Goal: Task Accomplishment & Management: Manage account settings

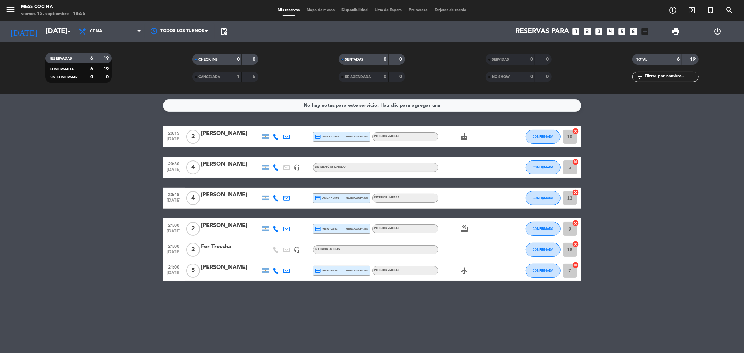
drag, startPoint x: 96, startPoint y: 162, endPoint x: 311, endPoint y: 302, distance: 257.5
click at [311, 302] on div "No hay notas para este servicio. Haz clic para agregar una 20:15 [DATE] 2 [PERS…" at bounding box center [372, 223] width 744 height 259
drag, startPoint x: 133, startPoint y: 224, endPoint x: 116, endPoint y: 224, distance: 16.8
click at [131, 224] on bookings-row "20:15 [DATE] 2 [PERSON_NAME] credit_card amex * 4146 mercadopago INTERIOR - MES…" at bounding box center [372, 203] width 744 height 155
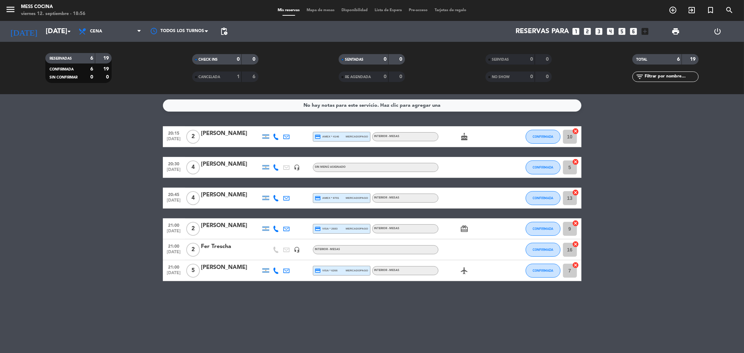
drag, startPoint x: 68, startPoint y: 219, endPoint x: 479, endPoint y: 317, distance: 422.2
click at [479, 317] on div "No hay notas para este servicio. Haz clic para agregar una 20:15 [DATE] 2 [PERS…" at bounding box center [372, 223] width 744 height 259
click at [44, 30] on input "[DATE]" at bounding box center [86, 31] width 89 height 15
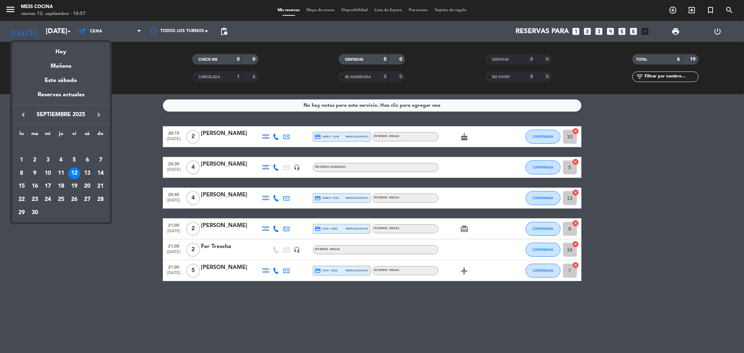
click at [89, 173] on div "13" at bounding box center [87, 174] width 12 height 12
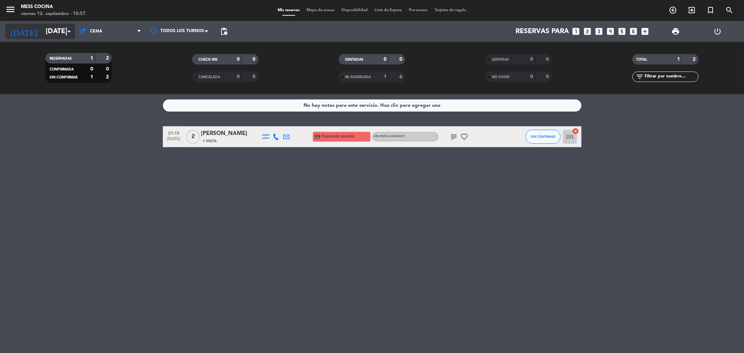
click at [67, 32] on icon "arrow_drop_down" at bounding box center [69, 31] width 8 height 8
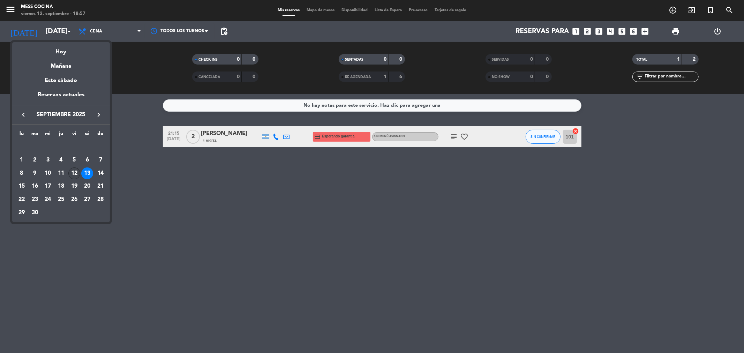
click at [72, 174] on div "12" at bounding box center [74, 174] width 12 height 12
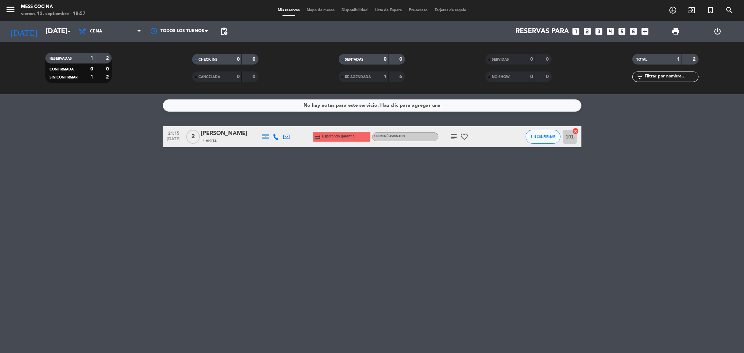
type input "[DATE]"
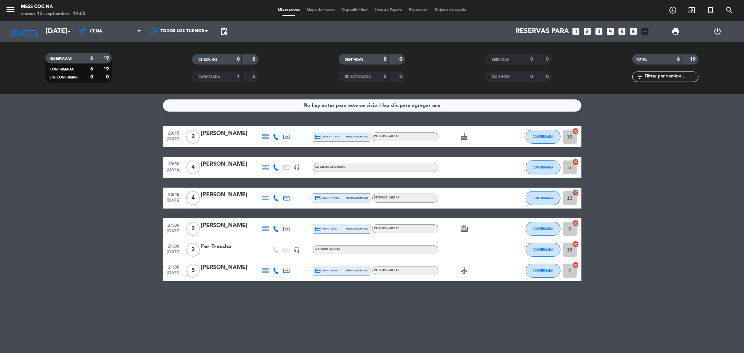
drag, startPoint x: 58, startPoint y: 168, endPoint x: 61, endPoint y: 170, distance: 3.6
click at [58, 169] on bookings-row "20:15 [DATE] 2 [PERSON_NAME] credit_card amex * 4146 mercadopago INTERIOR - MES…" at bounding box center [372, 203] width 744 height 155
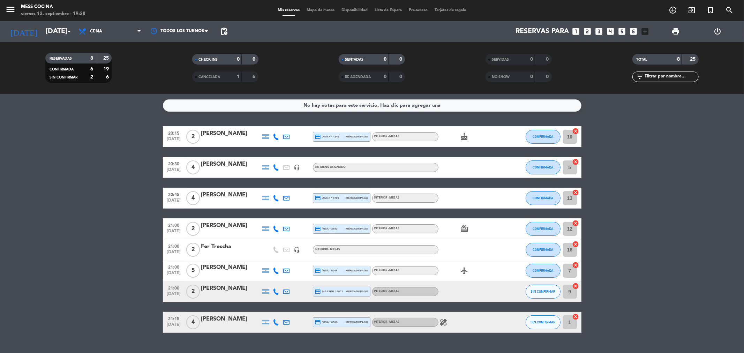
click at [445, 320] on icon "healing" at bounding box center [444, 322] width 8 height 8
click at [324, 10] on span "Mapa de mesas" at bounding box center [320, 10] width 35 height 4
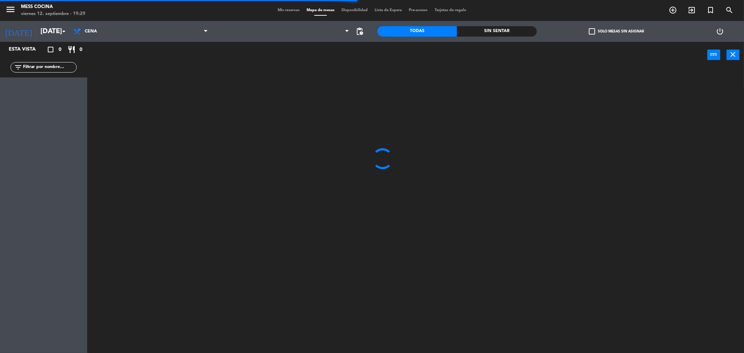
click at [288, 8] on div "Mis reservas Mapa de mesas Disponibilidad Lista de Espera Pre-acceso Tarjetas d…" at bounding box center [372, 10] width 196 height 6
click at [288, 10] on span "Mis reservas" at bounding box center [288, 10] width 29 height 4
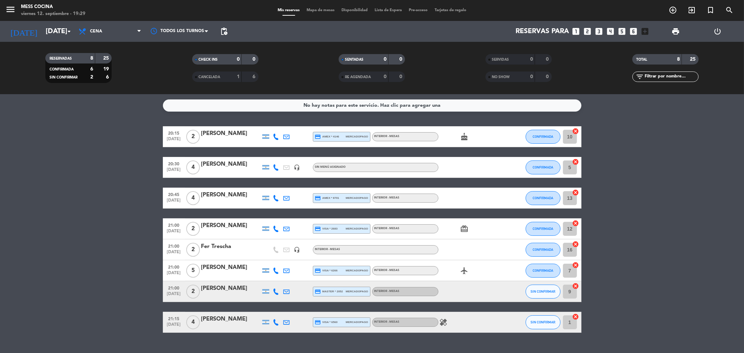
click at [122, 241] on bookings-row "20:15 [DATE] 2 [PERSON_NAME] credit_card amex * 4146 mercadopago INTERIOR - MES…" at bounding box center [372, 229] width 744 height 207
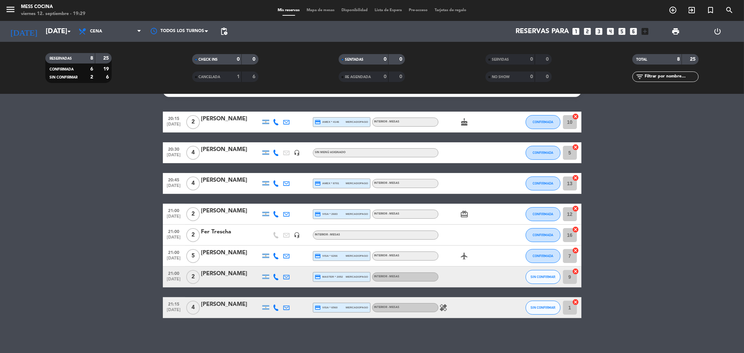
drag, startPoint x: 538, startPoint y: 150, endPoint x: 598, endPoint y: 294, distance: 156.3
click at [584, 305] on bookings-row "20:15 [DATE] 2 [PERSON_NAME] credit_card amex * 4146 mercadopago INTERIOR - MES…" at bounding box center [372, 215] width 744 height 207
click at [635, 266] on bookings-row "20:15 [DATE] 2 [PERSON_NAME] credit_card amex * 4146 mercadopago INTERIOR - MES…" at bounding box center [372, 215] width 744 height 207
click at [442, 305] on icon "healing" at bounding box center [444, 308] width 8 height 8
click at [685, 249] on bookings-row "20:15 [DATE] 2 [PERSON_NAME] credit_card amex * 4146 mercadopago INTERIOR - MES…" at bounding box center [372, 215] width 744 height 207
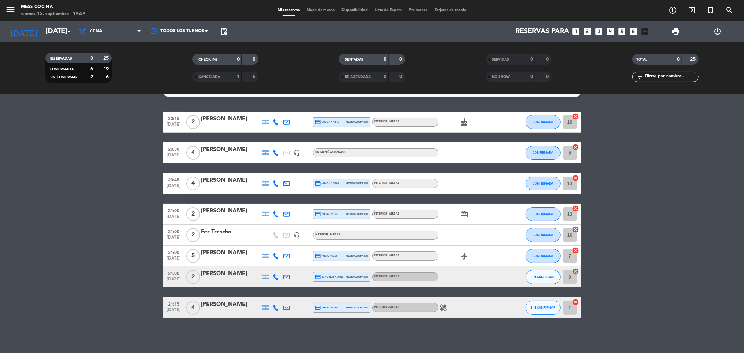
drag, startPoint x: 666, startPoint y: 143, endPoint x: 612, endPoint y: 330, distance: 194.6
click at [604, 334] on div "No hay notas para este servicio. Haz clic para agregar una 20:15 [DATE] 2 [PERS…" at bounding box center [372, 223] width 744 height 259
click at [625, 301] on bookings-row "20:15 [DATE] 2 [PERSON_NAME] credit_card amex * 4146 mercadopago INTERIOR - MES…" at bounding box center [372, 215] width 744 height 207
click at [448, 308] on span "healing" at bounding box center [444, 308] width 10 height 8
click at [445, 308] on icon "healing" at bounding box center [444, 308] width 8 height 8
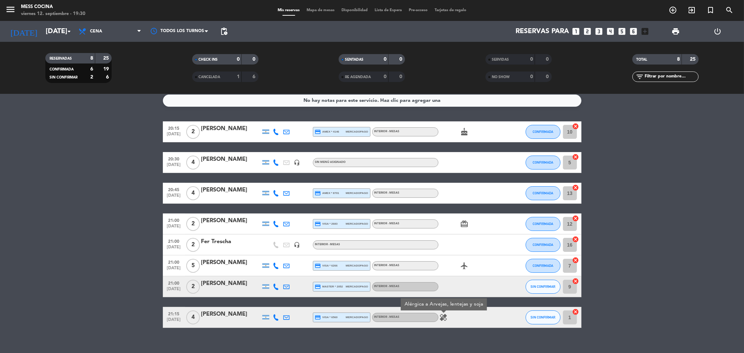
scroll to position [0, 0]
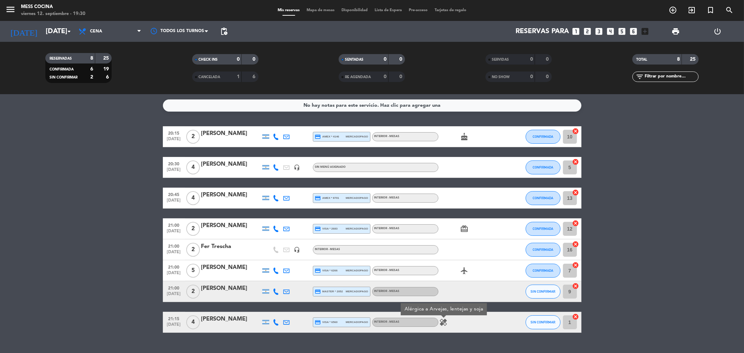
click at [326, 10] on span "Mapa de mesas" at bounding box center [320, 10] width 35 height 4
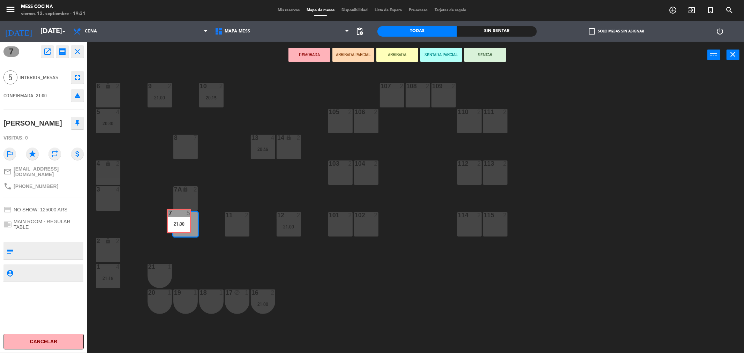
drag, startPoint x: 179, startPoint y: 226, endPoint x: 173, endPoint y: 223, distance: 7.0
click at [173, 223] on div "7 5 21:00 7 5 21:00" at bounding box center [185, 224] width 24 height 24
click at [454, 310] on div "6 lock 2 9 2 21:00 10 2 20:15 107 2 108 2 109 2 5 4 20:30 105 2 106 2 110 2 111…" at bounding box center [420, 212] width 650 height 285
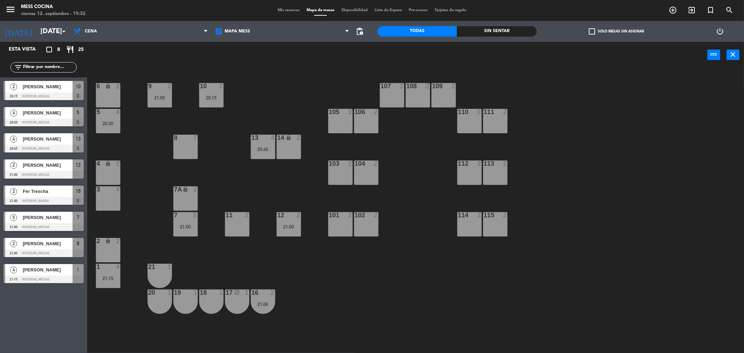
click at [276, 209] on div "6 lock 2 9 2 21:00 10 2 20:15 107 2 108 2 109 2 5 4 20:30 105 2 106 2 110 2 111…" at bounding box center [420, 212] width 650 height 285
click at [278, 217] on div "12" at bounding box center [277, 215] width 0 height 6
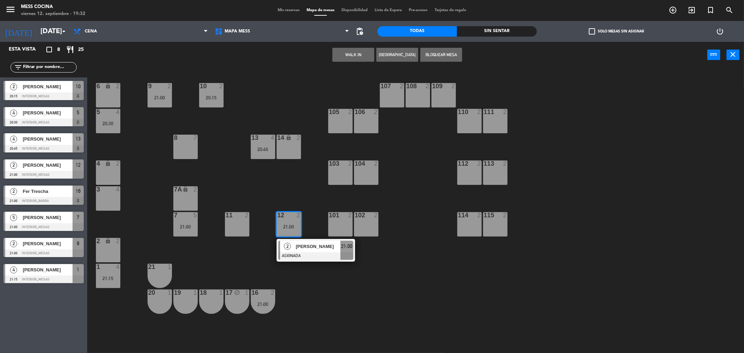
click at [278, 217] on div "12" at bounding box center [277, 215] width 0 height 6
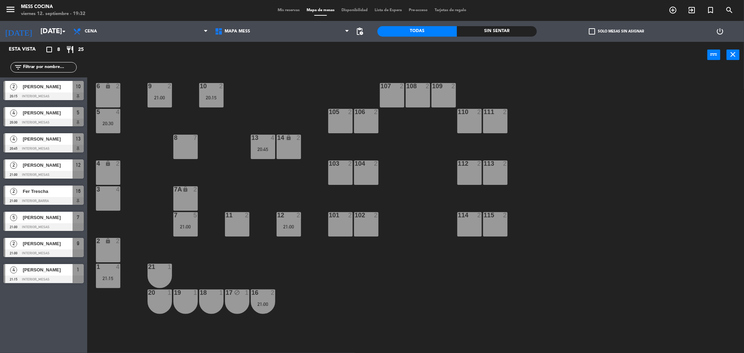
click at [183, 216] on div at bounding box center [186, 215] width 12 height 6
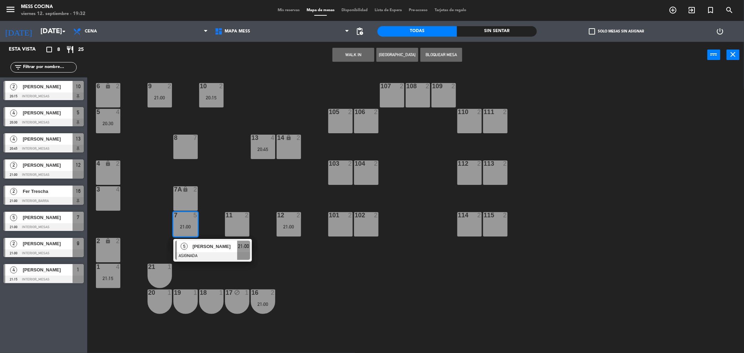
click at [183, 216] on div at bounding box center [186, 215] width 12 height 6
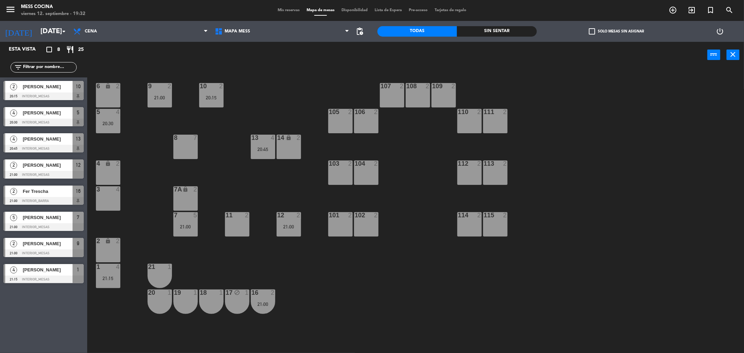
click at [119, 280] on div "21:15" at bounding box center [108, 278] width 24 height 5
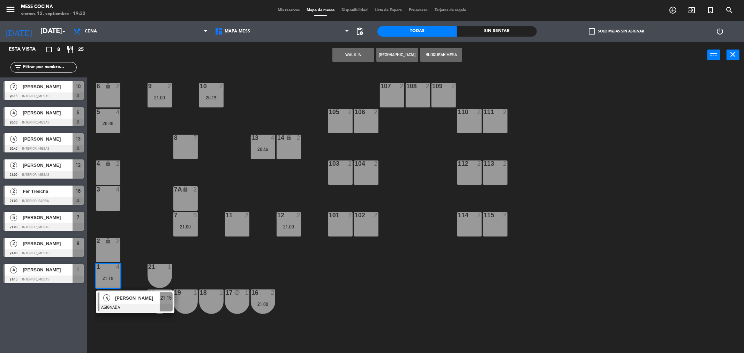
click at [119, 280] on div "21:15" at bounding box center [108, 278] width 24 height 5
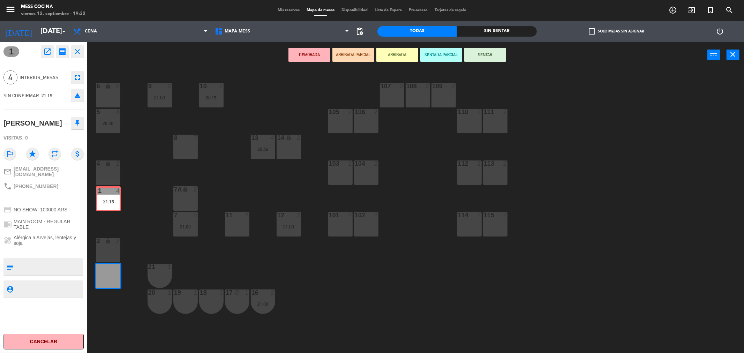
drag, startPoint x: 119, startPoint y: 280, endPoint x: 119, endPoint y: 203, distance: 77.1
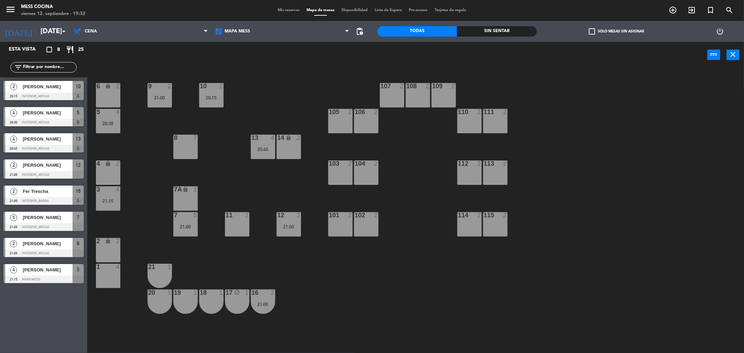
click at [282, 223] on div "12 2 21:00" at bounding box center [289, 224] width 24 height 24
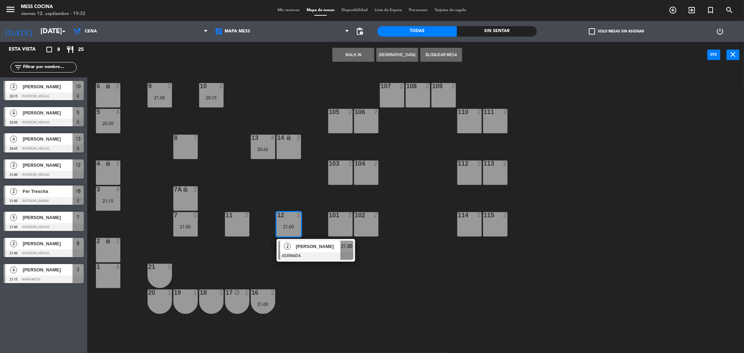
click at [282, 223] on div "12 2 21:00" at bounding box center [289, 224] width 24 height 24
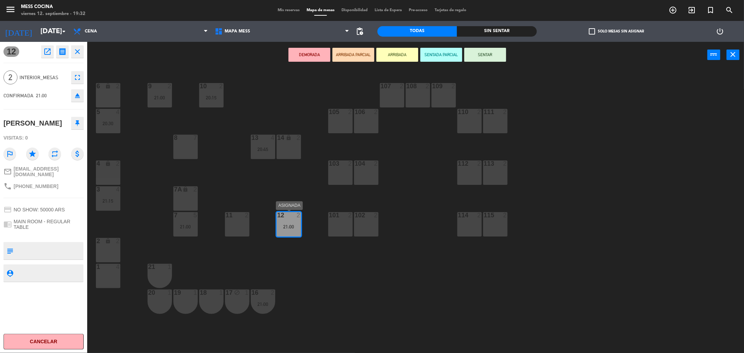
click at [266, 200] on div "6 lock 2 9 2 21:00 10 2 20:15 107 2 108 2 109 2 5 4 20:30 105 2 106 2 110 2 111…" at bounding box center [420, 212] width 650 height 285
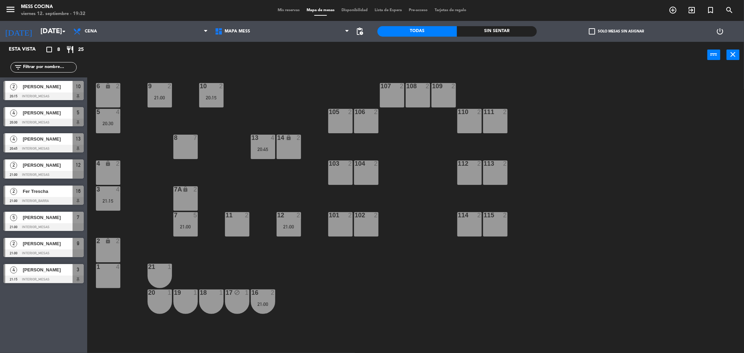
click at [233, 225] on div "11 2" at bounding box center [237, 224] width 24 height 24
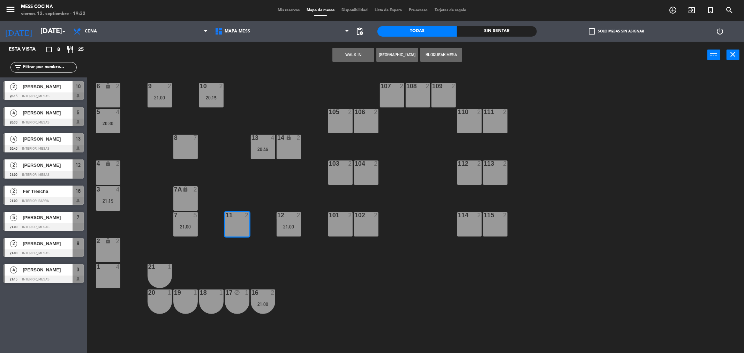
click at [226, 217] on div "11" at bounding box center [226, 215] width 0 height 6
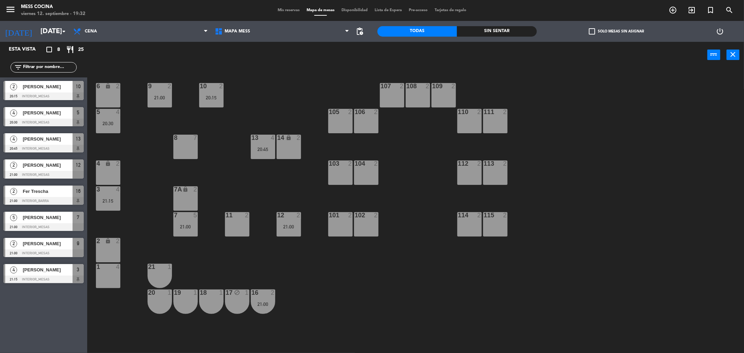
click at [180, 225] on div "21:00" at bounding box center [185, 226] width 24 height 5
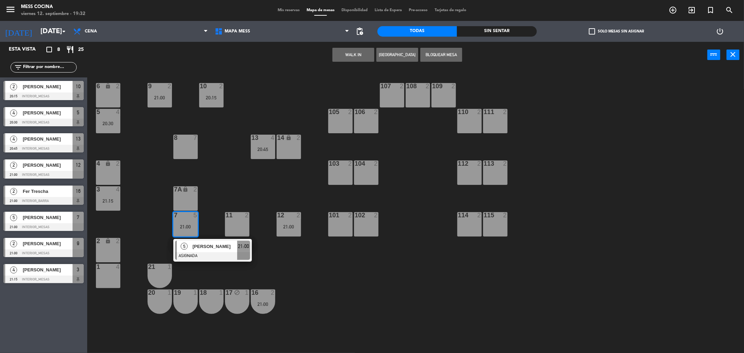
click at [180, 225] on div "21:00" at bounding box center [185, 226] width 24 height 5
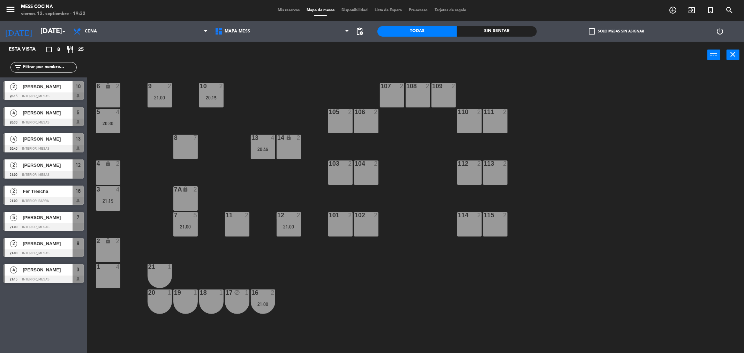
click at [110, 194] on div "3 4 21:15" at bounding box center [108, 198] width 24 height 24
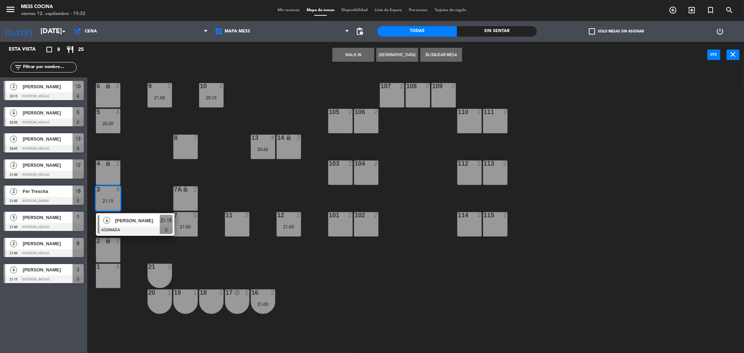
click at [110, 194] on div "3 4 21:15" at bounding box center [108, 198] width 24 height 24
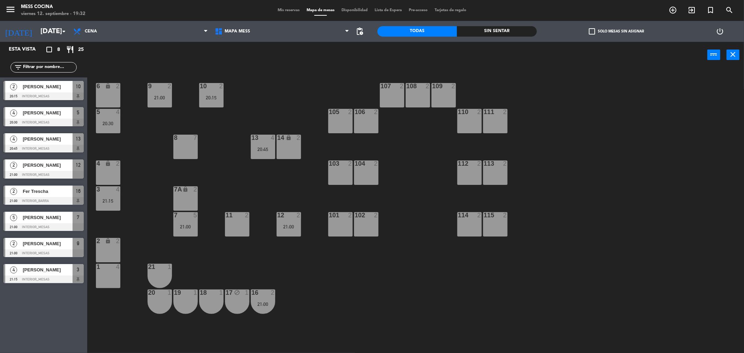
click at [261, 165] on div "6 lock 2 9 2 21:00 10 2 20:15 107 2 108 2 109 2 5 4 20:30 105 2 106 2 110 2 111…" at bounding box center [420, 212] width 650 height 285
click at [240, 210] on div "6 lock 2 9 2 21:00 10 2 20:15 107 2 108 2 109 2 5 4 20:30 105 2 106 2 110 2 111…" at bounding box center [420, 212] width 650 height 285
click at [240, 216] on div at bounding box center [237, 215] width 12 height 6
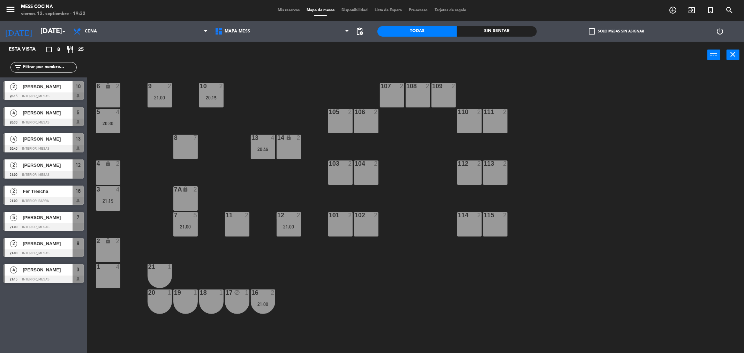
click at [240, 216] on div at bounding box center [237, 215] width 12 height 6
click at [242, 180] on div "6 lock 2 9 2 21:00 10 2 20:15 107 2 108 2 109 2 5 4 20:30 105 2 106 2 110 2 111…" at bounding box center [420, 212] width 650 height 285
click at [284, 13] on div "Mis reservas Mapa de mesas Disponibilidad Lista de Espera Pre-acceso Tarjetas d…" at bounding box center [372, 10] width 196 height 6
click at [285, 9] on span "Mis reservas" at bounding box center [288, 10] width 29 height 4
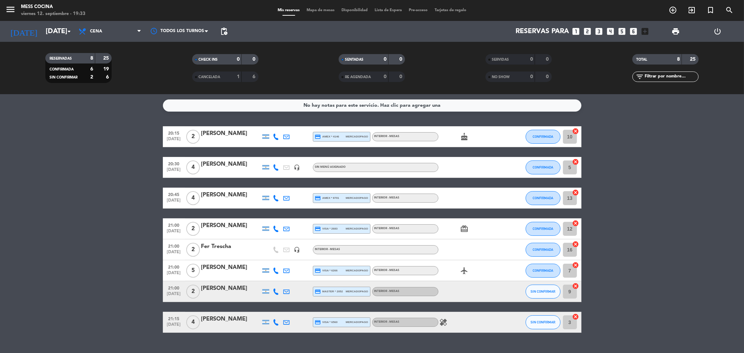
click at [441, 320] on icon "healing" at bounding box center [444, 322] width 8 height 8
drag, startPoint x: 29, startPoint y: 256, endPoint x: 224, endPoint y: 96, distance: 252.1
click at [29, 256] on bookings-row "20:15 [DATE] 2 [PERSON_NAME] credit_card amex * 4146 mercadopago INTERIOR - MES…" at bounding box center [372, 229] width 744 height 207
click at [318, 7] on div "Mis reservas Mapa de mesas Disponibilidad Lista de Espera Pre-acceso Tarjetas d…" at bounding box center [372, 10] width 196 height 6
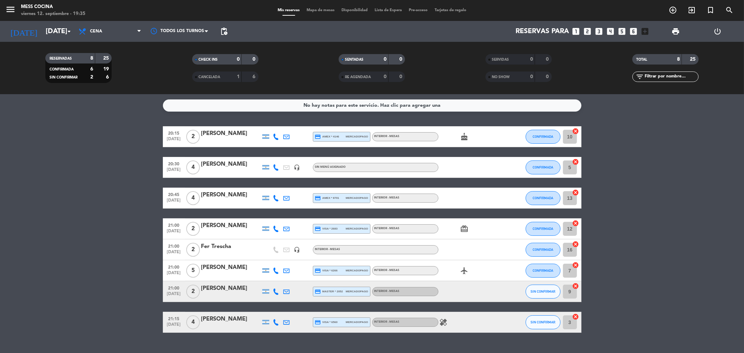
click at [313, 11] on span "Mapa de mesas" at bounding box center [320, 10] width 35 height 4
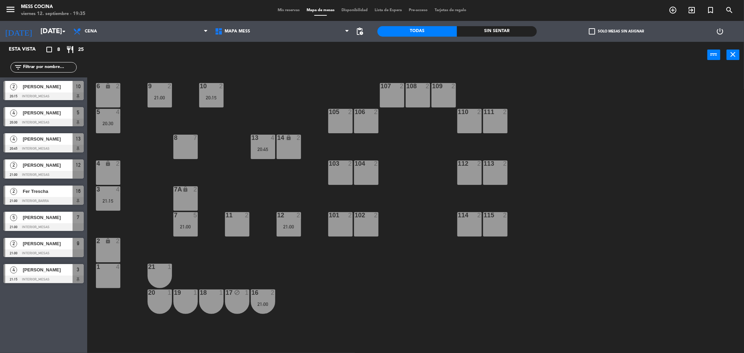
click at [234, 173] on div "6 lock 2 9 2 21:00 10 2 20:15 107 2 108 2 109 2 5 4 20:30 105 2 106 2 110 2 111…" at bounding box center [420, 212] width 650 height 285
click at [104, 277] on div "1 4" at bounding box center [108, 276] width 24 height 24
click at [399, 58] on button "[GEOGRAPHIC_DATA]" at bounding box center [398, 55] width 42 height 14
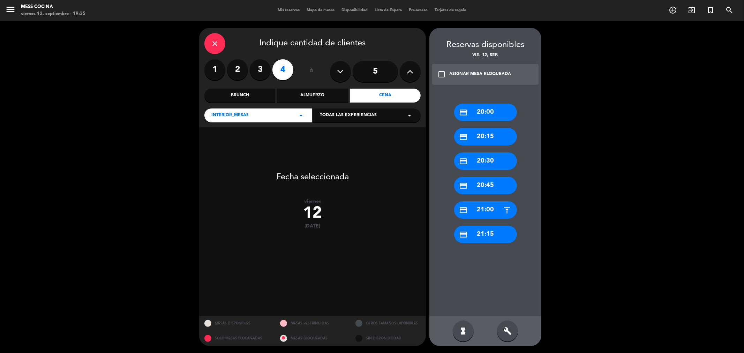
click at [466, 106] on div "credit_card 20:00" at bounding box center [485, 112] width 63 height 17
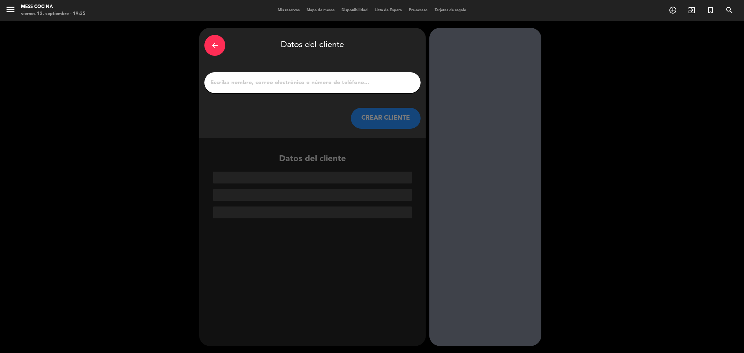
click at [347, 85] on input "1" at bounding box center [313, 83] width 206 height 10
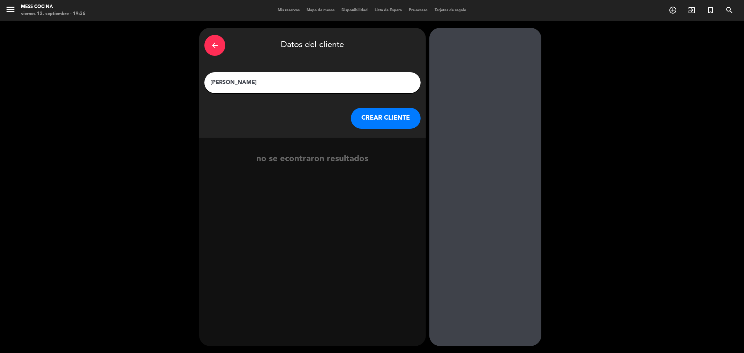
click at [256, 85] on input "[PERSON_NAME]" at bounding box center [313, 83] width 206 height 10
drag, startPoint x: 256, startPoint y: 85, endPoint x: 103, endPoint y: 77, distance: 153.1
click at [103, 77] on div "arrow_back Datos del cliente [PERSON_NAME] CREAR CLIENTE no se econtraron resul…" at bounding box center [372, 187] width 744 height 332
paste input "[PHONE_NUMBER]"
type input "[PHONE_NUMBER]"
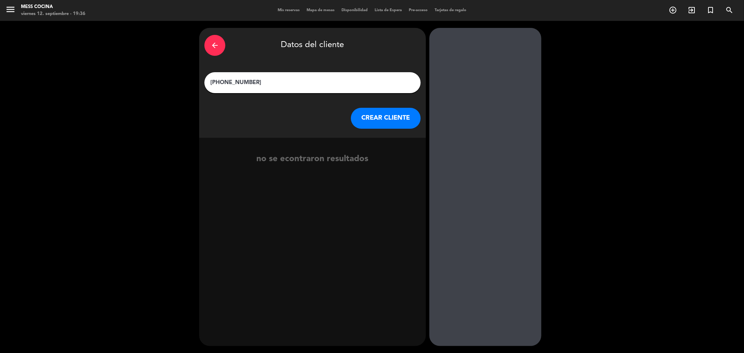
drag, startPoint x: 272, startPoint y: 89, endPoint x: 122, endPoint y: 83, distance: 149.5
click at [122, 83] on div "arrow_back Datos del cliente [PHONE_NUMBER] CREAR CLIENTE no se econtraron resu…" at bounding box center [372, 187] width 744 height 332
drag, startPoint x: 279, startPoint y: 83, endPoint x: 93, endPoint y: 80, distance: 186.0
click at [93, 80] on div "arrow_back Datos del cliente [PHONE_NUMBER] CREAR CLIENTE no se econtraron resu…" at bounding box center [372, 187] width 744 height 332
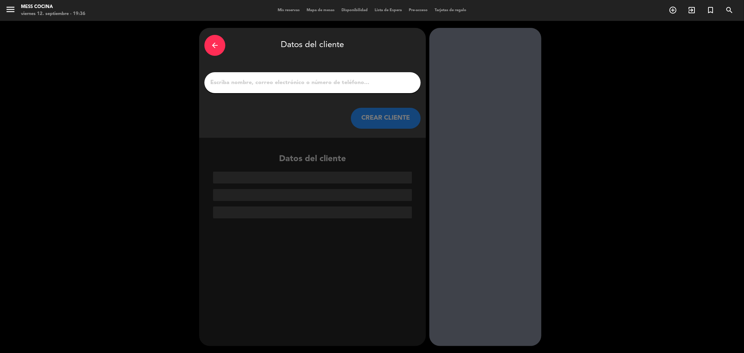
click at [223, 47] on div "arrow_back" at bounding box center [215, 45] width 21 height 21
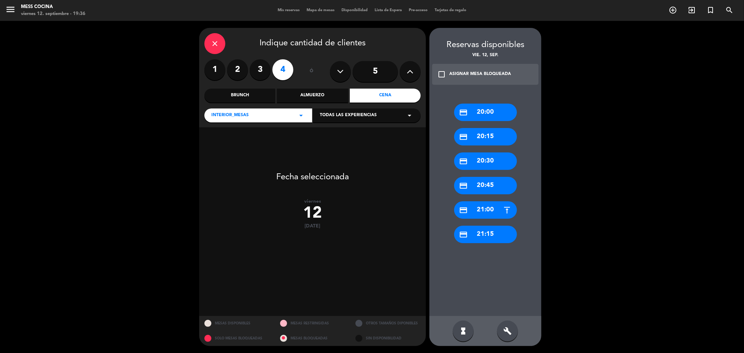
click at [215, 46] on icon "close" at bounding box center [215, 43] width 8 height 8
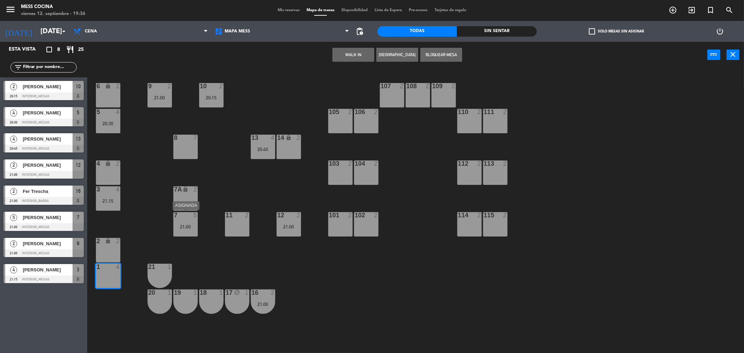
click at [192, 235] on div "7 5 21:00" at bounding box center [185, 224] width 24 height 24
click at [210, 216] on div "6 lock 2 9 2 21:00 10 2 20:15 107 2 108 2 109 2 5 4 20:30 105 2 106 2 110 2 111…" at bounding box center [420, 212] width 650 height 285
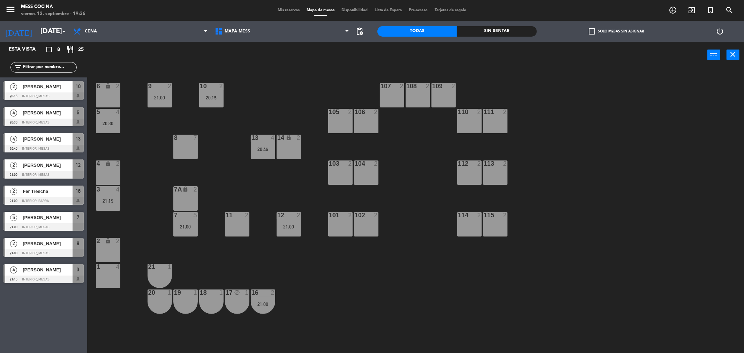
click at [117, 201] on div "21:15" at bounding box center [108, 201] width 24 height 5
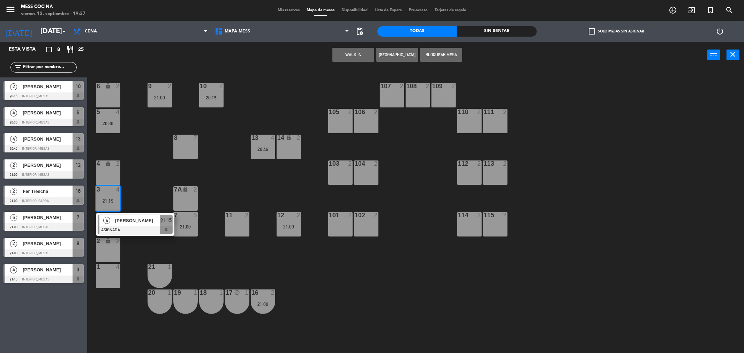
click at [117, 201] on div "21:15" at bounding box center [108, 201] width 24 height 5
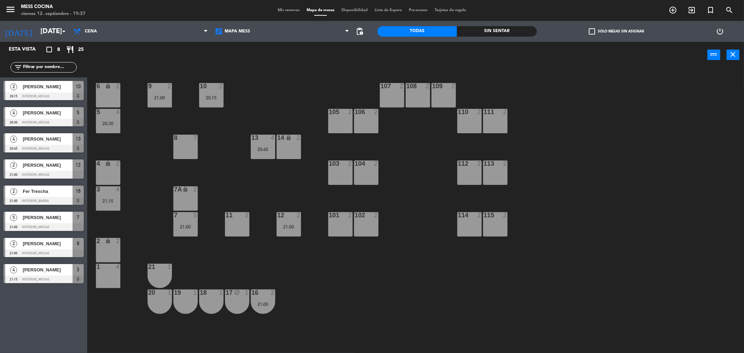
click at [182, 229] on div "21:00" at bounding box center [185, 226] width 24 height 5
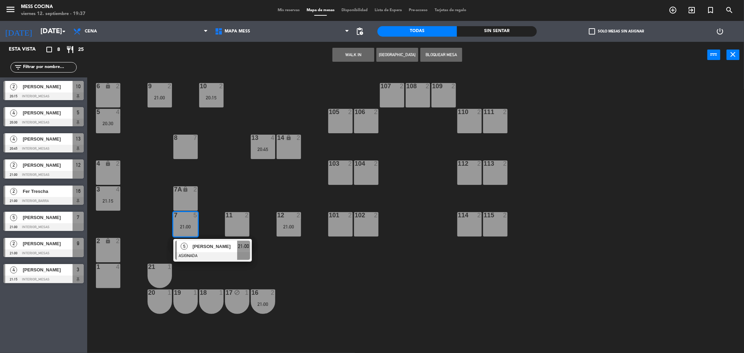
click at [182, 229] on div "21:00" at bounding box center [185, 226] width 24 height 5
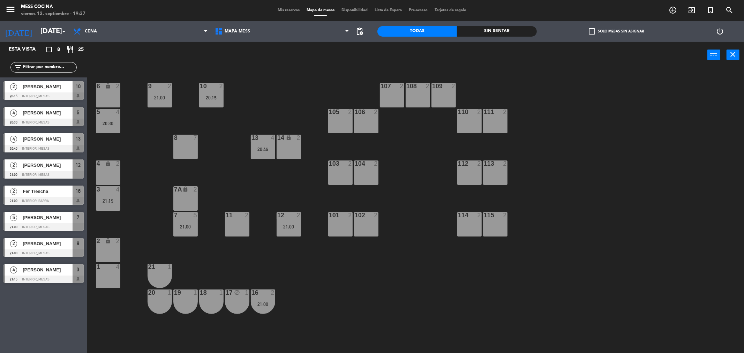
click at [213, 198] on div "6 lock 2 9 2 21:00 10 2 20:15 107 2 108 2 109 2 5 4 20:30 105 2 106 2 110 2 111…" at bounding box center [420, 212] width 650 height 285
click at [170, 245] on div "6 lock 2 9 2 21:00 10 2 20:15 107 2 108 2 109 2 5 4 20:30 105 2 106 2 110 2 111…" at bounding box center [420, 212] width 650 height 285
click at [191, 227] on div "21:00" at bounding box center [185, 226] width 24 height 5
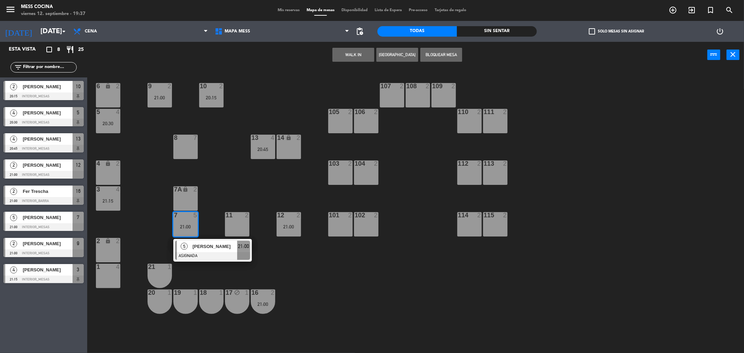
click at [192, 226] on div "21:00" at bounding box center [185, 226] width 24 height 5
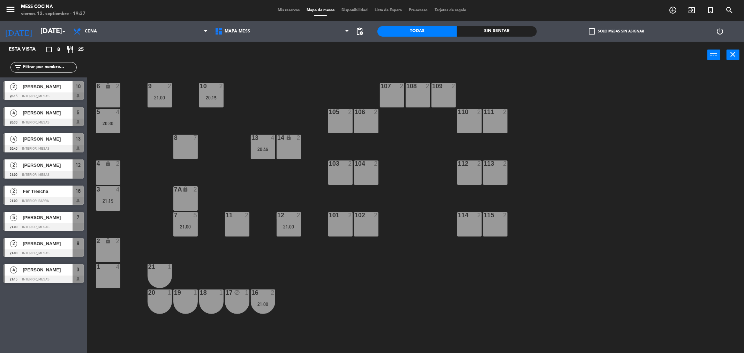
click at [222, 176] on div "6 lock 2 9 2 21:00 10 2 20:15 107 2 108 2 109 2 5 4 20:30 105 2 106 2 110 2 111…" at bounding box center [420, 212] width 650 height 285
click at [183, 223] on div "7 5 21:00" at bounding box center [185, 224] width 24 height 24
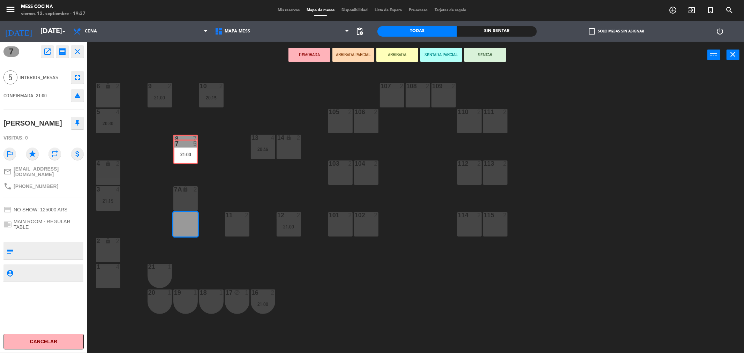
drag, startPoint x: 183, startPoint y: 223, endPoint x: 183, endPoint y: 149, distance: 74.0
click at [183, 149] on div "6 lock 2 9 2 21:00 10 2 20:15 107 2 108 2 109 2 5 4 20:30 105 2 106 2 110 2 111…" at bounding box center [420, 212] width 650 height 285
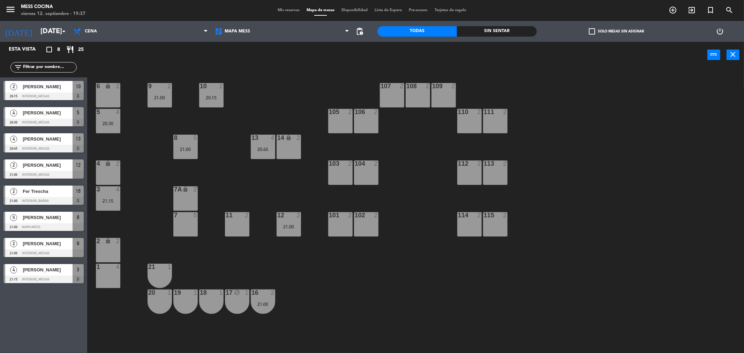
click at [210, 193] on div "6 lock 2 9 2 21:00 10 2 20:15 107 2 108 2 109 2 5 4 20:30 105 2 106 2 110 2 111…" at bounding box center [420, 212] width 650 height 285
click at [190, 221] on div "7 5" at bounding box center [185, 224] width 24 height 24
click at [232, 180] on div "6 lock 2 9 2 21:00 10 2 20:15 107 2 108 2 109 2 5 4 20:30 105 2 106 2 110 2 111…" at bounding box center [420, 212] width 650 height 285
click at [228, 180] on div "6 lock 2 9 2 21:00 10 2 20:15 107 2 108 2 109 2 5 4 20:30 105 2 106 2 110 2 111…" at bounding box center [420, 212] width 650 height 285
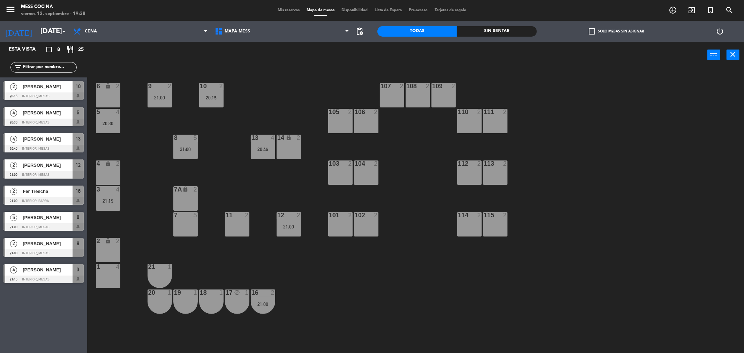
click at [121, 214] on div "6 lock 2 9 2 21:00 10 2 20:15 107 2 108 2 109 2 5 4 20:30 105 2 106 2 110 2 111…" at bounding box center [420, 212] width 650 height 285
click at [126, 278] on div "6 lock 2 9 2 21:00 10 2 20:15 107 2 108 2 109 2 5 4 20:30 105 2 106 2 110 2 111…" at bounding box center [420, 212] width 650 height 285
click at [80, 273] on div "4 [PERSON_NAME] 21:15 INTERIOR_MESAS 3 4 [PERSON_NAME] 21:15 INTERIOR_MESAS 3" at bounding box center [43, 275] width 87 height 28
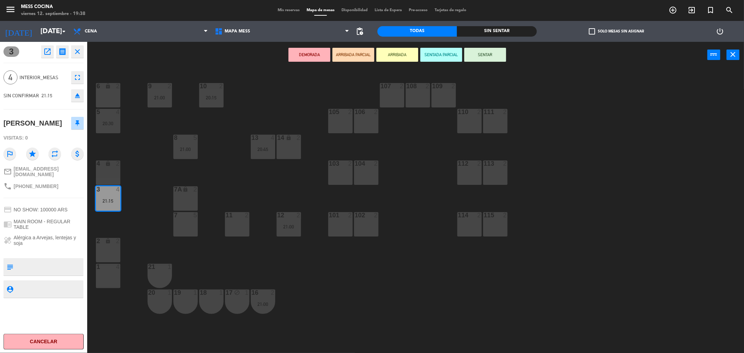
click at [120, 245] on div "2 lock 2" at bounding box center [108, 250] width 24 height 24
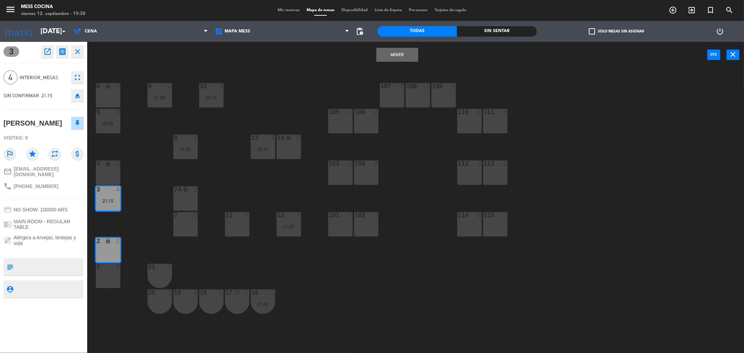
click at [107, 270] on div "1 4" at bounding box center [108, 267] width 24 height 7
click at [143, 241] on div "6 lock 2 9 2 21:00 10 2 20:15 107 2 108 2 109 2 5 4 20:30 105 2 106 2 110 2 111…" at bounding box center [420, 212] width 650 height 285
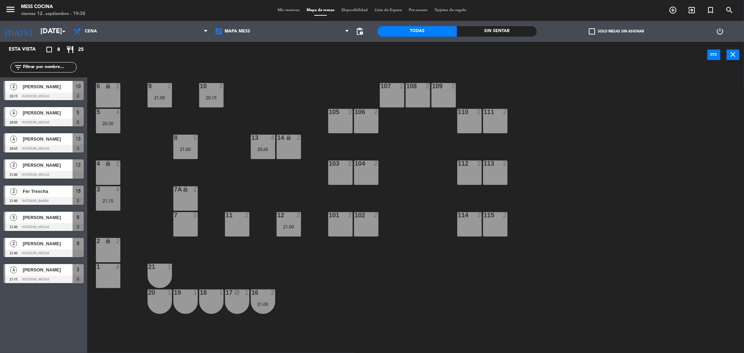
click at [110, 274] on div "1 4" at bounding box center [108, 276] width 24 height 24
click at [436, 57] on button "Bloquear Mesa" at bounding box center [442, 55] width 42 height 14
click at [173, 42] on div "power_input close" at bounding box center [397, 55] width 620 height 27
click at [291, 8] on div "Mis reservas Mapa de mesas Disponibilidad Lista de Espera Pre-acceso Tarjetas d…" at bounding box center [372, 10] width 196 height 6
click at [291, 9] on span "Mis reservas" at bounding box center [288, 10] width 29 height 4
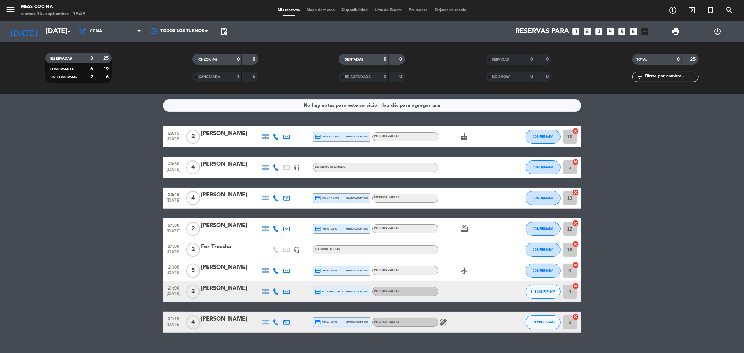
click at [276, 291] on icon at bounding box center [276, 292] width 6 height 6
click at [287, 282] on div "Copiar content_paste |" at bounding box center [280, 279] width 46 height 7
click at [291, 282] on span at bounding box center [294, 280] width 6 height 6
click at [74, 281] on bookings-row "20:15 [DATE] 2 [PERSON_NAME] credit_card amex * 4146 mercadopago INTERIOR - MES…" at bounding box center [372, 229] width 744 height 207
click at [442, 322] on icon "healing" at bounding box center [444, 322] width 8 height 8
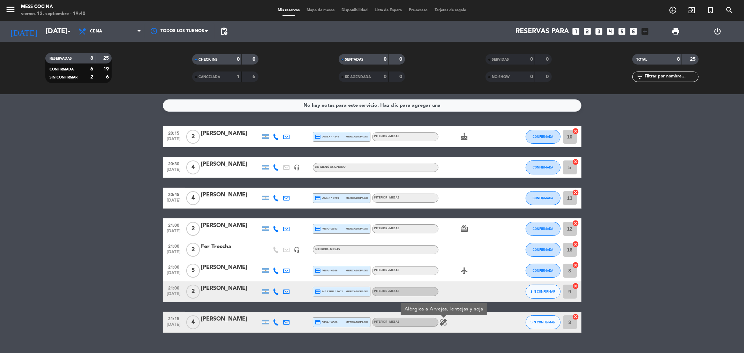
click at [442, 322] on icon "healing" at bounding box center [444, 322] width 8 height 8
click at [246, 318] on div "[PERSON_NAME]" at bounding box center [230, 319] width 59 height 9
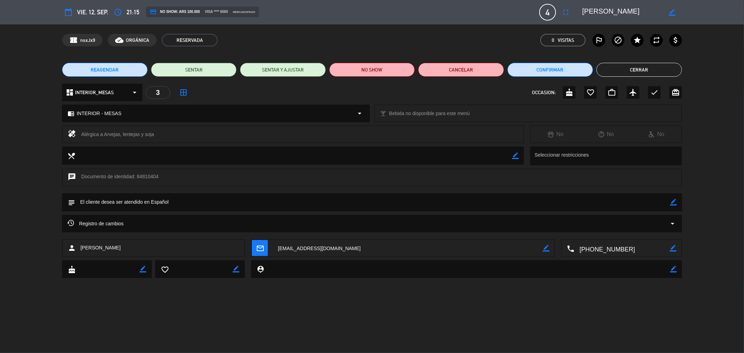
click at [670, 203] on icon "border_color" at bounding box center [673, 202] width 7 height 7
click at [643, 210] on textarea at bounding box center [373, 202] width 596 height 18
drag, startPoint x: 566, startPoint y: 347, endPoint x: 571, endPoint y: 348, distance: 4.6
click at [566, 347] on div "calendar_today vie. 12, sep. access_time 21:15 credit_card NO SHOW: ARS 100.000…" at bounding box center [372, 176] width 744 height 353
click at [371, 204] on textarea at bounding box center [373, 202] width 596 height 18
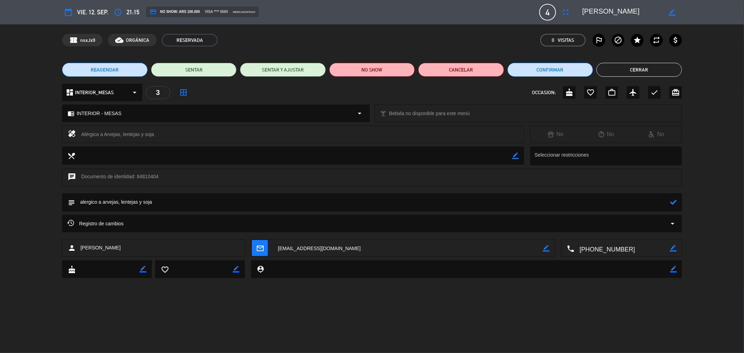
type textarea "alergico a arvejas, lentejas y soja"
click at [676, 201] on icon at bounding box center [673, 202] width 7 height 7
click at [615, 72] on button "Cerrar" at bounding box center [639, 70] width 85 height 14
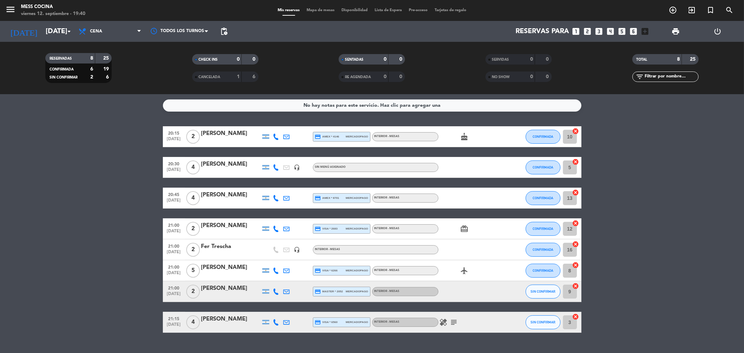
scroll to position [15, 0]
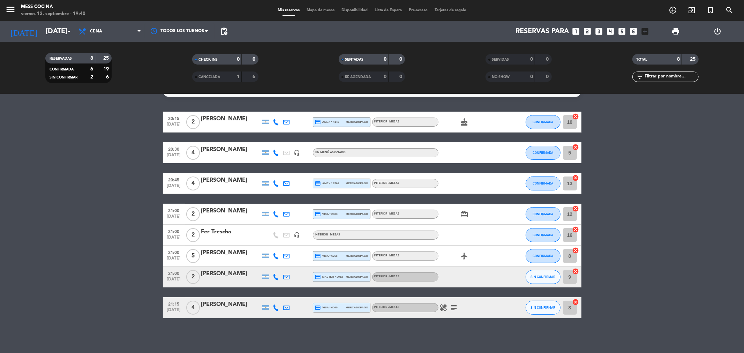
drag, startPoint x: 102, startPoint y: 189, endPoint x: 669, endPoint y: 353, distance: 590.8
click at [669, 353] on div "No hay notas para este servicio. Haz clic para agregar una 20:15 [DATE] 2 [PERS…" at bounding box center [372, 223] width 744 height 259
drag, startPoint x: 651, startPoint y: 346, endPoint x: 83, endPoint y: 226, distance: 580.8
click at [83, 226] on div "No hay notas para este servicio. Haz clic para agregar una 20:15 [DATE] 2 [PERS…" at bounding box center [372, 223] width 744 height 259
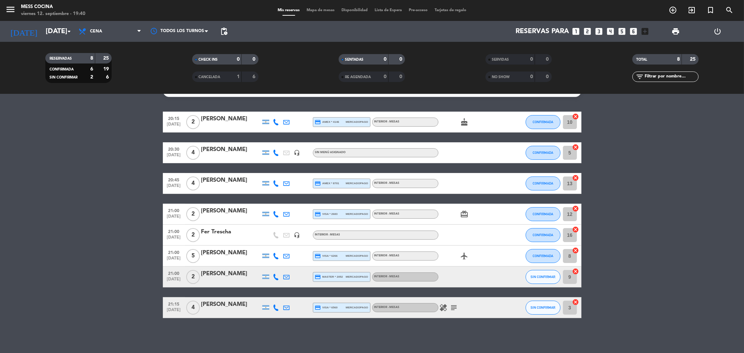
drag, startPoint x: 82, startPoint y: 226, endPoint x: 306, endPoint y: 326, distance: 245.6
click at [306, 326] on div "No hay notas para este servicio. Haz clic para agregar una 20:15 [DATE] 2 [PERS…" at bounding box center [372, 223] width 744 height 259
drag, startPoint x: 306, startPoint y: 326, endPoint x: 58, endPoint y: 222, distance: 268.7
click at [58, 222] on div "No hay notas para este servicio. Haz clic para agregar una 20:15 [DATE] 2 [PERS…" at bounding box center [372, 223] width 744 height 259
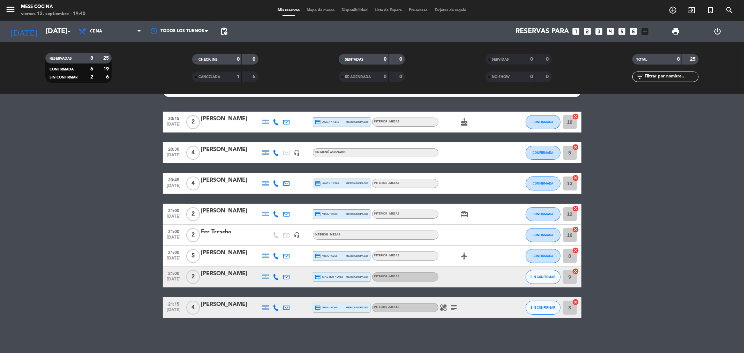
click at [57, 222] on bookings-row "20:15 [DATE] 2 [PERSON_NAME] credit_card amex * 4146 mercadopago INTERIOR - MES…" at bounding box center [372, 215] width 744 height 207
click at [553, 310] on button "SIN CONFIRMAR" at bounding box center [543, 308] width 35 height 14
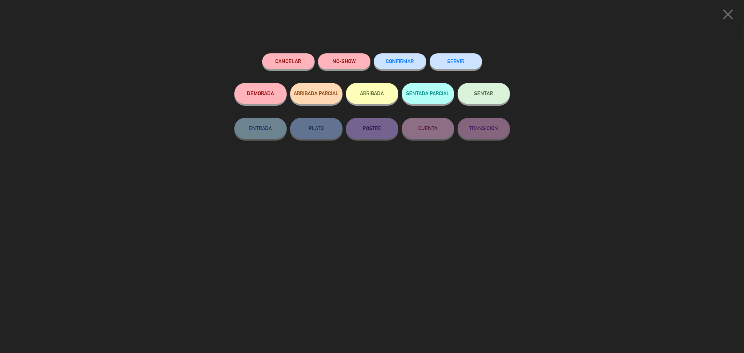
click at [388, 59] on span "CONFIRMAR" at bounding box center [400, 61] width 28 height 6
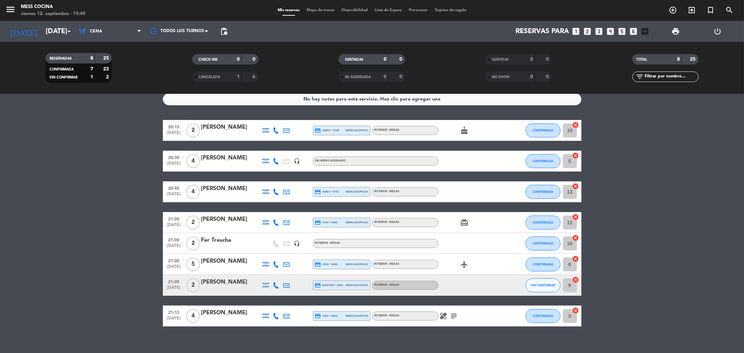
scroll to position [0, 0]
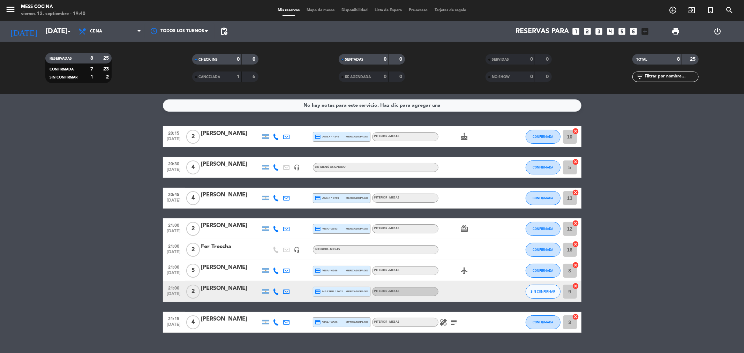
click at [236, 130] on div "[PERSON_NAME]" at bounding box center [230, 133] width 59 height 9
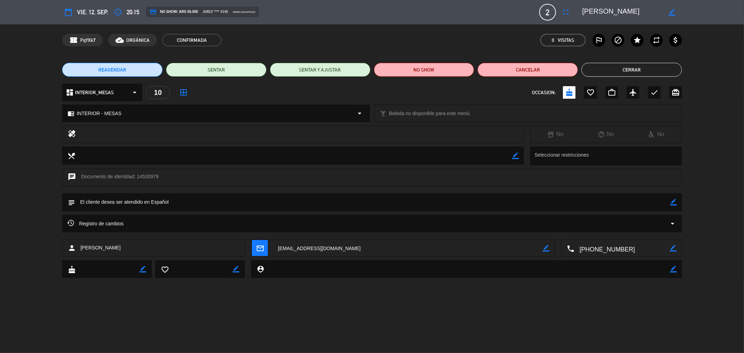
drag, startPoint x: 670, startPoint y: 201, endPoint x: 675, endPoint y: 201, distance: 4.2
click at [671, 201] on icon "border_color" at bounding box center [673, 202] width 7 height 7
click at [675, 201] on icon at bounding box center [673, 202] width 7 height 7
click at [672, 202] on icon "border_color" at bounding box center [673, 202] width 7 height 7
click at [639, 204] on textarea at bounding box center [373, 202] width 596 height 18
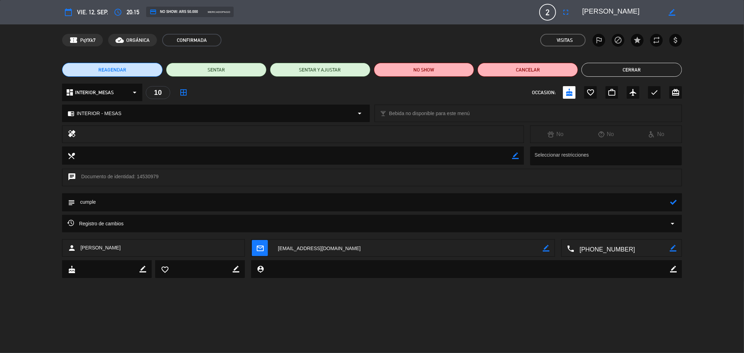
type textarea "cumple"
click at [675, 201] on icon at bounding box center [673, 202] width 7 height 7
click at [602, 70] on button "Cerrar" at bounding box center [632, 70] width 101 height 14
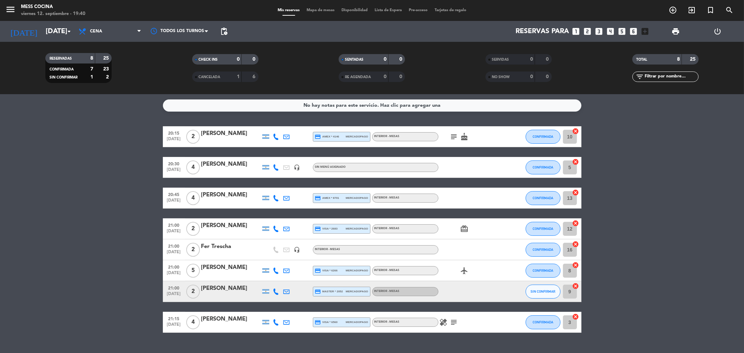
drag, startPoint x: 39, startPoint y: 193, endPoint x: 538, endPoint y: 338, distance: 519.6
click at [550, 334] on div "No hay notas para este servicio. Haz clic para agregar una 20:15 [DATE] 2 [PERS…" at bounding box center [372, 223] width 744 height 259
click at [29, 155] on bookings-row "20:15 [DATE] 2 [PERSON_NAME] credit_card amex * 4146 mercadopago INTERIOR - MES…" at bounding box center [372, 229] width 744 height 207
click at [544, 343] on div "No hay notas para este servicio. Haz clic para agregar una 20:15 [DATE] 2 [PERS…" at bounding box center [372, 223] width 744 height 259
click at [535, 345] on div "No hay notas para este servicio. Haz clic para agregar una 20:15 [DATE] 2 [PERS…" at bounding box center [372, 223] width 744 height 259
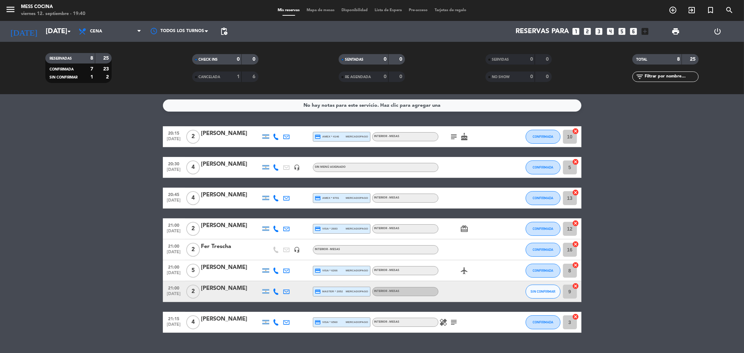
drag, startPoint x: 535, startPoint y: 345, endPoint x: 88, endPoint y: 241, distance: 459.5
click at [88, 241] on div "No hay notas para este servicio. Haz clic para agregar una 20:15 [DATE] 2 [PERS…" at bounding box center [372, 223] width 744 height 259
click at [88, 241] on bookings-row "20:15 [DATE] 2 [PERSON_NAME] credit_card amex * 4146 mercadopago INTERIOR - MES…" at bounding box center [372, 229] width 744 height 207
click at [91, 131] on bookings-row "20:15 [DATE] 2 [PERSON_NAME] credit_card amex * 4146 mercadopago INTERIOR - MES…" at bounding box center [372, 229] width 744 height 207
click at [9, 9] on icon "menu" at bounding box center [10, 9] width 10 height 10
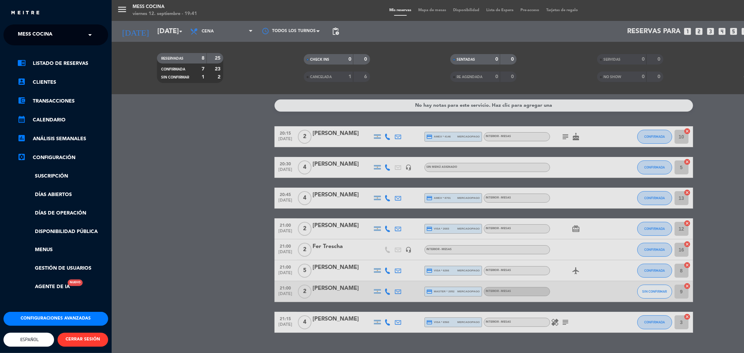
click at [51, 88] on ul "chrome_reader_mode Listado de Reservas account_box Clientes account_balance_wal…" at bounding box center [55, 175] width 105 height 232
click at [51, 83] on link "account_box Clientes" at bounding box center [62, 82] width 91 height 8
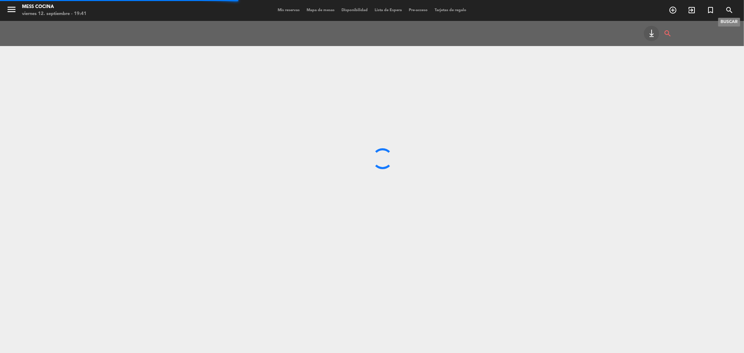
click at [731, 9] on icon "search" at bounding box center [730, 10] width 8 height 8
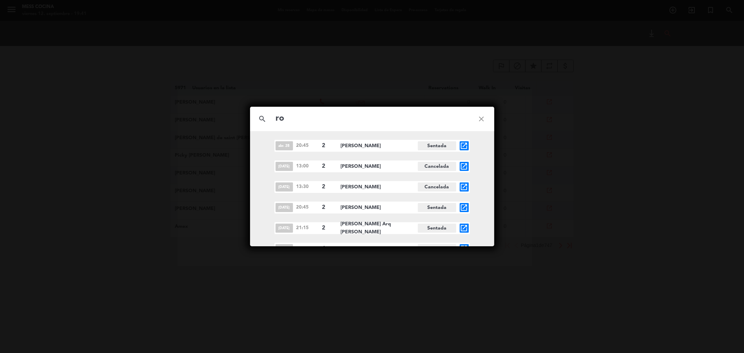
type input "r"
type input "[PERSON_NAME]"
drag, startPoint x: 306, startPoint y: 114, endPoint x: 228, endPoint y: 112, distance: 78.6
click at [228, 112] on div "search [PERSON_NAME] close [DATE] 20:30 4 [PERSON_NAME] open_in_new [DATE] 20:3…" at bounding box center [372, 176] width 744 height 353
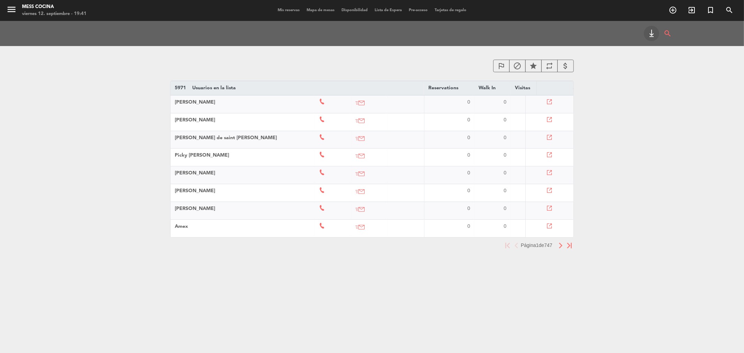
click at [664, 32] on icon "search" at bounding box center [668, 33] width 8 height 15
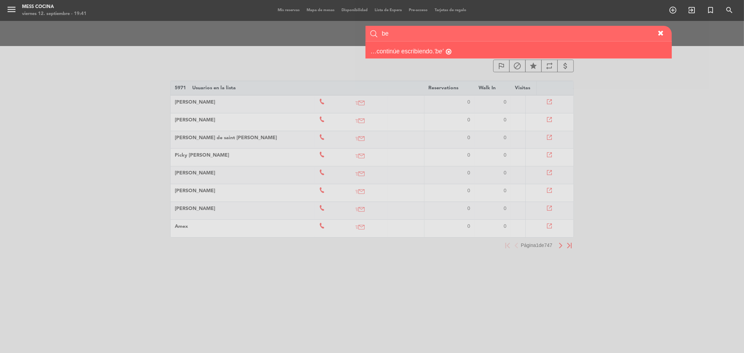
type input "b"
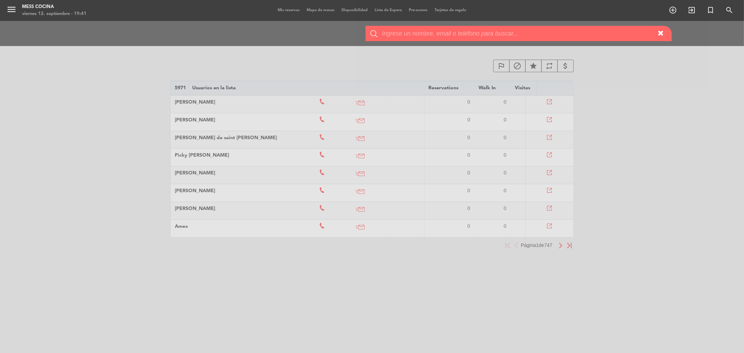
click at [661, 41] on div "search" at bounding box center [666, 33] width 11 height 15
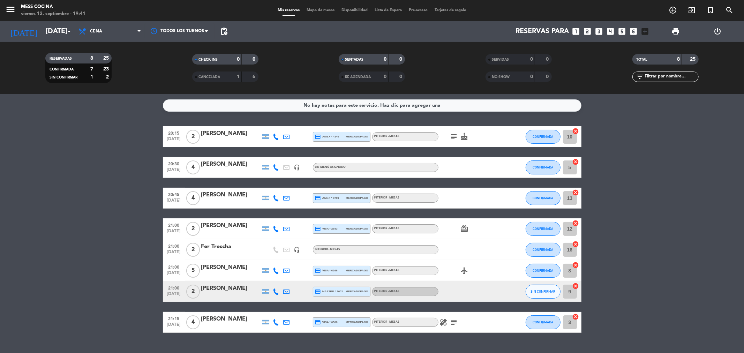
drag, startPoint x: 30, startPoint y: 239, endPoint x: 290, endPoint y: 337, distance: 277.7
click at [290, 337] on div "No hay notas para este servicio. Haz clic para agregar una 20:15 [DATE] 2 [PERS…" at bounding box center [372, 223] width 744 height 259
drag, startPoint x: 290, startPoint y: 337, endPoint x: 92, endPoint y: 231, distance: 224.7
click at [92, 231] on div "No hay notas para este servicio. Haz clic para agregar una 20:15 [DATE] 2 [PERS…" at bounding box center [372, 223] width 744 height 259
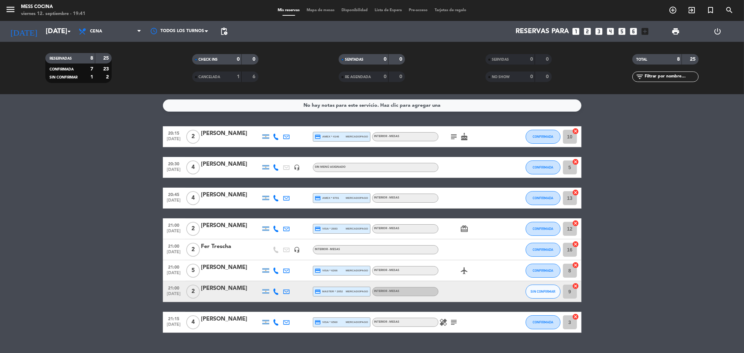
click at [92, 231] on bookings-row "20:15 [DATE] 2 [PERSON_NAME] credit_card amex * 4146 mercadopago INTERIOR - MES…" at bounding box center [372, 229] width 744 height 207
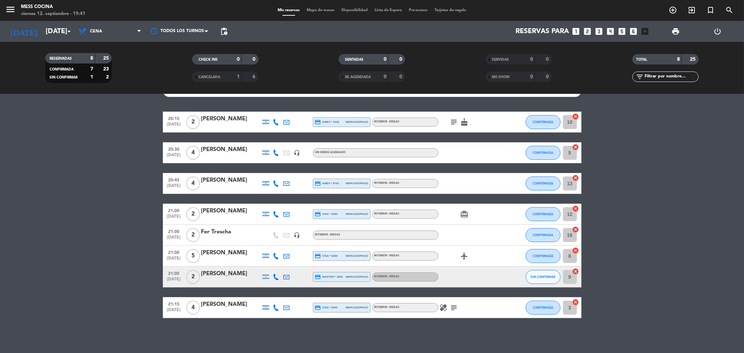
drag, startPoint x: 92, startPoint y: 231, endPoint x: 319, endPoint y: 344, distance: 253.5
click at [319, 344] on div "No hay notas para este servicio. Haz clic para agregar una 20:15 [DATE] 2 [PERS…" at bounding box center [372, 223] width 744 height 259
drag, startPoint x: 72, startPoint y: 189, endPoint x: 326, endPoint y: 337, distance: 294.5
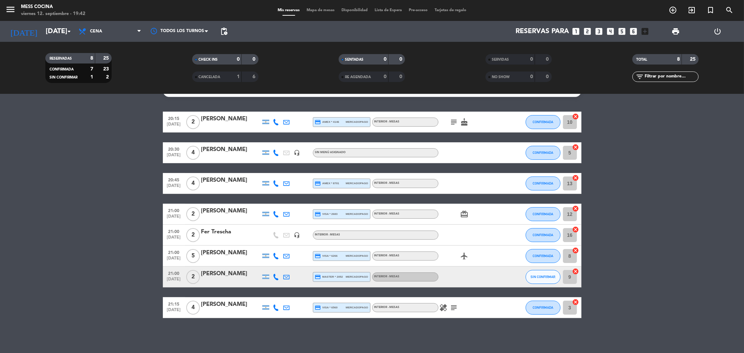
click at [326, 337] on div "No hay notas para este servicio. Haz clic para agregar una 20:15 [DATE] 2 [PERS…" at bounding box center [372, 223] width 744 height 259
drag, startPoint x: 326, startPoint y: 337, endPoint x: 119, endPoint y: 237, distance: 230.5
click at [119, 237] on div "No hay notas para este servicio. Haz clic para agregar una 20:15 [DATE] 2 [PERS…" at bounding box center [372, 223] width 744 height 259
click at [119, 237] on bookings-row "20:15 [DATE] 2 [PERSON_NAME] credit_card amex * 4146 mercadopago INTERIOR - MES…" at bounding box center [372, 215] width 744 height 207
drag, startPoint x: 119, startPoint y: 237, endPoint x: 422, endPoint y: 329, distance: 317.5
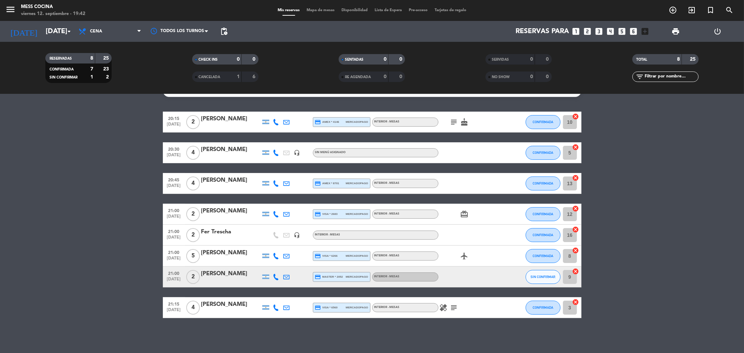
click at [422, 329] on div "No hay notas para este servicio. Haz clic para agregar una 20:15 [DATE] 2 [PERS…" at bounding box center [372, 223] width 744 height 259
drag, startPoint x: 326, startPoint y: 6, endPoint x: 325, endPoint y: 12, distance: 6.3
click at [326, 8] on div "menu Mess Cocina [DATE] 12. septiembre - 19:42 Mis reservas Mapa de mesas Dispo…" at bounding box center [372, 10] width 744 height 21
click at [325, 12] on div "Mis reservas Mapa de mesas Disponibilidad Lista de Espera Pre-acceso Tarjetas d…" at bounding box center [372, 10] width 196 height 6
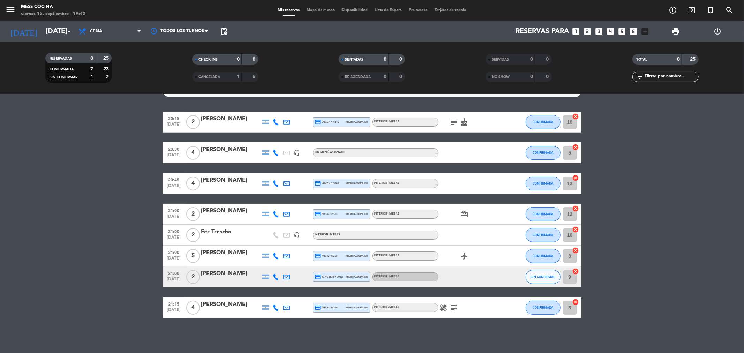
click at [329, 11] on span "Mapa de mesas" at bounding box center [320, 10] width 35 height 4
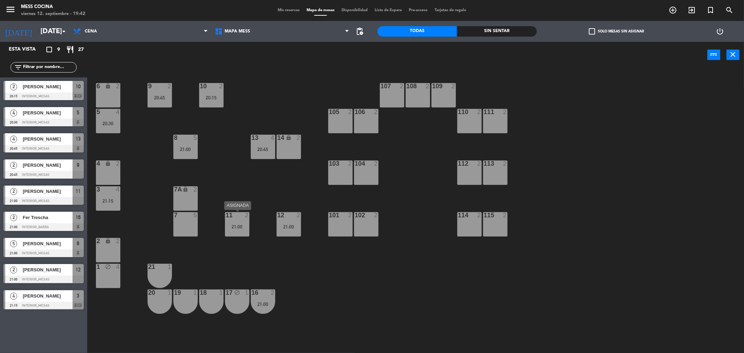
click at [249, 229] on div "21:00" at bounding box center [237, 226] width 24 height 5
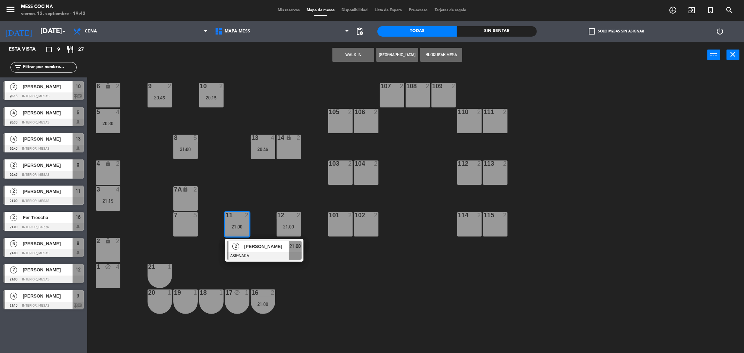
click at [249, 229] on div "21:00" at bounding box center [237, 226] width 24 height 5
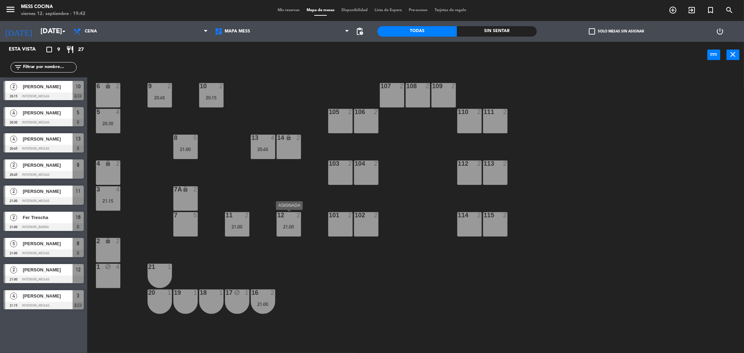
click at [285, 233] on div "12 2 21:00" at bounding box center [289, 224] width 24 height 24
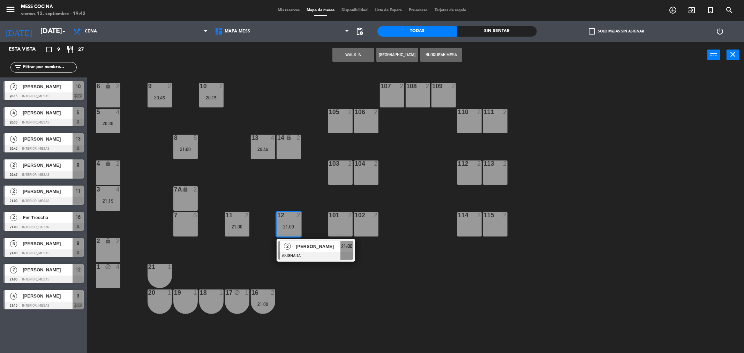
click at [285, 233] on div "12 2 21:00" at bounding box center [289, 224] width 24 height 24
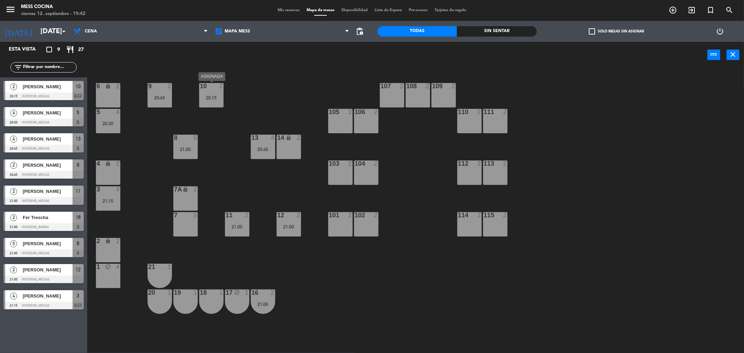
click at [201, 102] on div "10 2 20:15" at bounding box center [211, 95] width 24 height 24
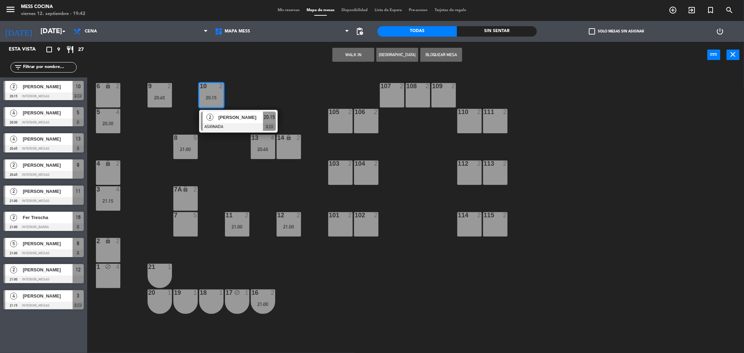
click at [203, 102] on div "10 2 20:15" at bounding box center [211, 95] width 24 height 24
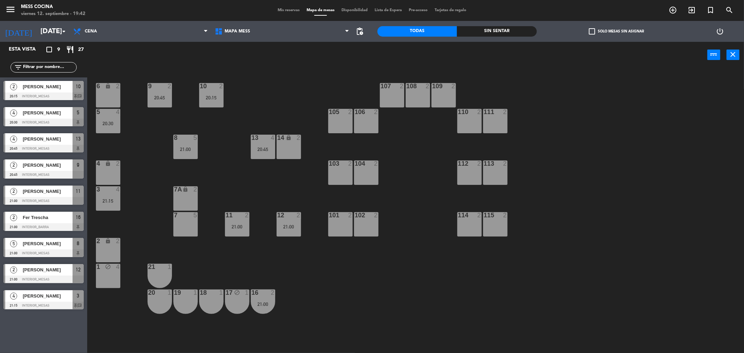
click at [174, 103] on div "6 lock 2 9 2 20:45 10 2 20:15 107 2 108 2 109 2 5 4 20:30 105 2 106 2 110 2 111…" at bounding box center [420, 212] width 650 height 285
click at [170, 103] on div "9 2 20:45" at bounding box center [160, 95] width 24 height 24
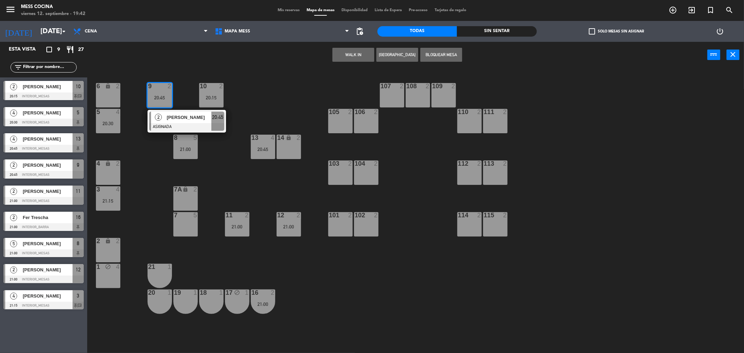
click at [170, 103] on div "9 2 20:45" at bounding box center [160, 95] width 24 height 24
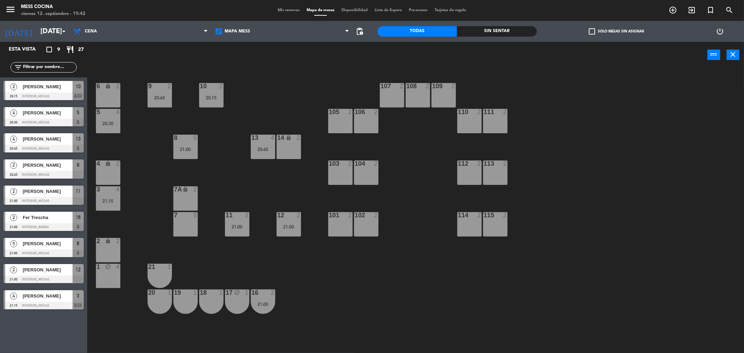
click at [278, 10] on span "Mis reservas" at bounding box center [288, 10] width 29 height 4
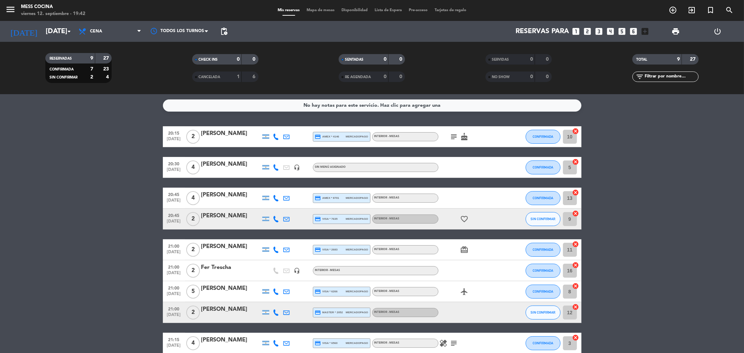
click at [277, 222] on icon at bounding box center [276, 219] width 6 height 6
click at [291, 208] on span at bounding box center [294, 208] width 6 height 6
click at [51, 175] on bookings-row "20:15 [DATE] 2 [PERSON_NAME] credit_card amex * 4146 mercadopago INTERIOR - MES…" at bounding box center [372, 240] width 744 height 228
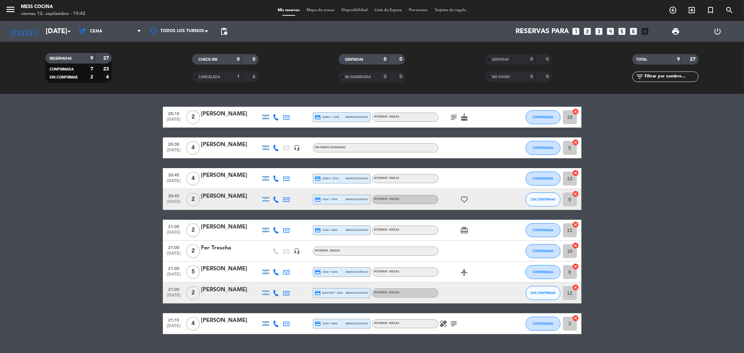
scroll to position [23, 0]
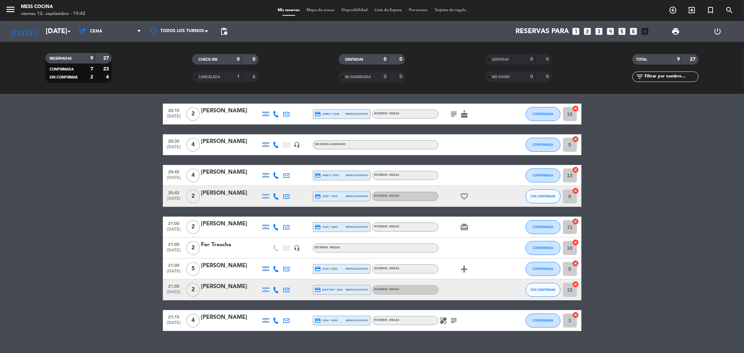
drag, startPoint x: 51, startPoint y: 175, endPoint x: 654, endPoint y: 335, distance: 624.2
click at [654, 335] on div "No hay notas para este servicio. Haz clic para agregar una 20:15 [DATE] 2 [PERS…" at bounding box center [372, 223] width 744 height 259
drag, startPoint x: 654, startPoint y: 335, endPoint x: 158, endPoint y: 235, distance: 505.8
click at [158, 235] on div "No hay notas para este servicio. Haz clic para agregar una 20:15 [DATE] 2 [PERS…" at bounding box center [372, 223] width 744 height 259
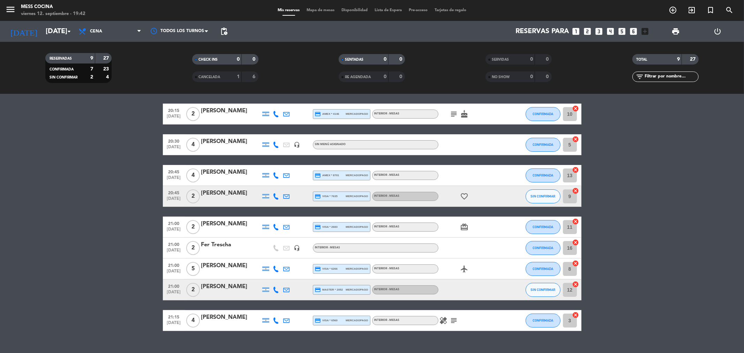
click at [158, 235] on bookings-row "20:15 [DATE] 2 [PERSON_NAME] credit_card amex * 4146 mercadopago INTERIOR - MES…" at bounding box center [372, 218] width 744 height 228
click at [447, 319] on icon "healing" at bounding box center [444, 321] width 8 height 8
drag, startPoint x: 437, startPoint y: 328, endPoint x: 112, endPoint y: 227, distance: 340.3
click at [112, 227] on div "No hay notas para este servicio. Haz clic para agregar una 20:15 [DATE] 2 [PERS…" at bounding box center [372, 223] width 744 height 259
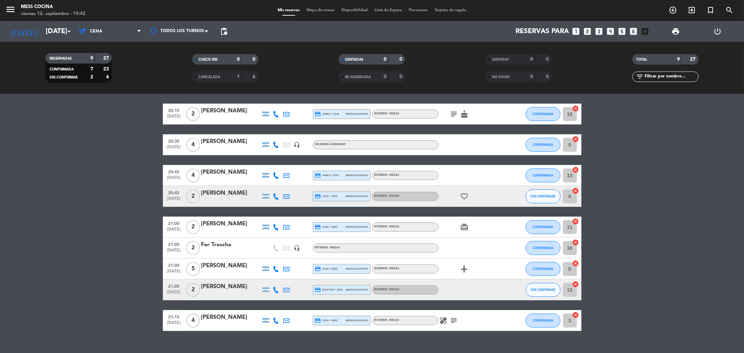
click at [112, 227] on bookings-row "20:15 [DATE] 2 [PERSON_NAME] credit_card amex * 4146 mercadopago INTERIOR - MES…" at bounding box center [372, 218] width 744 height 228
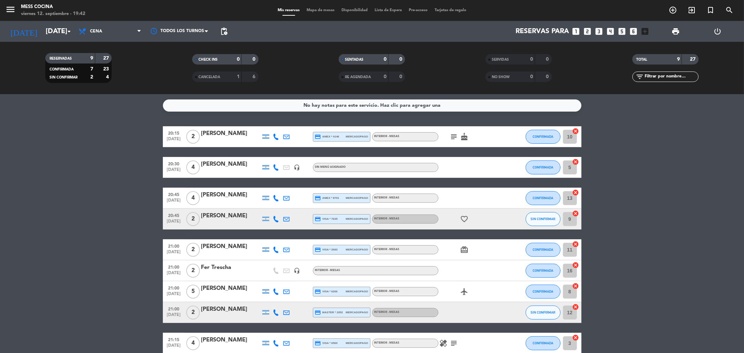
drag, startPoint x: 104, startPoint y: 216, endPoint x: 620, endPoint y: 313, distance: 525.2
click at [620, 313] on bookings-row "20:15 [DATE] 2 [PERSON_NAME] credit_card amex * 4146 mercadopago INTERIOR - MES…" at bounding box center [372, 240] width 744 height 228
click at [72, 198] on bookings-row "20:15 [DATE] 2 [PERSON_NAME] credit_card amex * 4146 mercadopago INTERIOR - MES…" at bounding box center [372, 240] width 744 height 228
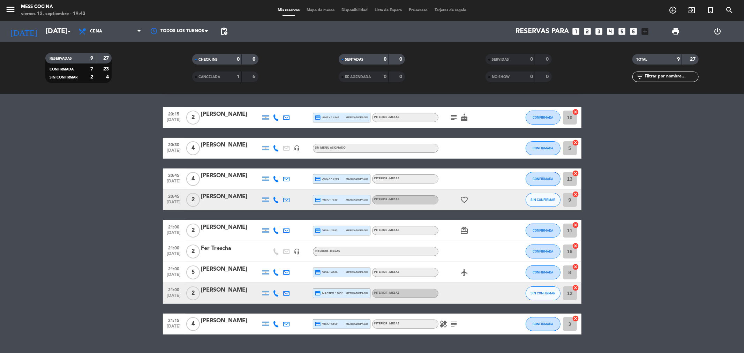
scroll to position [35, 0]
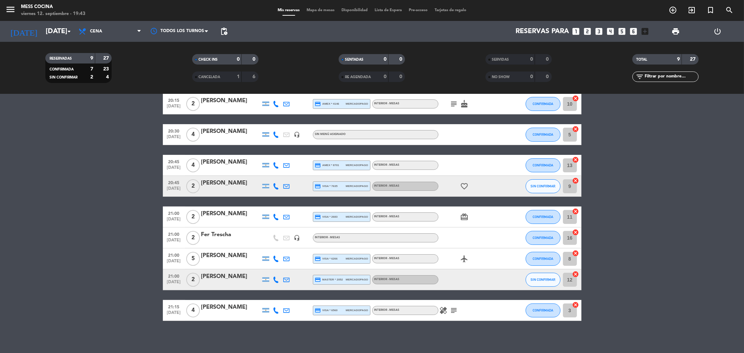
drag, startPoint x: 231, startPoint y: 159, endPoint x: 603, endPoint y: 347, distance: 416.4
click at [603, 347] on div "No hay notas para este servicio. Haz clic para agregar una 20:15 [DATE] 2 [PERS…" at bounding box center [372, 223] width 744 height 259
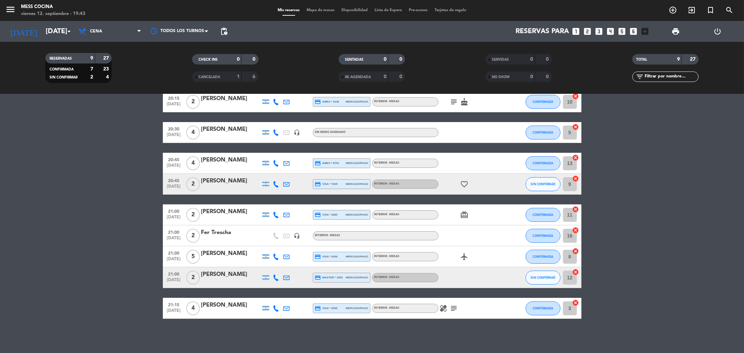
click at [580, 344] on div "No hay notas para este servicio. Haz clic para agregar una 20:15 [DATE] 2 [PERS…" at bounding box center [372, 223] width 744 height 259
drag, startPoint x: 37, startPoint y: 178, endPoint x: 333, endPoint y: 332, distance: 333.1
click at [333, 332] on div "No hay notas para este servicio. Haz clic para agregar una 20:15 [DATE] 2 [PERS…" at bounding box center [372, 223] width 744 height 259
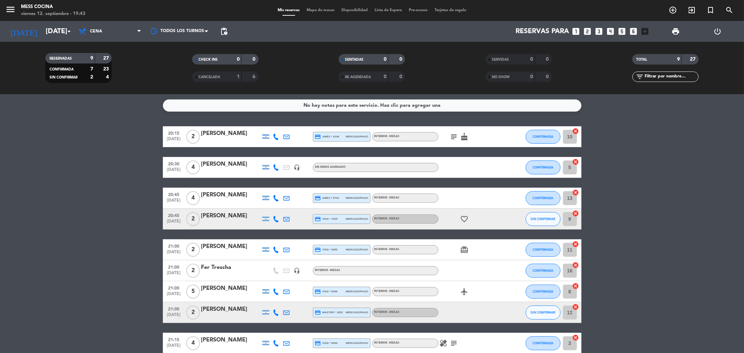
drag, startPoint x: 66, startPoint y: 296, endPoint x: 620, endPoint y: 335, distance: 554.9
click at [620, 335] on bookings-row "20:15 [DATE] 2 [PERSON_NAME] credit_card amex * 4146 mercadopago INTERIOR - MES…" at bounding box center [372, 240] width 744 height 228
drag, startPoint x: 620, startPoint y: 335, endPoint x: 131, endPoint y: 201, distance: 507.0
click at [131, 201] on bookings-row "20:15 [DATE] 2 [PERSON_NAME] credit_card amex * 4146 mercadopago INTERIOR - MES…" at bounding box center [372, 240] width 744 height 228
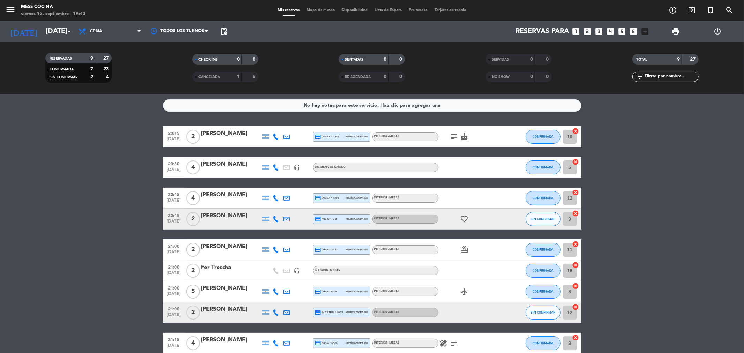
click at [97, 184] on bookings-row "20:15 [DATE] 2 [PERSON_NAME] credit_card amex * 4146 mercadopago INTERIOR - MES…" at bounding box center [372, 240] width 744 height 228
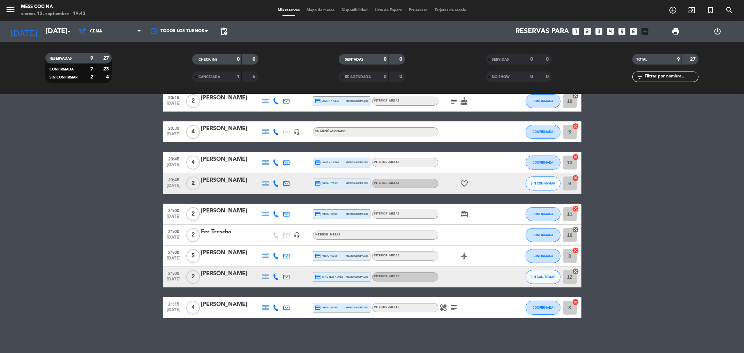
drag, startPoint x: 97, startPoint y: 184, endPoint x: 595, endPoint y: 328, distance: 518.2
click at [595, 328] on div "No hay notas para este servicio. Haz clic para agregar una 20:15 [DATE] 2 [PERS…" at bounding box center [372, 223] width 744 height 259
drag, startPoint x: 595, startPoint y: 328, endPoint x: 141, endPoint y: 171, distance: 479.8
click at [141, 171] on div "No hay notas para este servicio. Haz clic para agregar una 20:15 [DATE] 2 [PERS…" at bounding box center [372, 223] width 744 height 259
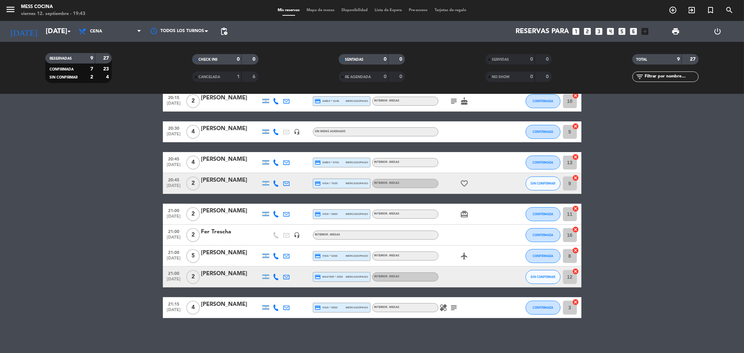
click at [141, 171] on bookings-row "20:15 [DATE] 2 [PERSON_NAME] credit_card amex * 4146 mercadopago INTERIOR - MES…" at bounding box center [372, 205] width 744 height 228
drag, startPoint x: 141, startPoint y: 171, endPoint x: 467, endPoint y: 323, distance: 359.2
click at [467, 323] on div "No hay notas para este servicio. Haz clic para agregar una 20:15 [DATE] 2 [PERS…" at bounding box center [372, 223] width 744 height 259
click at [465, 256] on icon "airplanemode_active" at bounding box center [465, 256] width 8 height 8
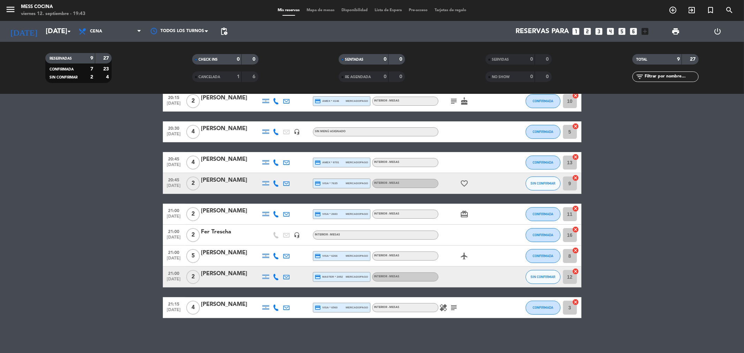
click at [465, 256] on icon "airplanemode_active" at bounding box center [465, 256] width 8 height 8
click at [467, 185] on icon "favorite_border" at bounding box center [465, 183] width 8 height 8
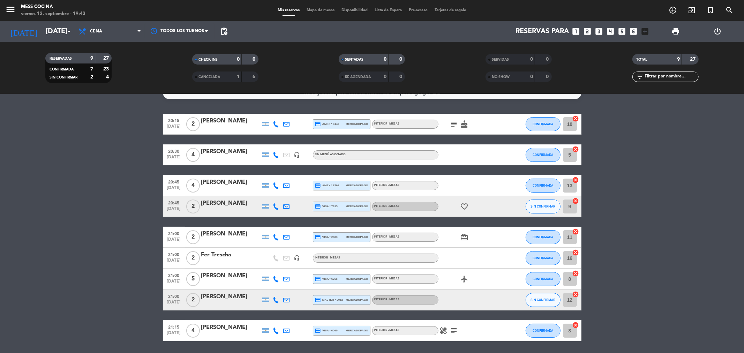
scroll to position [0, 0]
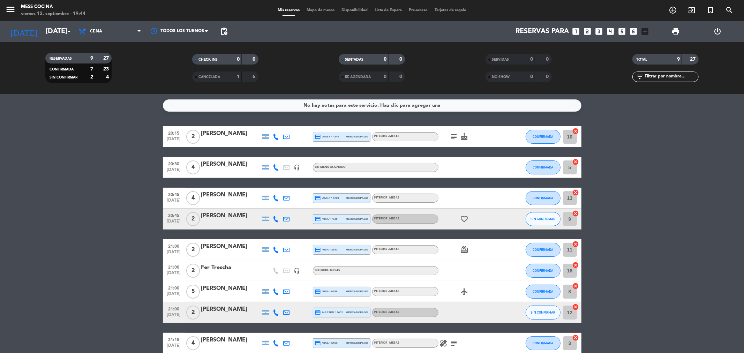
drag, startPoint x: 35, startPoint y: 257, endPoint x: 107, endPoint y: 253, distance: 72.0
click at [35, 257] on bookings-row "20:15 [DATE] 2 [PERSON_NAME] credit_card amex * 4146 mercadopago INTERIOR - MES…" at bounding box center [372, 240] width 744 height 228
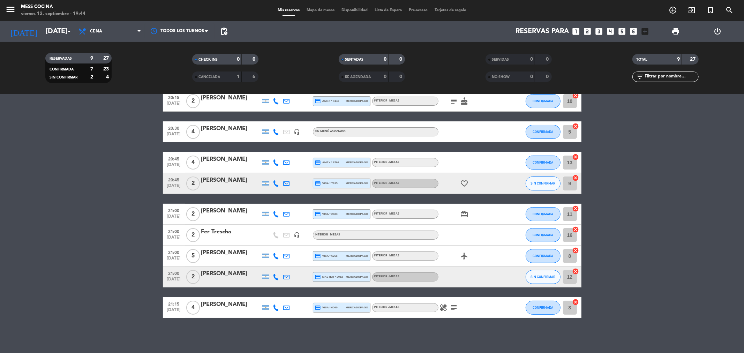
drag, startPoint x: 28, startPoint y: 232, endPoint x: 351, endPoint y: 348, distance: 342.7
click at [351, 348] on div "No hay notas para este servicio. Haz clic para agregar una 20:15 [DATE] 2 [PERS…" at bounding box center [372, 223] width 744 height 259
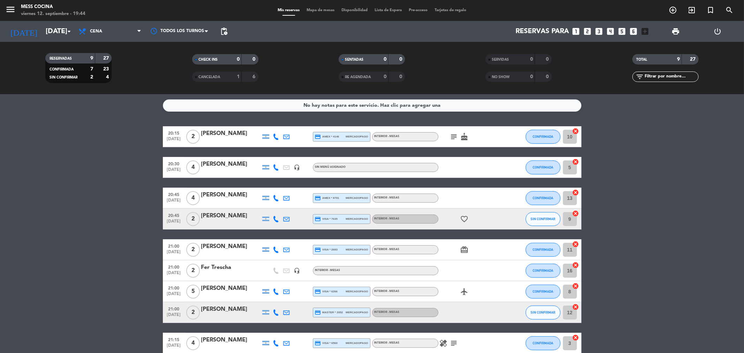
drag, startPoint x: 70, startPoint y: 179, endPoint x: 607, endPoint y: 268, distance: 544.0
click at [607, 268] on bookings-row "20:15 [DATE] 2 [PERSON_NAME] credit_card amex * 4146 mercadopago INTERIOR - MES…" at bounding box center [372, 240] width 744 height 228
drag, startPoint x: 53, startPoint y: 151, endPoint x: 637, endPoint y: 316, distance: 606.4
click at [637, 316] on bookings-row "20:15 [DATE] 2 [PERSON_NAME] credit_card amex * 4146 mercadopago INTERIOR - MES…" at bounding box center [372, 240] width 744 height 228
click at [633, 317] on bookings-row "20:15 [DATE] 2 [PERSON_NAME] credit_card amex * 4146 mercadopago INTERIOR - MES…" at bounding box center [372, 240] width 744 height 228
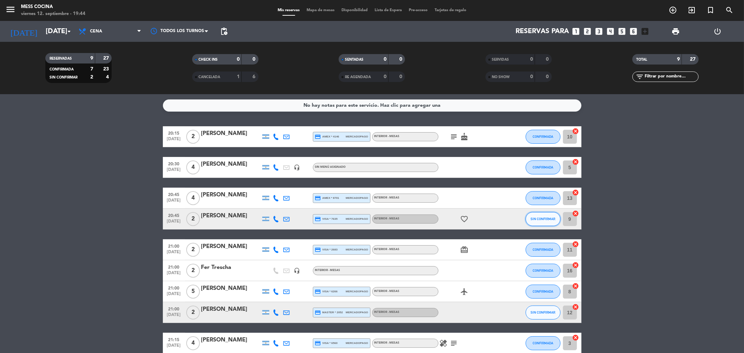
click at [540, 219] on span "SIN CONFIRMAR" at bounding box center [543, 219] width 25 height 4
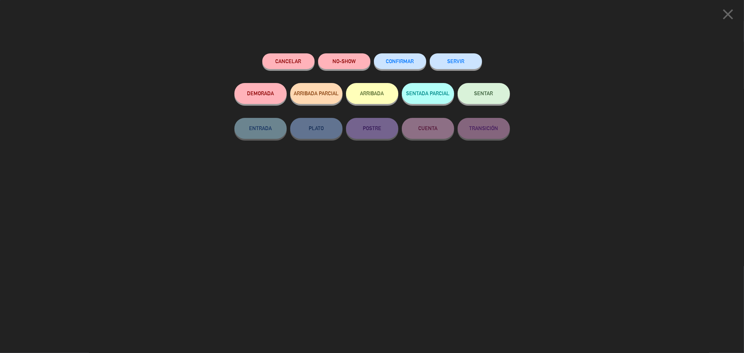
click at [393, 60] on span "CONFIRMAR" at bounding box center [400, 61] width 28 height 6
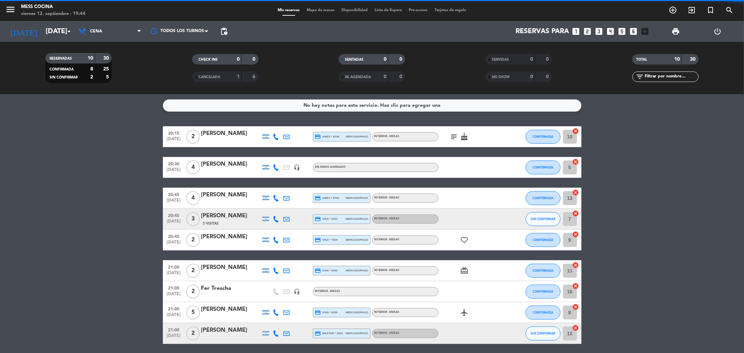
click at [211, 212] on div "[PERSON_NAME]" at bounding box center [230, 215] width 59 height 9
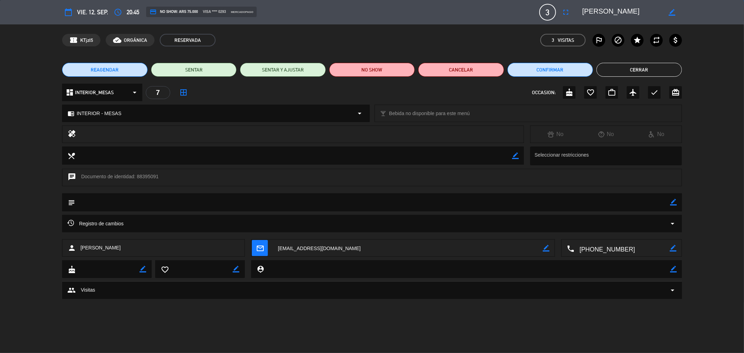
click at [611, 74] on button "Cerrar" at bounding box center [639, 70] width 85 height 14
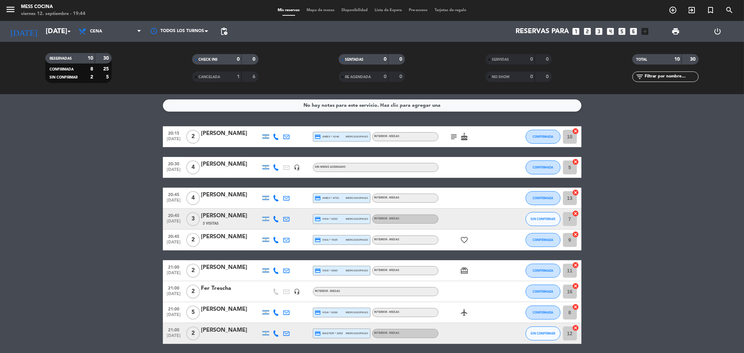
click at [277, 217] on icon at bounding box center [276, 219] width 6 height 6
click at [291, 205] on span at bounding box center [294, 208] width 6 height 6
click at [138, 248] on bookings-row "20:15 [DATE] 2 [PERSON_NAME] credit_card amex * 4146 mercadopago INTERIOR - MES…" at bounding box center [372, 250] width 744 height 248
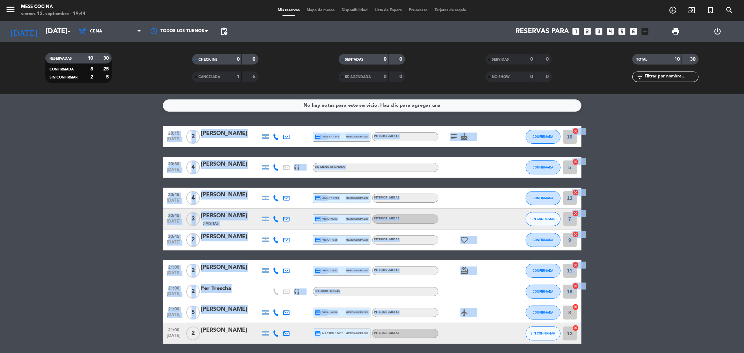
drag, startPoint x: 138, startPoint y: 248, endPoint x: 597, endPoint y: 307, distance: 462.3
click at [576, 312] on bookings-row "20:15 [DATE] 2 [PERSON_NAME] credit_card amex * 4146 mercadopago INTERIOR - MES…" at bounding box center [372, 250] width 744 height 248
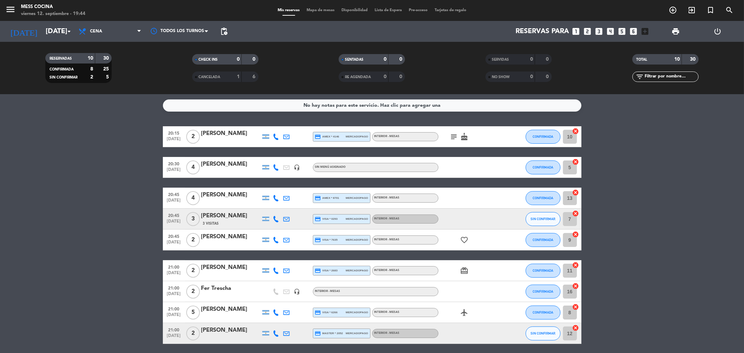
click at [643, 290] on bookings-row "20:15 [DATE] 2 [PERSON_NAME] credit_card amex * 4146 mercadopago INTERIOR - MES…" at bounding box center [372, 250] width 744 height 248
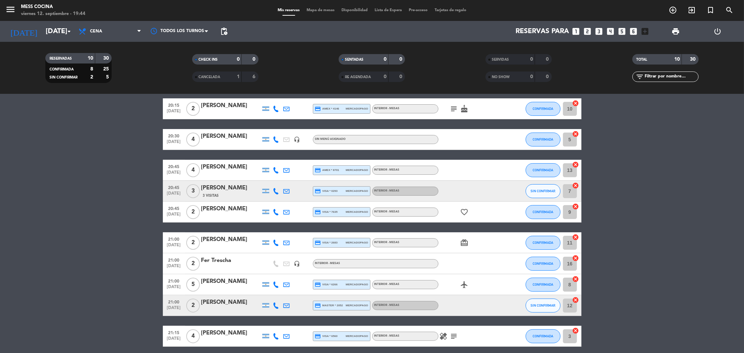
scroll to position [57, 0]
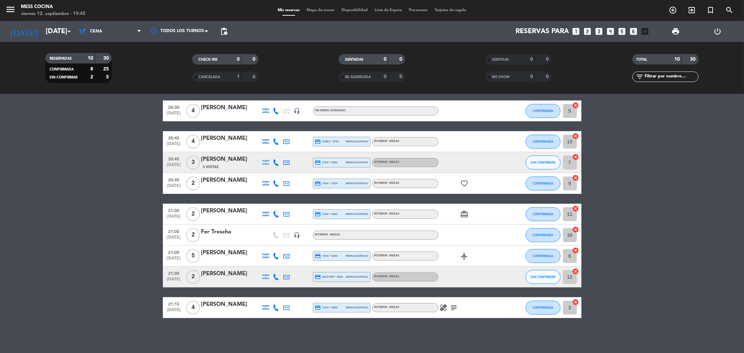
click at [0, 99] on bookings-row "20:15 [DATE] 2 [PERSON_NAME] credit_card amex * 4146 mercadopago INTERIOR - MES…" at bounding box center [372, 194] width 744 height 248
click at [328, 9] on span "Mapa de mesas" at bounding box center [320, 10] width 35 height 4
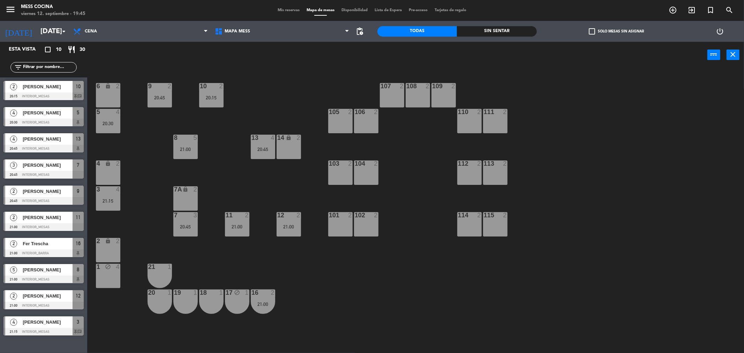
click at [181, 235] on div "7 3 20:45" at bounding box center [185, 224] width 24 height 24
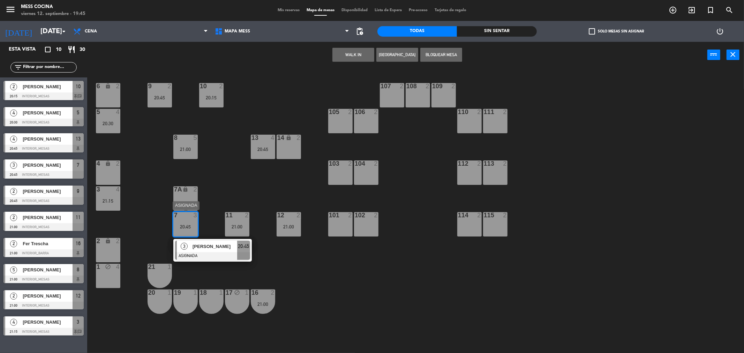
click at [181, 235] on div "7 3 20:45" at bounding box center [185, 224] width 24 height 24
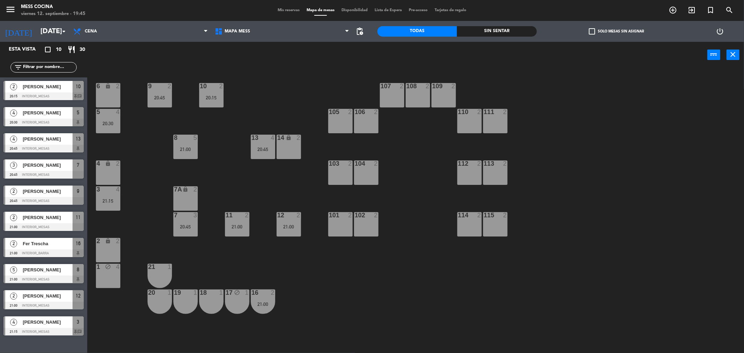
click at [213, 181] on div "6 lock 2 9 2 20:45 10 2 20:15 107 2 108 2 109 2 5 4 20:30 105 2 106 2 110 2 111…" at bounding box center [420, 212] width 650 height 285
click at [222, 210] on div "6 lock 2 9 2 20:45 10 2 20:15 107 2 108 2 109 2 5 4 20:30 105 2 106 2 110 2 111…" at bounding box center [420, 212] width 650 height 285
click at [231, 208] on div "6 lock 2 9 2 20:45 10 2 20:15 107 2 108 2 109 2 5 4 20:30 105 2 106 2 110 2 111…" at bounding box center [420, 212] width 650 height 285
click at [226, 212] on div "11" at bounding box center [226, 215] width 0 height 6
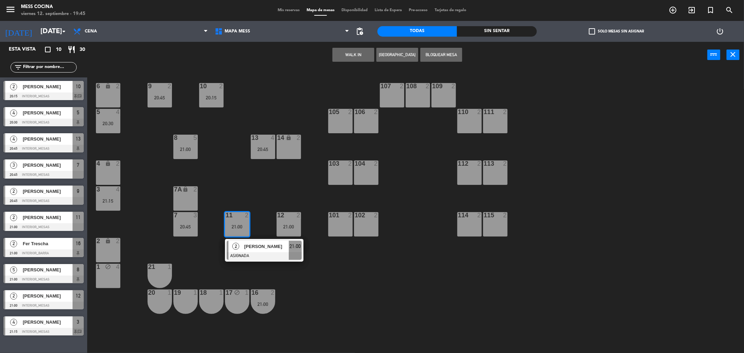
click at [228, 159] on div "6 lock 2 9 2 20:45 10 2 20:15 107 2 108 2 109 2 5 4 20:30 105 2 106 2 110 2 111…" at bounding box center [420, 212] width 650 height 285
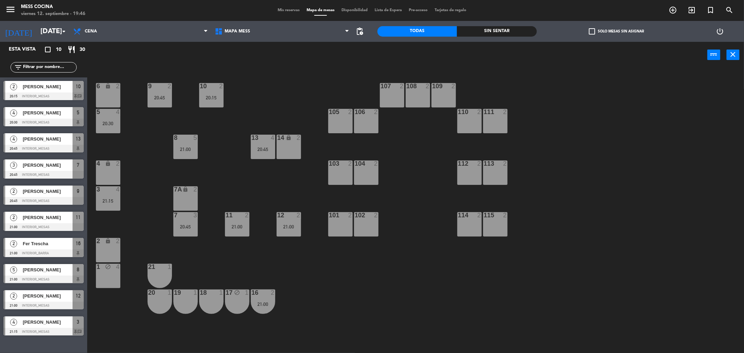
click at [210, 163] on div "6 lock 2 9 2 20:45 10 2 20:15 107 2 108 2 109 2 5 4 20:30 105 2 106 2 110 2 111…" at bounding box center [420, 212] width 650 height 285
click at [189, 221] on div "7 3 20:45" at bounding box center [185, 224] width 24 height 24
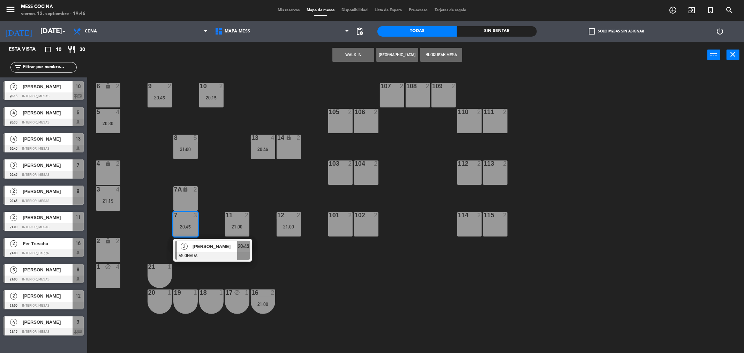
click at [189, 221] on div "7 3 20:45" at bounding box center [185, 224] width 24 height 24
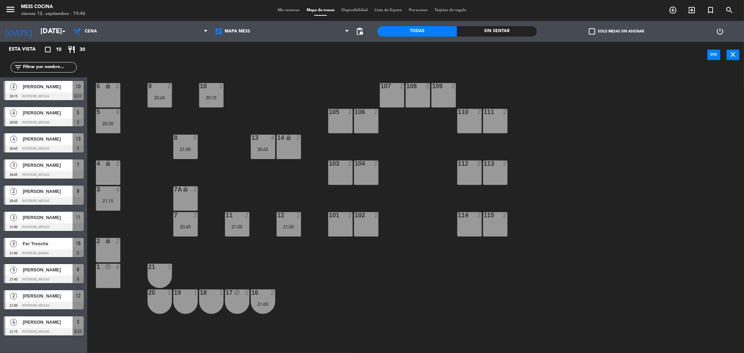
click at [217, 205] on div "6 lock 2 9 2 20:45 10 2 20:15 107 2 108 2 109 2 5 4 20:30 105 2 106 2 110 2 111…" at bounding box center [420, 212] width 650 height 285
click at [238, 155] on div "6 lock 2 9 2 20:45 10 2 20:15 107 2 108 2 109 2 5 4 20:30 105 2 106 2 110 2 111…" at bounding box center [420, 212] width 650 height 285
click at [115, 281] on div "1 block 4" at bounding box center [108, 276] width 24 height 24
click at [381, 53] on button "[GEOGRAPHIC_DATA]" at bounding box center [398, 55] width 42 height 14
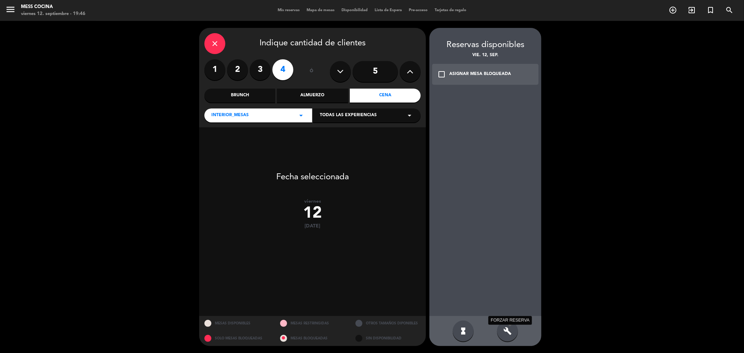
click at [504, 333] on icon "build" at bounding box center [508, 331] width 8 height 8
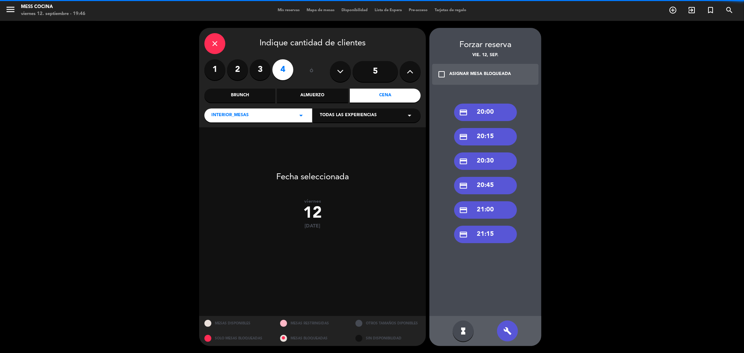
click at [468, 108] on icon "credit_card" at bounding box center [464, 112] width 9 height 9
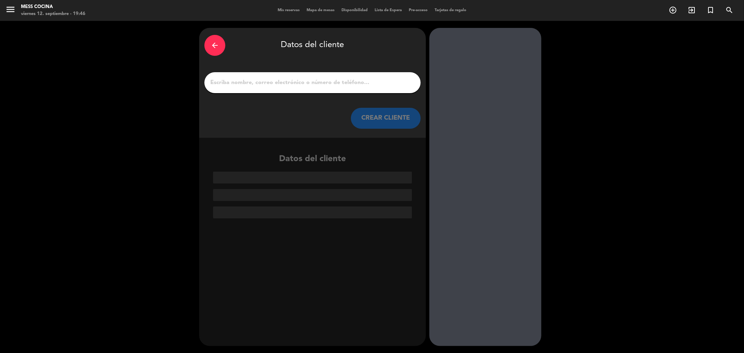
click at [329, 85] on input "1" at bounding box center [313, 83] width 206 height 10
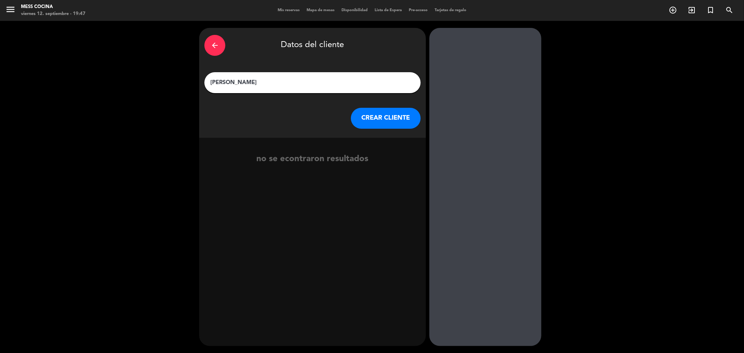
type input "[PERSON_NAME]"
click at [362, 112] on button "CREAR CLIENTE" at bounding box center [386, 118] width 70 height 21
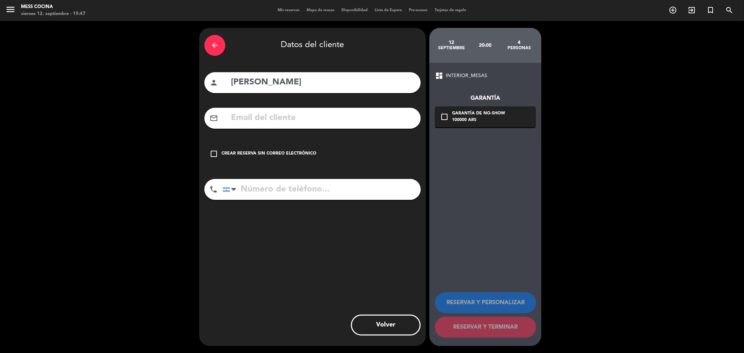
click at [273, 118] on input "text" at bounding box center [322, 118] width 185 height 14
paste input "[EMAIL_ADDRESS][DOMAIN_NAME]"
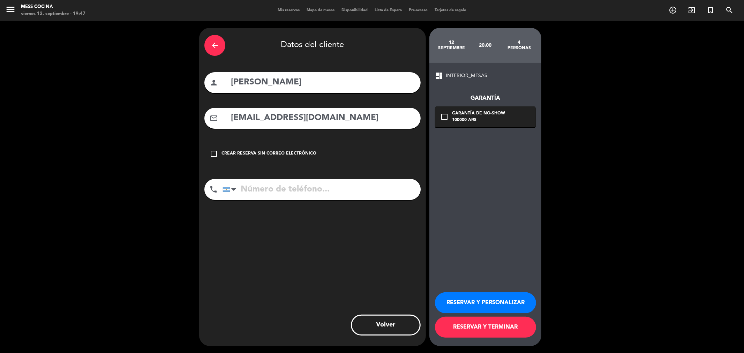
type input "[EMAIL_ADDRESS][DOMAIN_NAME]"
click at [329, 186] on input "tel" at bounding box center [322, 189] width 198 height 21
click at [245, 187] on input "tel" at bounding box center [322, 189] width 198 height 21
paste input "[PHONE_NUMBER]"
type input "[PHONE_NUMBER]"
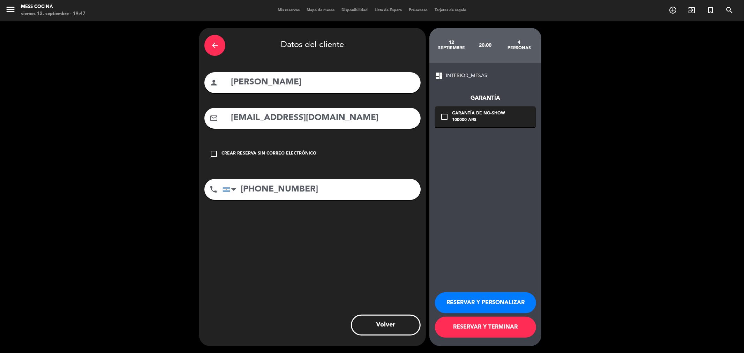
click at [447, 123] on div "check_box_outline_blank Garantía de no-show 100000 ARS" at bounding box center [485, 116] width 101 height 21
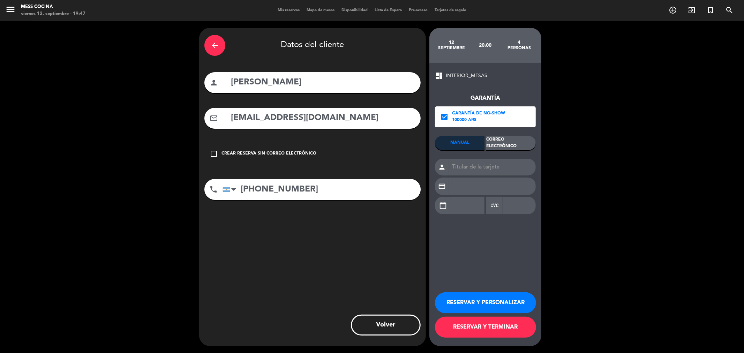
click at [516, 137] on div "Correo Electrónico" at bounding box center [511, 143] width 50 height 14
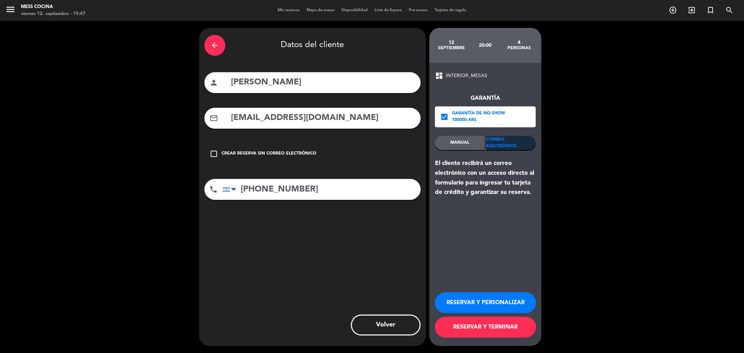
click at [513, 334] on button "RESERVAR Y TERMINAR" at bounding box center [485, 327] width 101 height 21
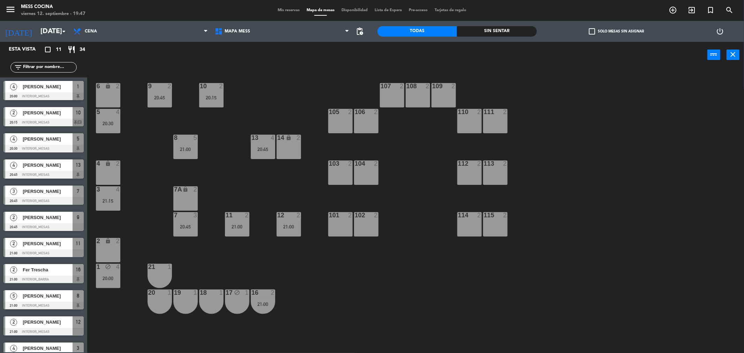
click at [154, 243] on div "6 lock 2 9 2 20:45 10 2 20:15 107 2 108 2 109 2 5 4 20:30 105 2 106 2 110 2 111…" at bounding box center [420, 212] width 650 height 285
click at [235, 59] on div "power_input close" at bounding box center [397, 55] width 620 height 27
click at [281, 12] on span "Mis reservas" at bounding box center [288, 10] width 29 height 4
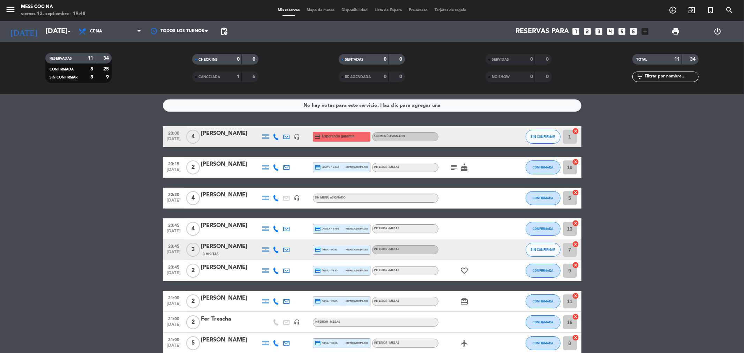
click at [76, 170] on bookings-row "20:00 [DATE] 4 [PERSON_NAME] headset_mic credit_card Esperando garantía Sin men…" at bounding box center [372, 265] width 744 height 279
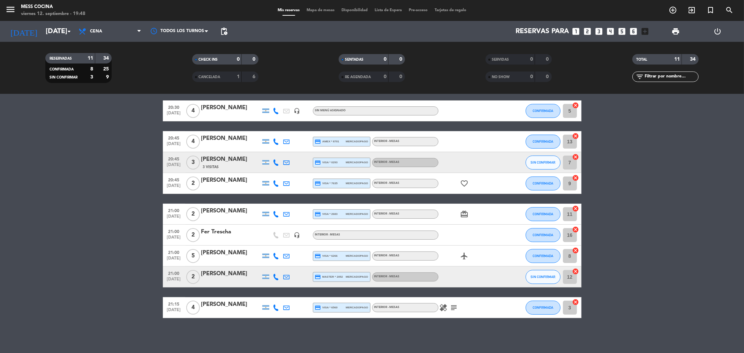
drag, startPoint x: 75, startPoint y: 170, endPoint x: 650, endPoint y: 317, distance: 593.2
click at [650, 318] on bookings-row "20:00 [DATE] 4 [PERSON_NAME] headset_mic credit_card Esperando garantía Sin men…" at bounding box center [372, 178] width 744 height 279
click at [660, 313] on bookings-row "20:00 [DATE] 4 [PERSON_NAME] headset_mic credit_card Esperando garantía Sin men…" at bounding box center [372, 178] width 744 height 279
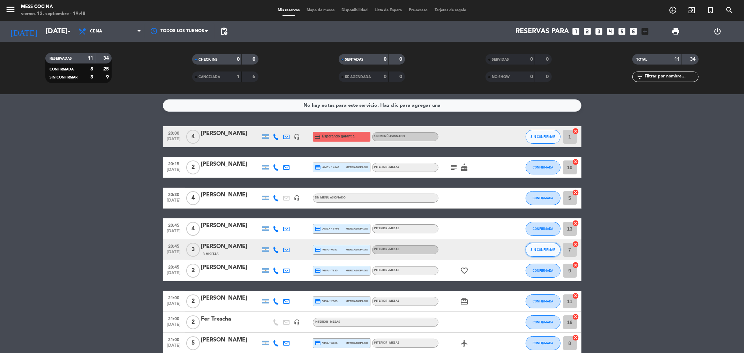
click at [545, 250] on span "SIN CONFIRMAR" at bounding box center [543, 250] width 25 height 4
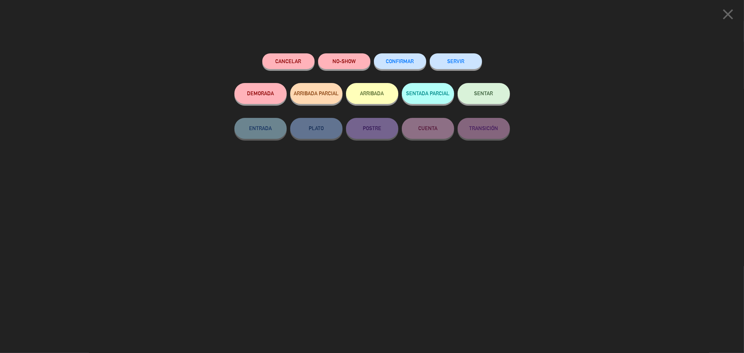
click at [410, 64] on button "CONFIRMAR" at bounding box center [400, 61] width 52 height 16
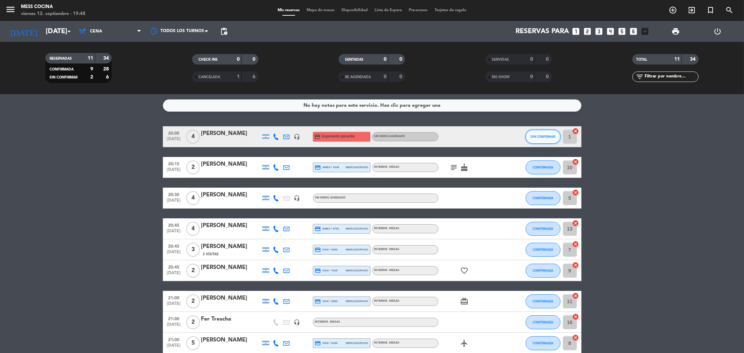
click at [526, 139] on button "SIN CONFIRMAR" at bounding box center [543, 137] width 35 height 14
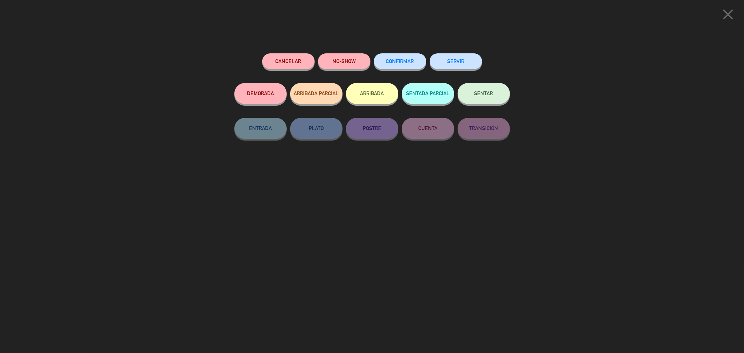
click at [405, 67] on button "CONFIRMAR" at bounding box center [400, 61] width 52 height 16
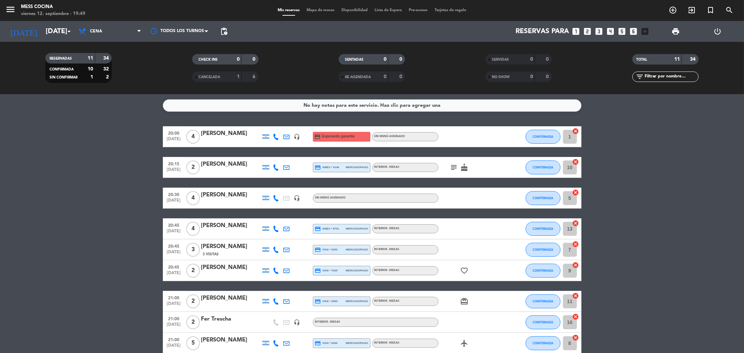
click at [26, 141] on bookings-row "20:00 [DATE] 4 [PERSON_NAME] headset_mic credit_card Esperando garantía Sin men…" at bounding box center [372, 265] width 744 height 279
drag, startPoint x: 26, startPoint y: 141, endPoint x: 702, endPoint y: 257, distance: 685.9
click at [702, 257] on bookings-row "20:00 [DATE] 4 [PERSON_NAME] headset_mic credit_card Esperando garantía Sin men…" at bounding box center [372, 265] width 744 height 279
drag, startPoint x: 0, startPoint y: 209, endPoint x: 594, endPoint y: 344, distance: 608.8
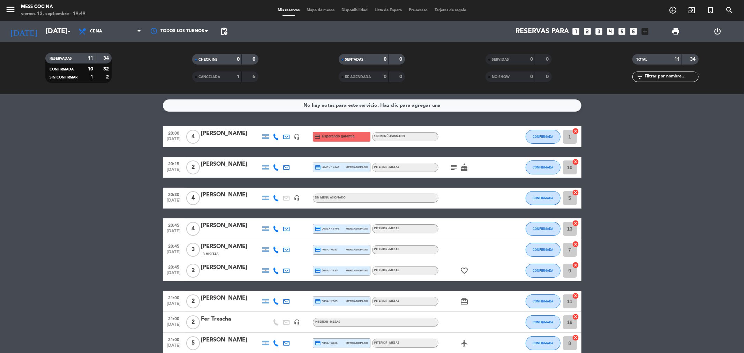
click at [594, 344] on bookings-row "20:00 [DATE] 4 [PERSON_NAME] headset_mic credit_card Esperando garantía Sin men…" at bounding box center [372, 265] width 744 height 279
drag, startPoint x: 6, startPoint y: 154, endPoint x: 13, endPoint y: 149, distance: 8.9
click at [6, 154] on bookings-row "20:00 [DATE] 4 [PERSON_NAME] headset_mic credit_card Esperando garantía Sin men…" at bounding box center [372, 265] width 744 height 279
drag, startPoint x: 109, startPoint y: 158, endPoint x: 649, endPoint y: 305, distance: 559.8
click at [649, 305] on bookings-row "20:00 [DATE] 4 [PERSON_NAME] headset_mic credit_card Esperando garantía Sin men…" at bounding box center [372, 265] width 744 height 279
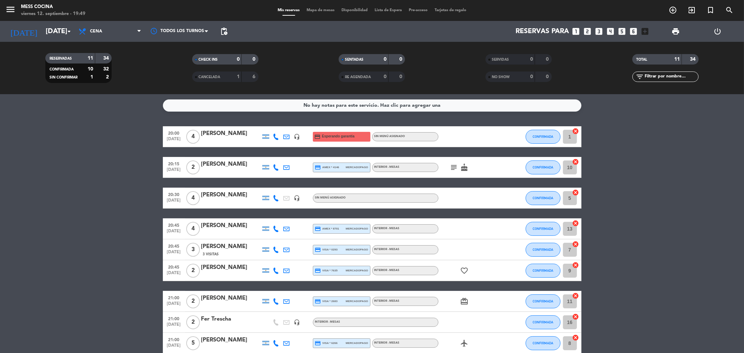
click at [149, 215] on bookings-row "20:00 [DATE] 4 [PERSON_NAME] headset_mic credit_card Esperando garantía Sin men…" at bounding box center [372, 265] width 744 height 279
drag, startPoint x: 89, startPoint y: 206, endPoint x: 216, endPoint y: 137, distance: 144.6
click at [89, 205] on bookings-row "20:00 [DATE] 4 [PERSON_NAME] headset_mic credit_card Esperando garantía Sin men…" at bounding box center [372, 265] width 744 height 279
click at [224, 133] on div "[PERSON_NAME]" at bounding box center [230, 133] width 59 height 9
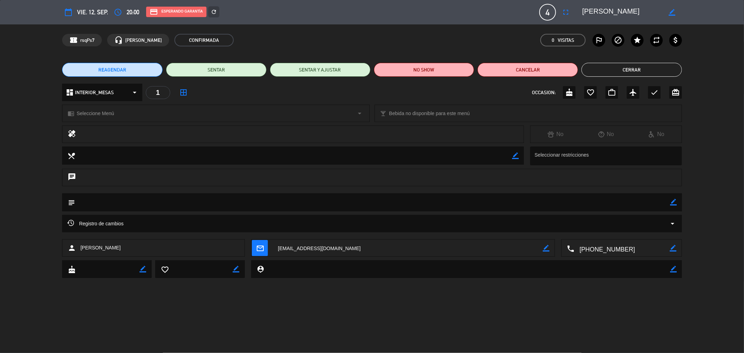
click at [677, 202] on div "subject border_color" at bounding box center [372, 202] width 620 height 18
click at [583, 208] on textarea at bounding box center [373, 202] width 596 height 18
click at [674, 200] on icon "border_color" at bounding box center [673, 202] width 7 height 7
click at [643, 201] on textarea at bounding box center [373, 202] width 596 height 18
type textarea "uno no come gluten"
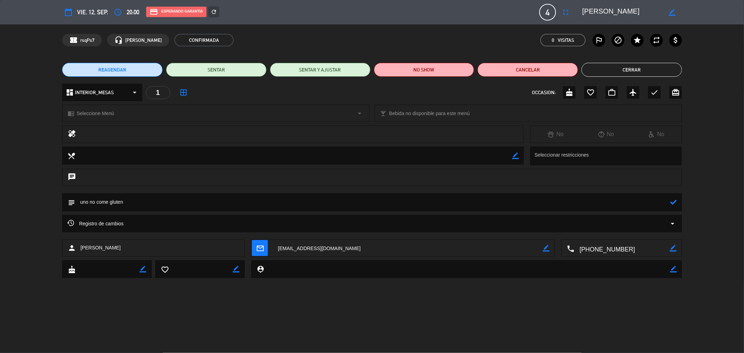
click at [673, 205] on icon at bounding box center [673, 202] width 7 height 7
click at [619, 67] on button "Cerrar" at bounding box center [632, 70] width 101 height 14
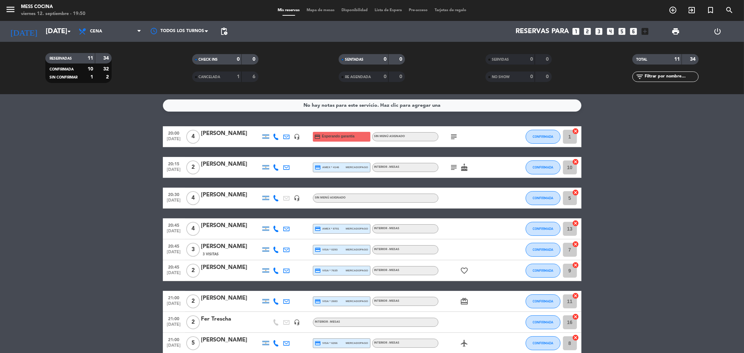
drag, startPoint x: 94, startPoint y: 166, endPoint x: 648, endPoint y: 302, distance: 570.1
click at [648, 302] on bookings-row "20:00 [DATE] 4 [PERSON_NAME] headset_mic credit_card Esperando garantía Sin men…" at bounding box center [372, 265] width 744 height 279
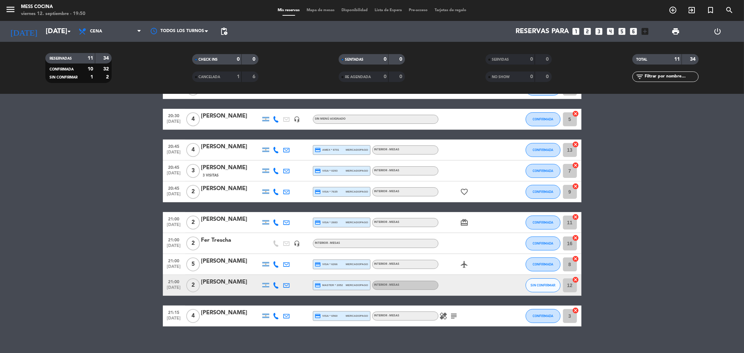
scroll to position [87, 0]
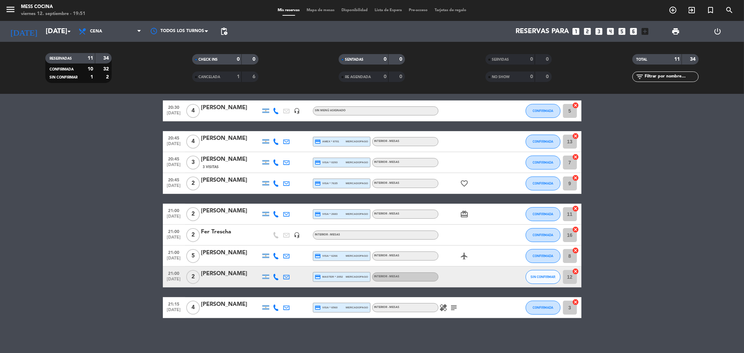
click at [24, 198] on bookings-row "20:00 [DATE] 4 [PERSON_NAME] headset_mic credit_card Esperando garantía Sin men…" at bounding box center [372, 178] width 744 height 279
click at [21, 184] on bookings-row "20:00 [DATE] 4 [PERSON_NAME] headset_mic credit_card Esperando garantía Sin men…" at bounding box center [372, 178] width 744 height 279
click at [540, 277] on span "SIN CONFIRMAR" at bounding box center [543, 277] width 25 height 4
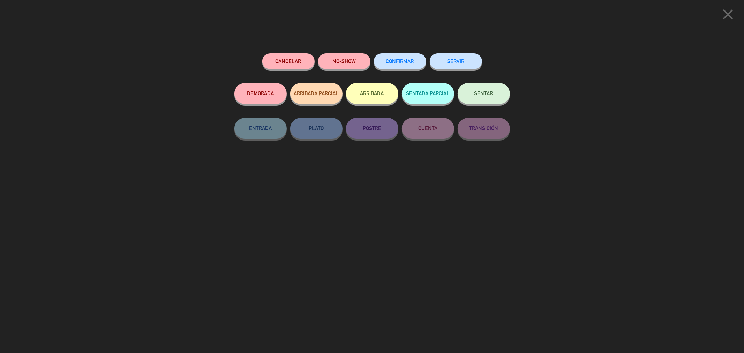
click at [391, 60] on span "CONFIRMAR" at bounding box center [400, 61] width 28 height 6
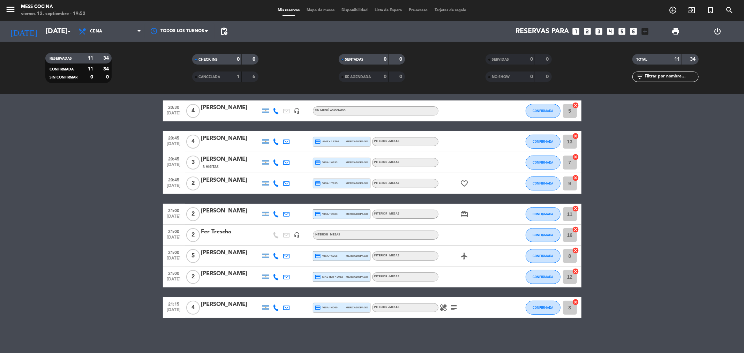
click at [320, 9] on span "Mapa de mesas" at bounding box center [320, 10] width 35 height 4
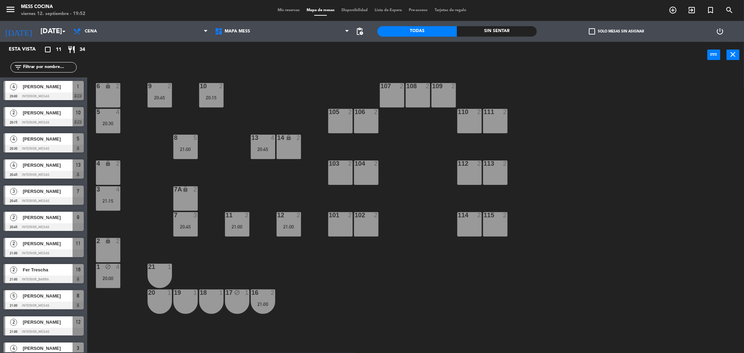
click at [284, 6] on div "menu Mess Cocina [DATE] 12. septiembre - 19:52 Mis reservas Mapa de mesas Dispo…" at bounding box center [372, 10] width 744 height 21
click at [284, 10] on span "Mis reservas" at bounding box center [288, 10] width 29 height 4
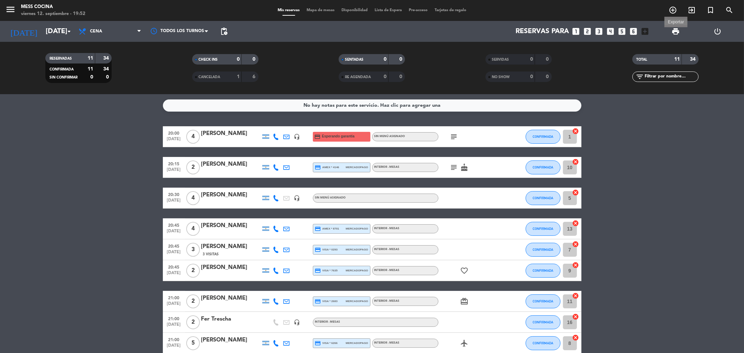
click at [678, 31] on span "print" at bounding box center [676, 31] width 8 height 8
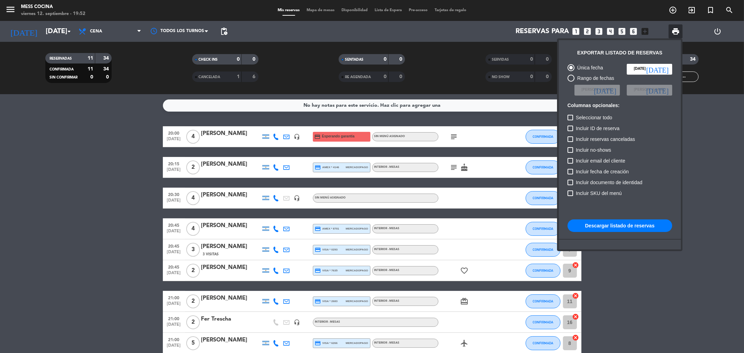
click at [637, 224] on button "Descargar listado de reservas" at bounding box center [620, 226] width 105 height 13
click at [133, 175] on div at bounding box center [372, 176] width 744 height 353
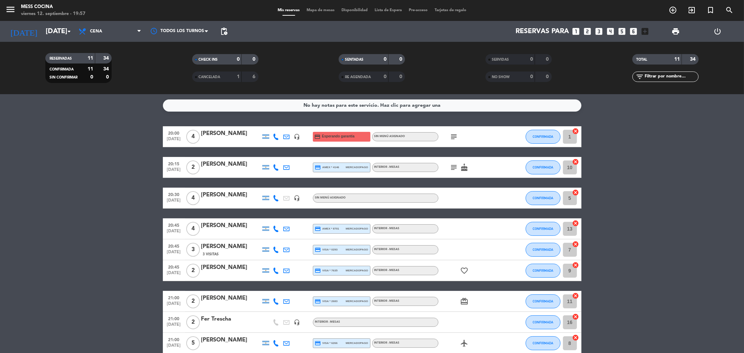
drag, startPoint x: 391, startPoint y: 233, endPoint x: 668, endPoint y: 308, distance: 286.6
click at [668, 308] on bookings-row "20:00 [DATE] 4 [PERSON_NAME] headset_mic credit_card Esperando garantía Sin men…" at bounding box center [372, 265] width 744 height 279
drag, startPoint x: 668, startPoint y: 308, endPoint x: 116, endPoint y: 170, distance: 569.4
click at [116, 170] on bookings-row "20:00 [DATE] 4 [PERSON_NAME] headset_mic credit_card Esperando garantía Sin men…" at bounding box center [372, 265] width 744 height 279
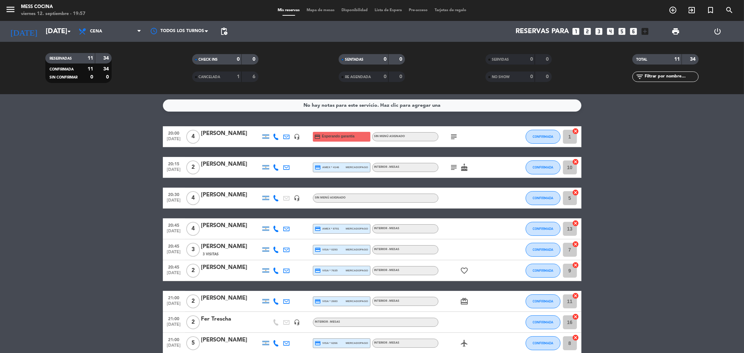
drag, startPoint x: 99, startPoint y: 166, endPoint x: 666, endPoint y: 278, distance: 576.9
click at [666, 278] on bookings-row "20:00 [DATE] 4 [PERSON_NAME] headset_mic credit_card Esperando garantía Sin men…" at bounding box center [372, 265] width 744 height 279
drag, startPoint x: 18, startPoint y: 188, endPoint x: 678, endPoint y: 295, distance: 668.2
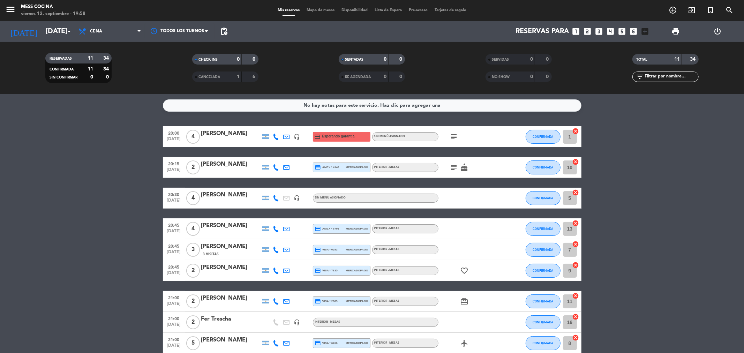
click at [685, 296] on bookings-row "20:00 [DATE] 4 [PERSON_NAME] headset_mic credit_card Esperando garantía Sin men…" at bounding box center [372, 265] width 744 height 279
click at [678, 295] on bookings-row "20:00 [DATE] 4 [PERSON_NAME] headset_mic credit_card Esperando garantía Sin men…" at bounding box center [372, 265] width 744 height 279
drag, startPoint x: 678, startPoint y: 295, endPoint x: 156, endPoint y: 190, distance: 532.5
click at [156, 190] on bookings-row "20:00 [DATE] 4 [PERSON_NAME] headset_mic credit_card Esperando garantía Sin men…" at bounding box center [372, 265] width 744 height 279
drag, startPoint x: 139, startPoint y: 187, endPoint x: 648, endPoint y: 278, distance: 517.4
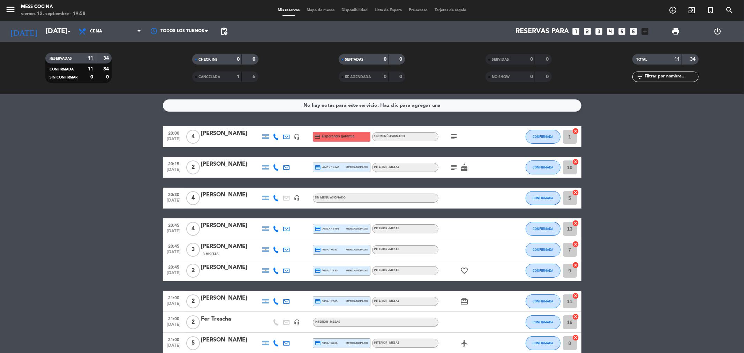
click at [648, 278] on bookings-row "20:00 [DATE] 4 [PERSON_NAME] headset_mic credit_card Esperando garantía Sin men…" at bounding box center [372, 265] width 744 height 279
drag, startPoint x: 648, startPoint y: 278, endPoint x: 140, endPoint y: 177, distance: 517.9
click at [140, 177] on bookings-row "20:00 [DATE] 4 [PERSON_NAME] headset_mic credit_card Esperando garantía Sin men…" at bounding box center [372, 265] width 744 height 279
drag, startPoint x: 134, startPoint y: 176, endPoint x: 692, endPoint y: 278, distance: 567.0
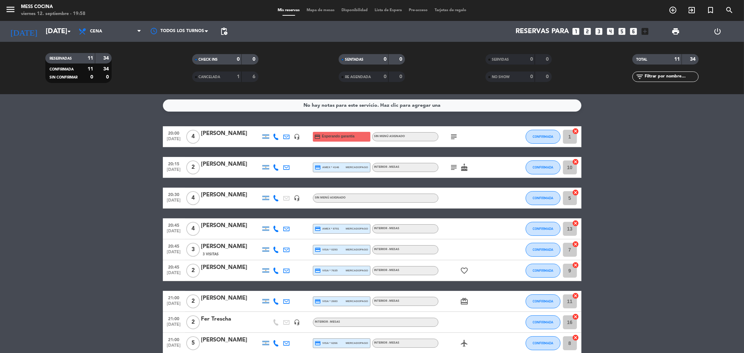
click at [692, 278] on bookings-row "20:00 [DATE] 4 [PERSON_NAME] headset_mic credit_card Esperando garantía Sin men…" at bounding box center [372, 265] width 744 height 279
click at [334, 14] on div "menu Mess Cocina [DATE] 12. septiembre - 19:59 Mis reservas Mapa de mesas Dispo…" at bounding box center [372, 10] width 744 height 21
click at [315, 11] on span "Mapa de mesas" at bounding box center [320, 10] width 35 height 4
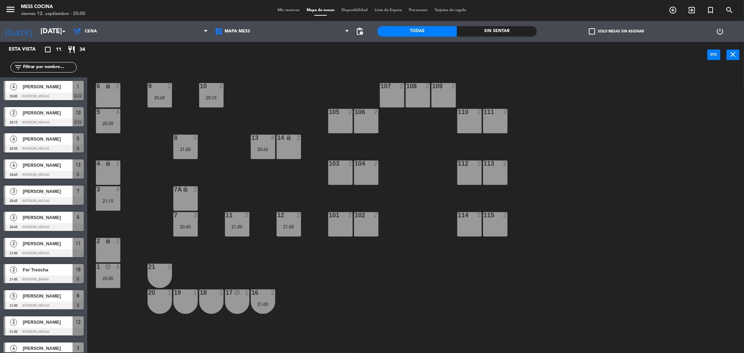
click at [379, 9] on span "Lista de Espera" at bounding box center [388, 10] width 34 height 4
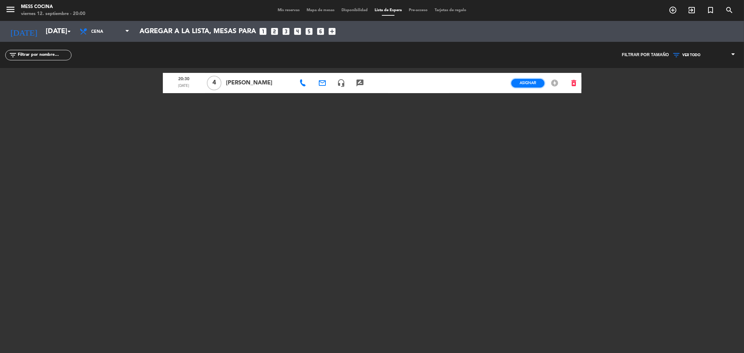
click at [527, 81] on span "Asignar" at bounding box center [528, 82] width 16 height 5
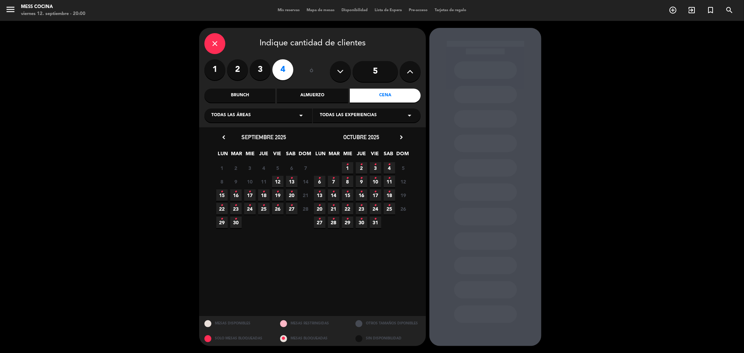
click at [278, 183] on icon "•" at bounding box center [278, 178] width 2 height 11
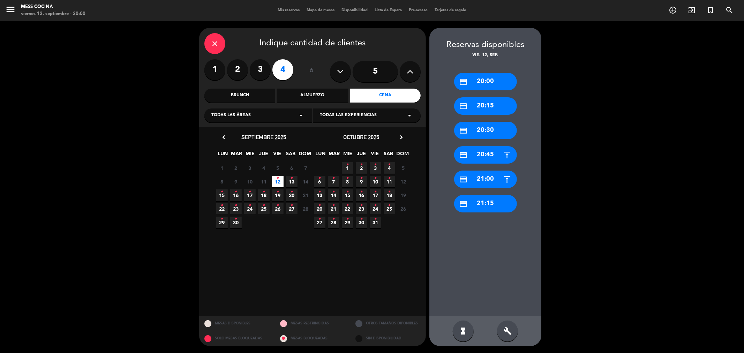
click at [473, 125] on div "credit_card 20:30" at bounding box center [485, 130] width 63 height 17
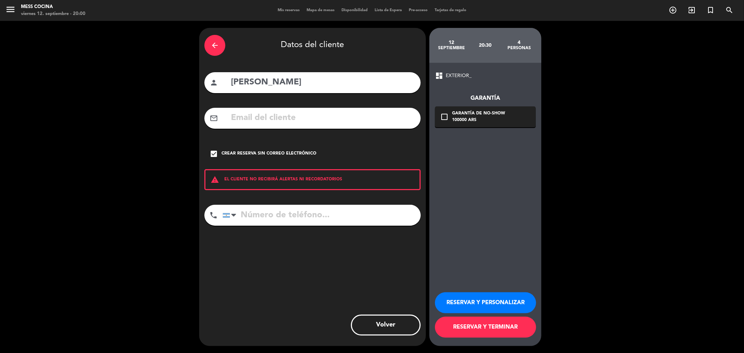
click at [512, 325] on button "RESERVAR Y TERMINAR" at bounding box center [485, 327] width 101 height 21
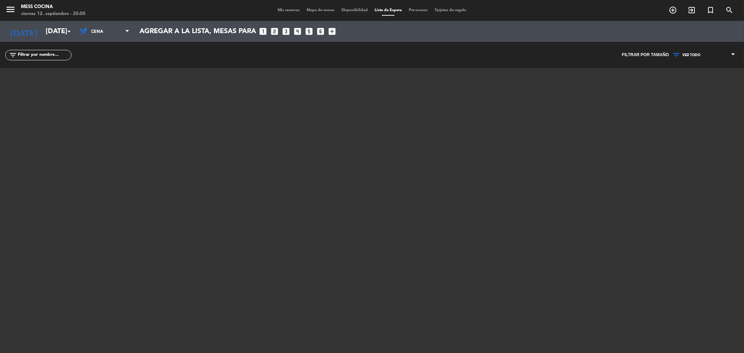
click at [287, 10] on span "Mis reservas" at bounding box center [288, 10] width 29 height 4
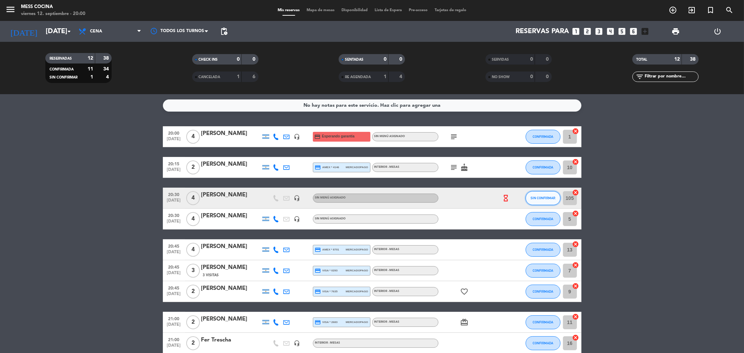
click at [549, 199] on span "SIN CONFIRMAR" at bounding box center [543, 198] width 25 height 4
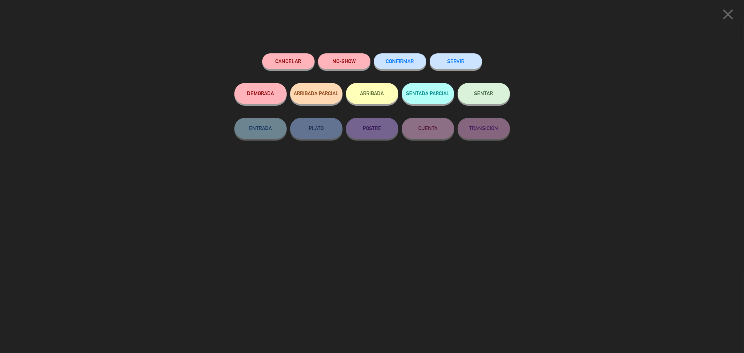
click at [403, 65] on button "CONFIRMAR" at bounding box center [400, 61] width 52 height 16
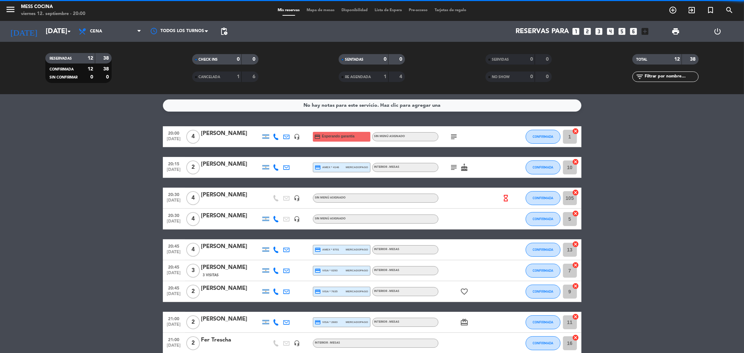
click at [244, 202] on div at bounding box center [230, 203] width 59 height 6
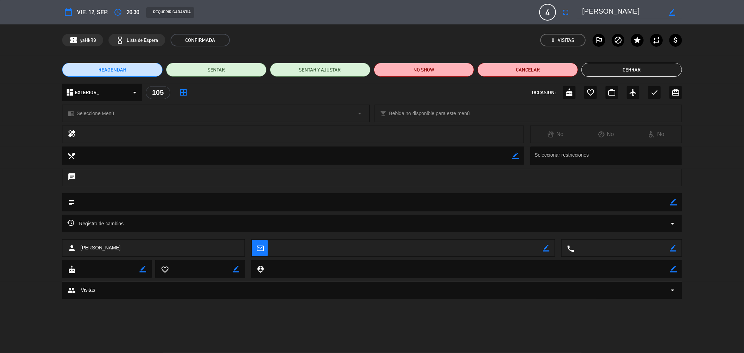
click at [582, 67] on li "Cerrar" at bounding box center [632, 70] width 101 height 14
click at [584, 65] on button "Cerrar" at bounding box center [632, 70] width 101 height 14
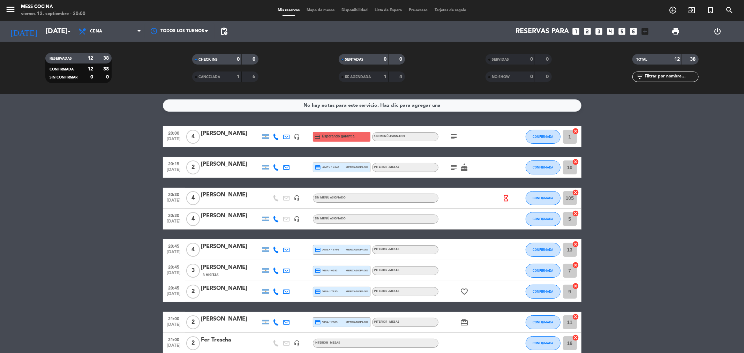
click at [313, 13] on div "Mis reservas Mapa de mesas Disponibilidad Lista de Espera Pre-acceso Tarjetas d…" at bounding box center [372, 10] width 196 height 6
click at [319, 10] on span "Mapa de mesas" at bounding box center [320, 10] width 35 height 4
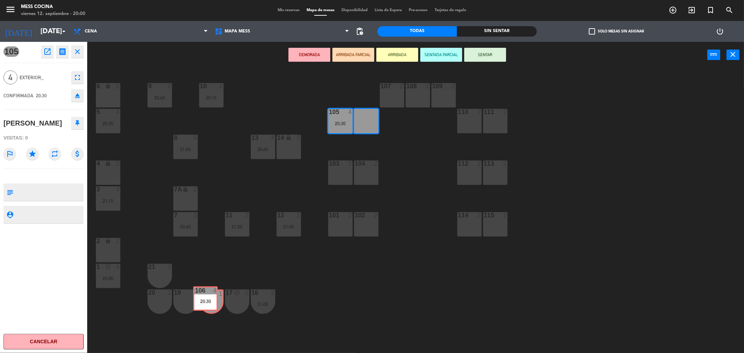
drag, startPoint x: 362, startPoint y: 124, endPoint x: 201, endPoint y: 302, distance: 239.7
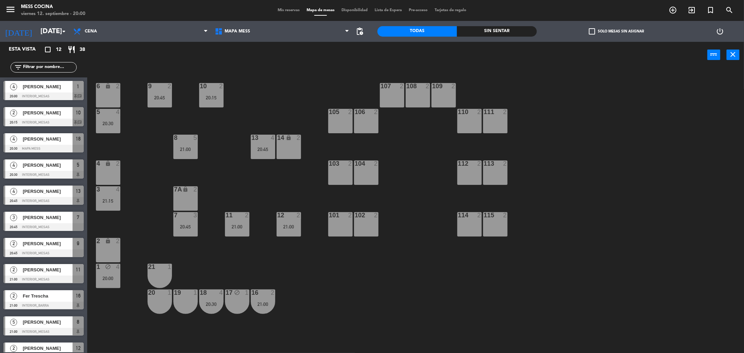
click at [183, 305] on div "19 1" at bounding box center [185, 302] width 24 height 24
click at [167, 306] on div "20 1" at bounding box center [160, 302] width 24 height 24
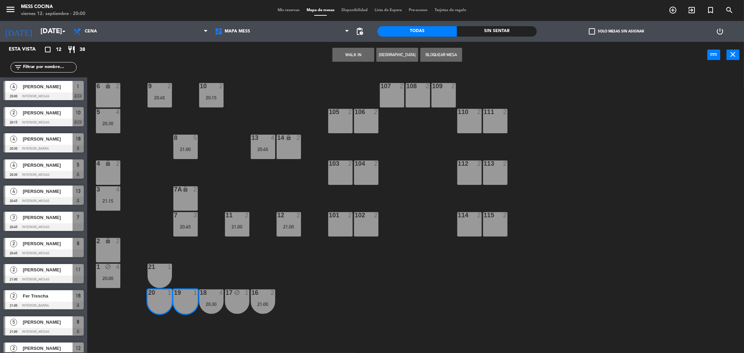
click at [429, 58] on button "Bloquear Mesa" at bounding box center [442, 55] width 42 height 14
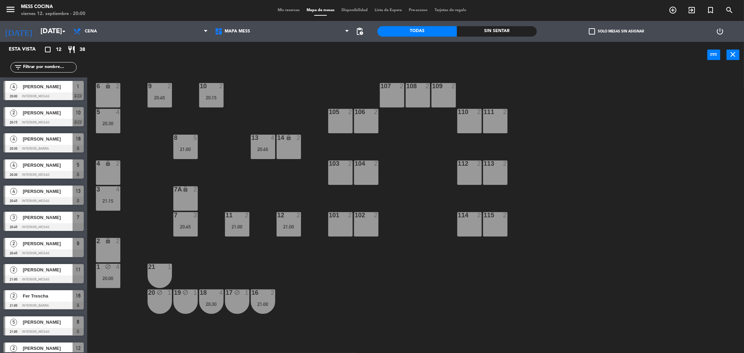
click at [166, 264] on div "1" at bounding box center [171, 267] width 12 height 6
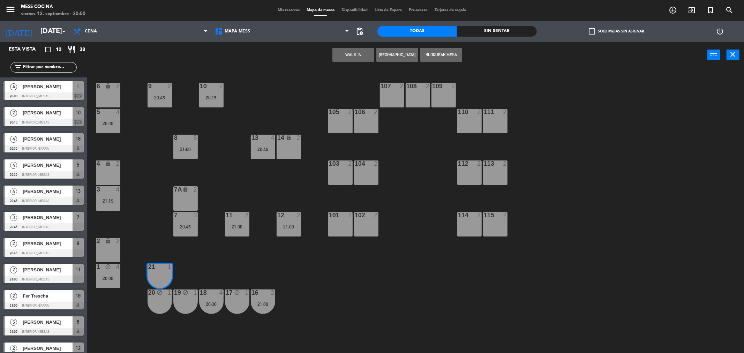
click at [438, 55] on button "Bloquear Mesa" at bounding box center [442, 55] width 42 height 14
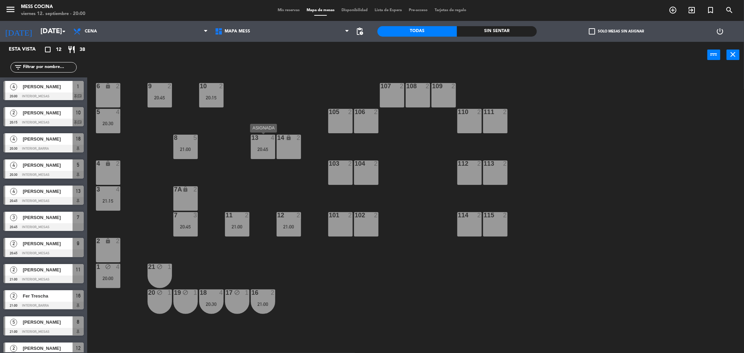
click at [257, 156] on div "13 4 20:45" at bounding box center [263, 147] width 24 height 24
click at [238, 222] on div "11 2 21:00" at bounding box center [237, 224] width 24 height 24
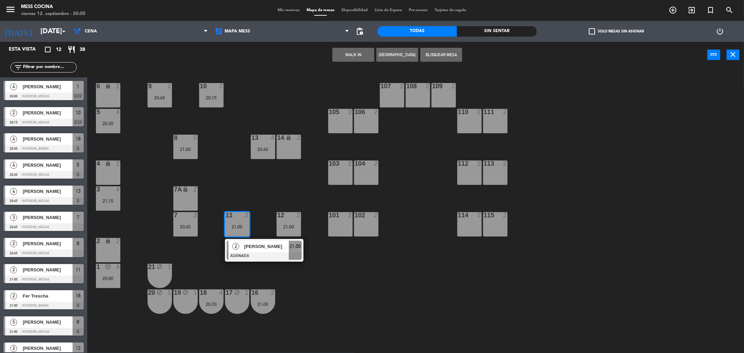
click at [238, 222] on div "11 2 21:00" at bounding box center [237, 224] width 24 height 24
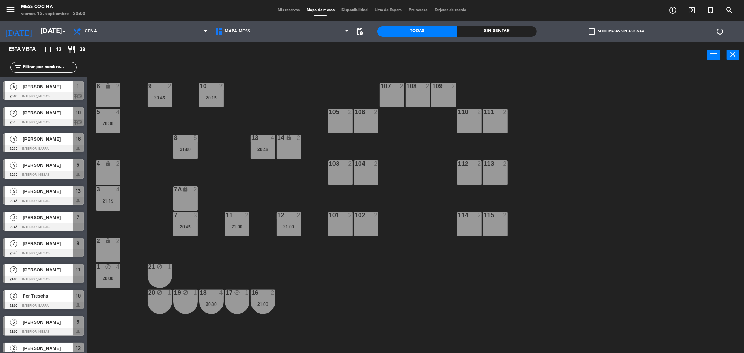
click at [287, 232] on div "12 2 21:00" at bounding box center [289, 224] width 24 height 24
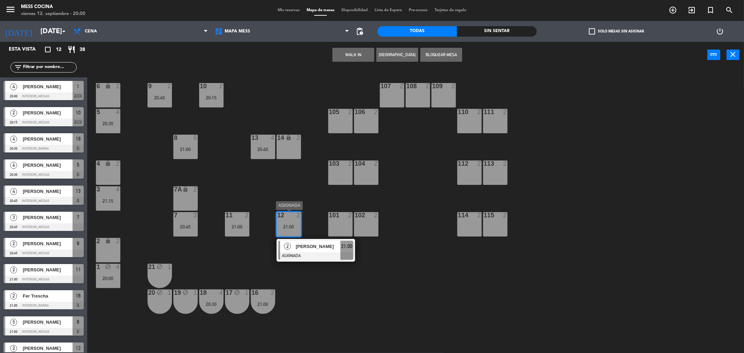
click at [287, 232] on div "12 2 21:00" at bounding box center [289, 224] width 24 height 24
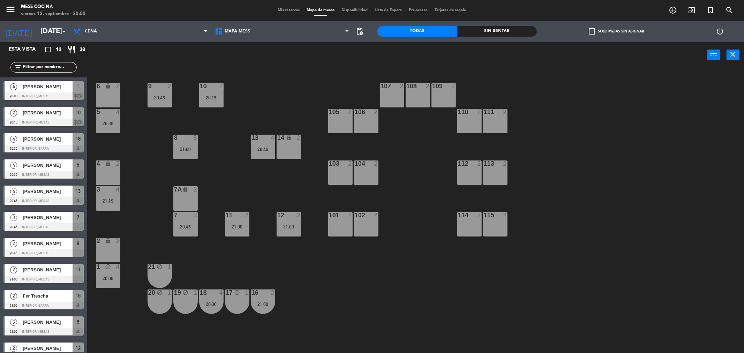
click at [253, 213] on div "2" at bounding box center [249, 215] width 12 height 6
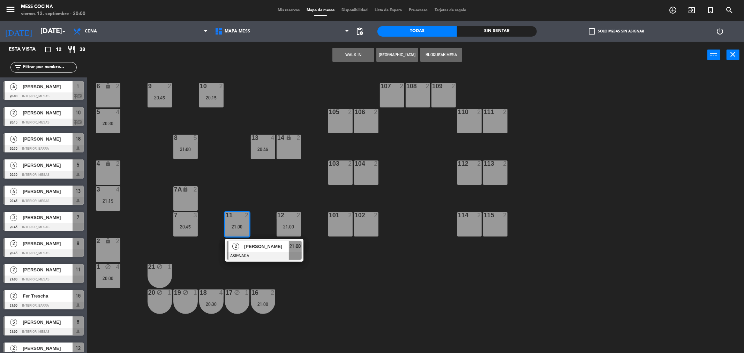
click at [243, 228] on div "21:00" at bounding box center [237, 226] width 24 height 5
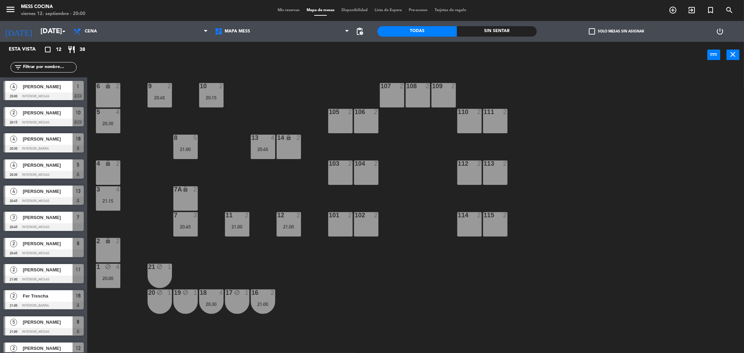
click at [243, 228] on div "21:00" at bounding box center [237, 226] width 24 height 5
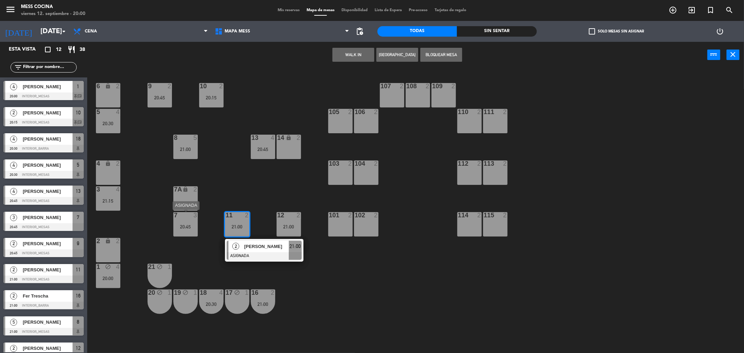
click at [193, 224] on div "7 3 20:45" at bounding box center [185, 224] width 24 height 24
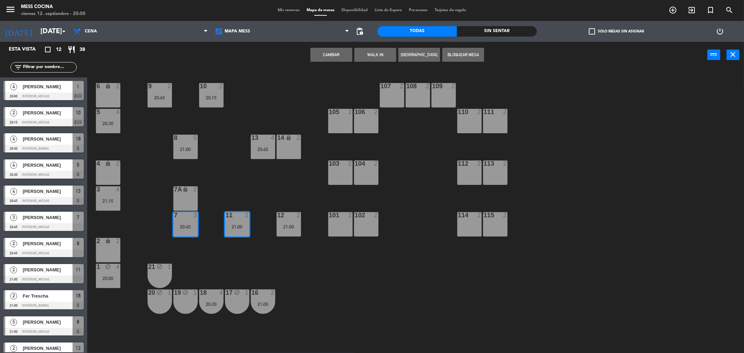
click at [224, 183] on div "6 lock 2 9 2 20:45 10 2 20:15 107 2 108 2 109 2 5 4 20:30 105 2 106 2 110 2 111…" at bounding box center [420, 212] width 650 height 285
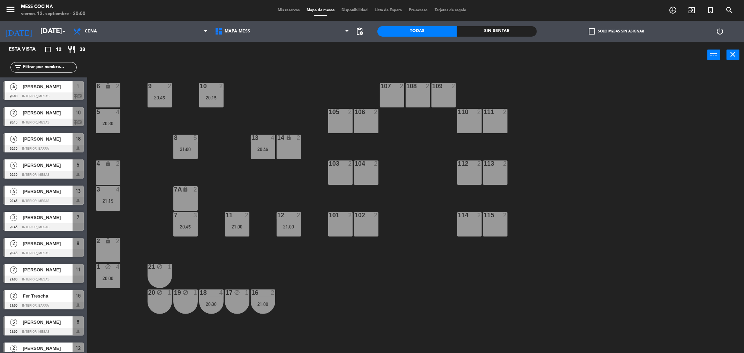
click at [197, 218] on div "7 3" at bounding box center [185, 215] width 24 height 7
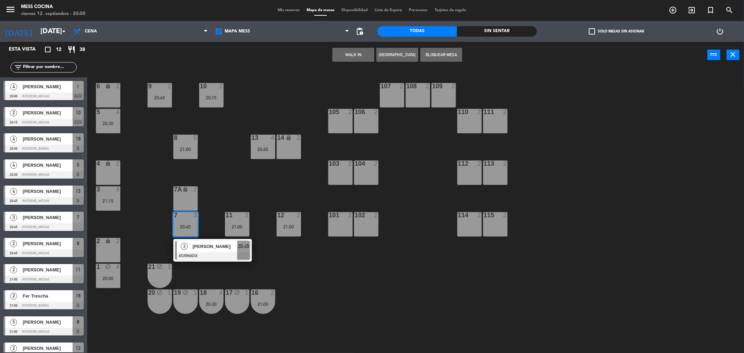
click at [228, 183] on div "6 lock 2 9 2 20:45 10 2 20:15 107 2 108 2 109 2 5 4 20:30 105 2 106 2 110 2 111…" at bounding box center [420, 212] width 650 height 285
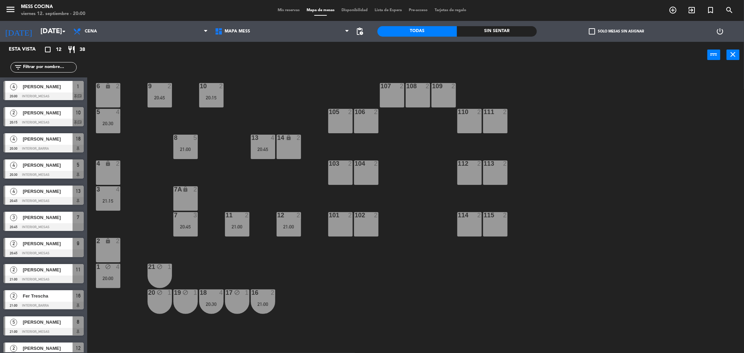
click at [229, 100] on div "6 lock 2 9 2 20:45 10 2 20:15 107 2 108 2 109 2 5 4 20:30 105 2 106 2 110 2 111…" at bounding box center [420, 212] width 650 height 285
click at [224, 100] on div "6 lock 2 9 2 20:45 10 2 20:15 107 2 108 2 109 2 5 4 20:30 105 2 106 2 110 2 111…" at bounding box center [420, 212] width 650 height 285
click at [189, 228] on div "20:45" at bounding box center [185, 226] width 24 height 5
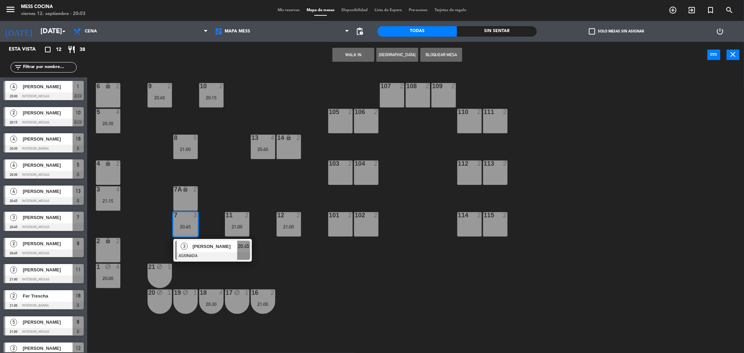
click at [189, 228] on div "20:45" at bounding box center [185, 226] width 24 height 5
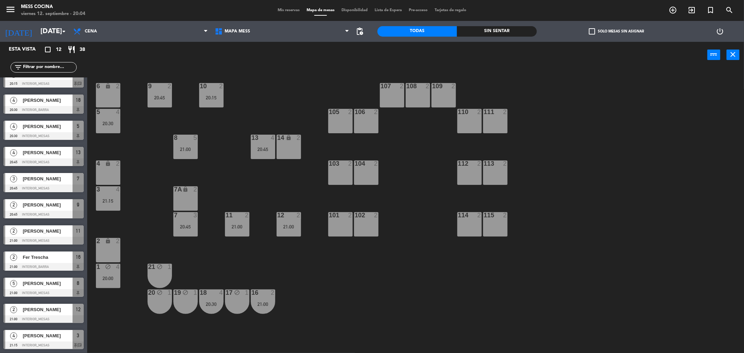
scroll to position [39, 0]
click at [216, 221] on div "6 lock 2 9 2 20:45 10 2 20:15 107 2 108 2 109 2 5 4 20:30 105 2 106 2 110 2 111…" at bounding box center [420, 212] width 650 height 285
click at [225, 221] on div "11 2 21:00" at bounding box center [237, 224] width 24 height 24
click at [224, 179] on div "6 lock 2 9 2 20:45 10 2 20:15 107 2 108 2 109 2 5 4 20:30 105 2 106 2 110 2 111…" at bounding box center [420, 212] width 650 height 285
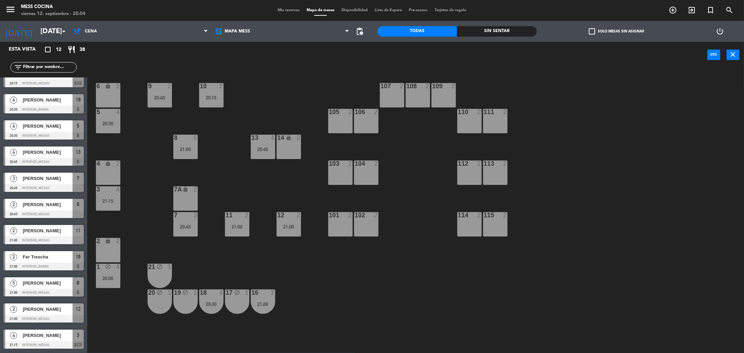
click at [224, 179] on div "6 lock 2 9 2 20:45 10 2 20:15 107 2 108 2 109 2 5 4 20:30 105 2 106 2 110 2 111…" at bounding box center [420, 212] width 650 height 285
click at [112, 117] on div "5 4 20:30" at bounding box center [108, 121] width 24 height 24
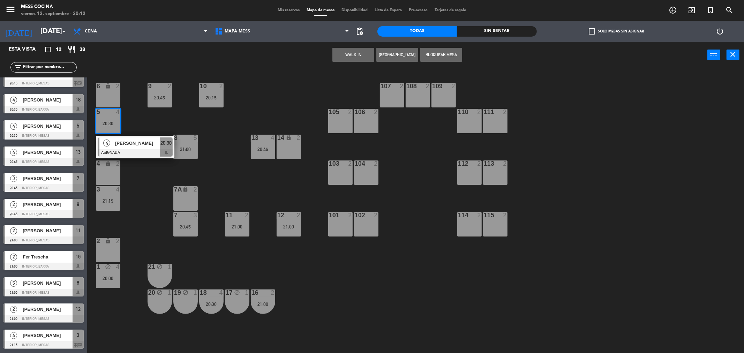
click at [112, 117] on div "5 4 20:30" at bounding box center [108, 121] width 24 height 24
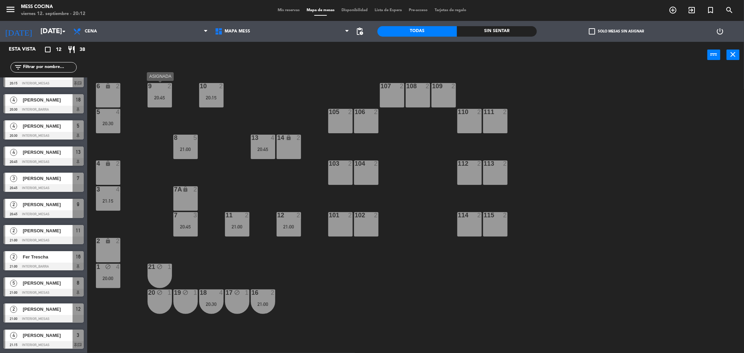
click at [150, 95] on div "20:45" at bounding box center [160, 97] width 24 height 5
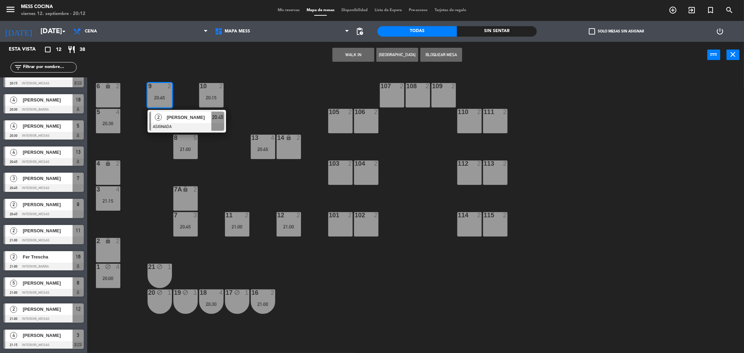
click at [150, 95] on div "20:45" at bounding box center [160, 97] width 24 height 5
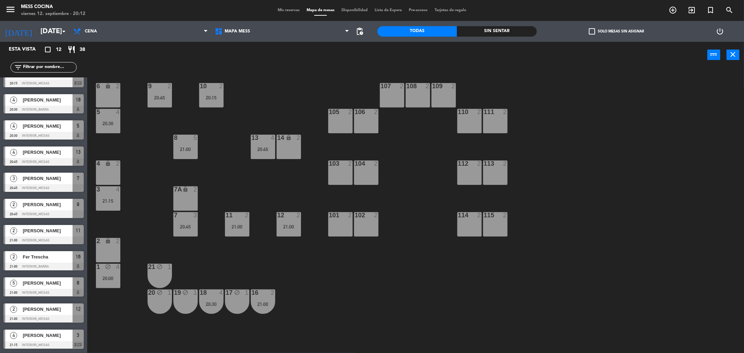
click at [213, 98] on div "20:15" at bounding box center [211, 97] width 24 height 5
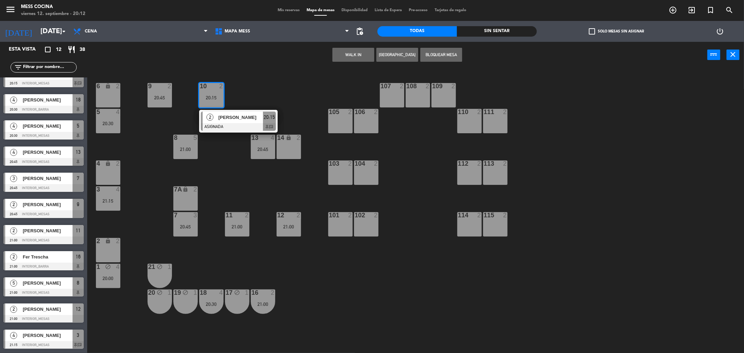
click at [213, 98] on div "20:15" at bounding box center [211, 97] width 24 height 5
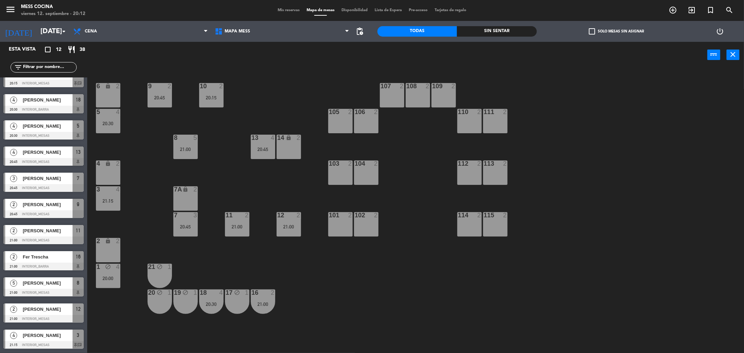
click at [187, 93] on div "6 lock 2 9 2 20:45 10 2 20:15 107 2 108 2 109 2 5 4 20:30 105 2 106 2 110 2 111…" at bounding box center [420, 212] width 650 height 285
click at [163, 102] on div "9 2 20:45" at bounding box center [160, 95] width 24 height 24
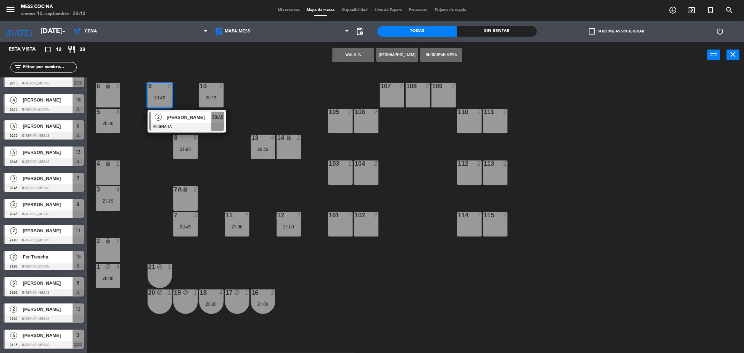
click at [163, 102] on div "9 2 20:45" at bounding box center [160, 95] width 24 height 24
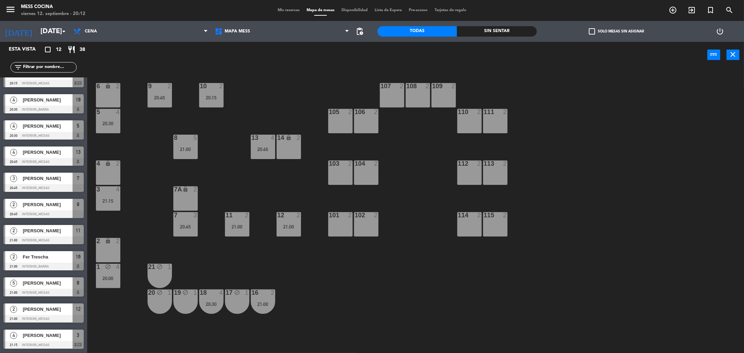
click at [176, 99] on div "6 lock 2 9 2 20:45 10 2 20:15 107 2 108 2 109 2 5 4 20:30 105 2 106 2 110 2 111…" at bounding box center [420, 212] width 650 height 285
click at [274, 6] on div "menu Mess Cocina [DATE] 12. septiembre - 20:12 Mis reservas Mapa de mesas Dispo…" at bounding box center [372, 10] width 744 height 21
click at [276, 6] on div "menu Mess Cocina [DATE] 12. septiembre - 20:12 Mis reservas Mapa de mesas Dispo…" at bounding box center [372, 10] width 744 height 21
click at [276, 13] on div "Mis reservas Mapa de mesas Disponibilidad Lista de Espera Pre-acceso Tarjetas d…" at bounding box center [372, 10] width 196 height 6
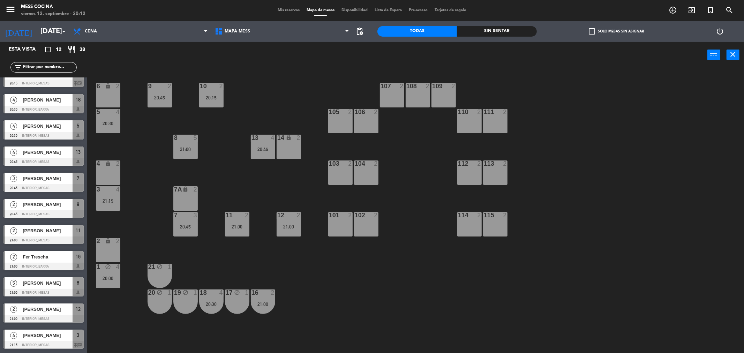
click at [280, 12] on span "Mis reservas" at bounding box center [288, 10] width 29 height 4
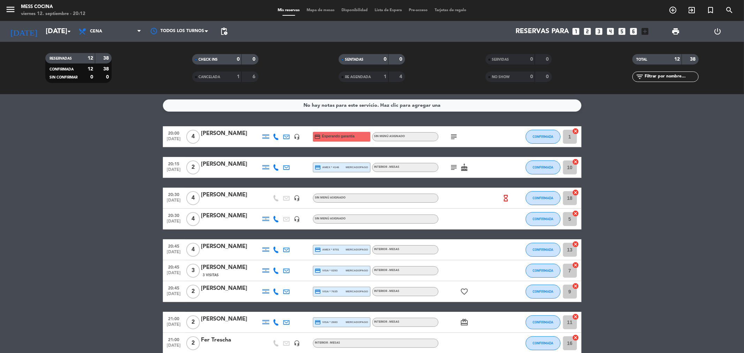
drag, startPoint x: 52, startPoint y: 187, endPoint x: 598, endPoint y: 288, distance: 555.3
click at [619, 264] on bookings-row "20:00 [DATE] 4 [PERSON_NAME] headset_mic credit_card Esperando garantía Sin men…" at bounding box center [372, 276] width 744 height 300
click at [0, 201] on bookings-row "20:00 [DATE] 4 [PERSON_NAME] headset_mic credit_card Esperando garantía Sin men…" at bounding box center [372, 276] width 744 height 300
drag, startPoint x: 97, startPoint y: 130, endPoint x: 637, endPoint y: 284, distance: 562.0
click at [637, 284] on bookings-row "20:00 [DATE] 4 [PERSON_NAME] headset_mic credit_card Esperando garantía Sin men…" at bounding box center [372, 276] width 744 height 300
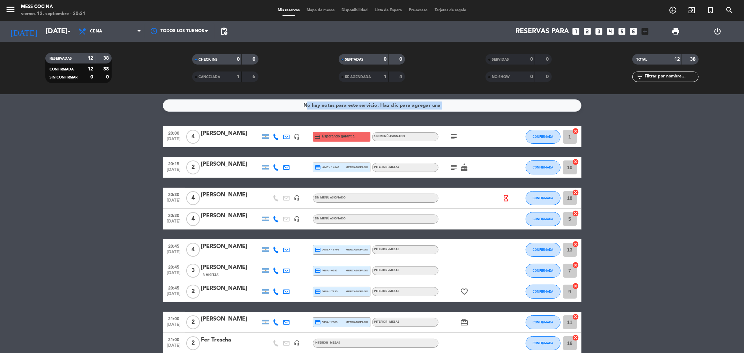
click at [653, 275] on bookings-row "20:00 [DATE] 4 [PERSON_NAME] headset_mic credit_card Esperando garantía Sin men…" at bounding box center [372, 276] width 744 height 300
drag, startPoint x: 653, startPoint y: 275, endPoint x: 131, endPoint y: 198, distance: 527.7
click at [131, 198] on bookings-row "20:00 [DATE] 4 [PERSON_NAME] headset_mic credit_card Esperando garantía Sin men…" at bounding box center [372, 276] width 744 height 300
click at [126, 197] on bookings-row "20:00 [DATE] 4 [PERSON_NAME] headset_mic credit_card Esperando garantía Sin men…" at bounding box center [372, 276] width 744 height 300
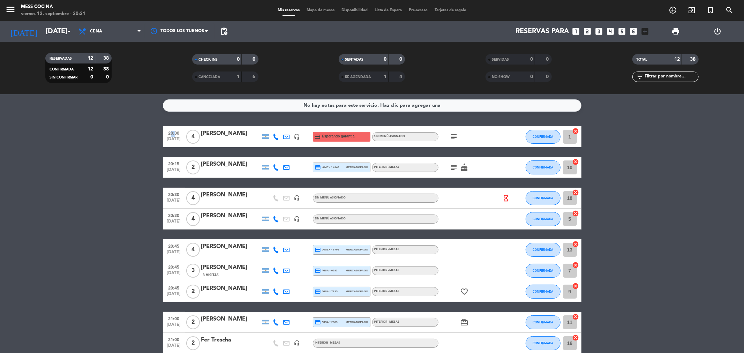
drag, startPoint x: 126, startPoint y: 197, endPoint x: 674, endPoint y: 307, distance: 558.9
click at [674, 307] on bookings-row "20:00 [DATE] 4 [PERSON_NAME] headset_mic credit_card Esperando garantía Sin men…" at bounding box center [372, 276] width 744 height 300
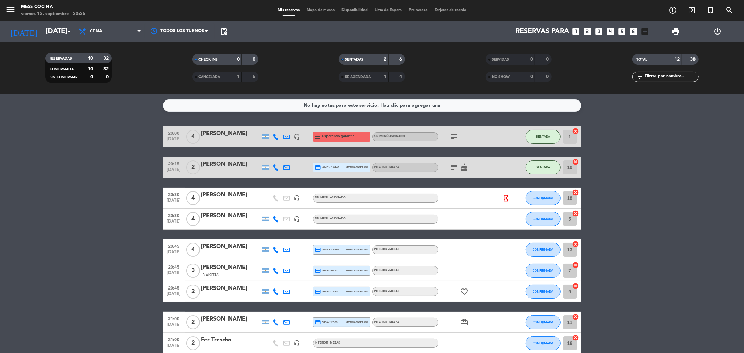
click at [72, 191] on bookings-row "20:00 [DATE] 4 [PERSON_NAME] headset_mic credit_card Esperando garantía Sin men…" at bounding box center [372, 276] width 744 height 300
click at [103, 207] on bookings-row "20:00 [DATE] 4 [PERSON_NAME] headset_mic credit_card Esperando garantía Sin men…" at bounding box center [372, 276] width 744 height 300
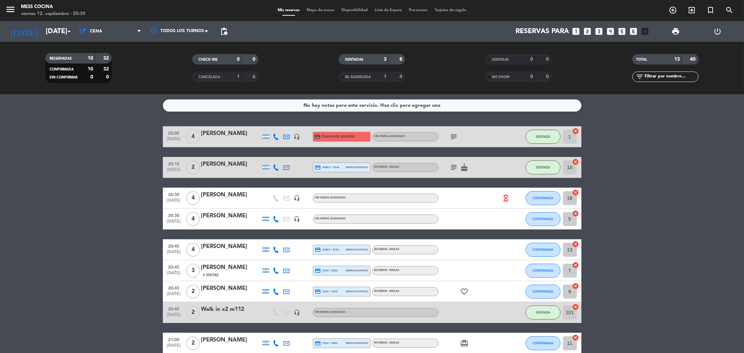
drag, startPoint x: 0, startPoint y: 172, endPoint x: 735, endPoint y: 325, distance: 751.0
click at [735, 325] on bookings-row "20:00 [DATE] 4 [PERSON_NAME] headset_mic credit_card Esperando garantía Sin men…" at bounding box center [372, 286] width 744 height 321
click at [731, 323] on bookings-row "20:00 [DATE] 4 [PERSON_NAME] headset_mic credit_card Esperando garantía Sin men…" at bounding box center [372, 286] width 744 height 321
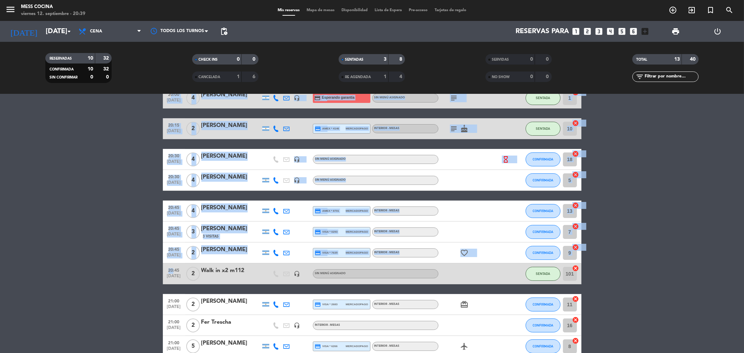
scroll to position [129, 0]
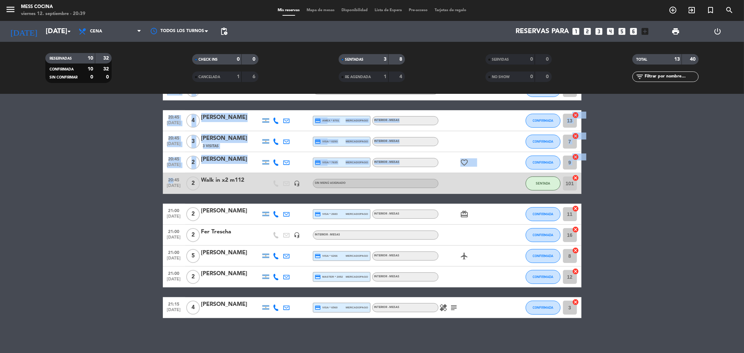
click at [744, 353] on html "close × Mess Cocina × chrome_reader_mode Listado de Reservas account_box Client…" at bounding box center [372, 176] width 744 height 353
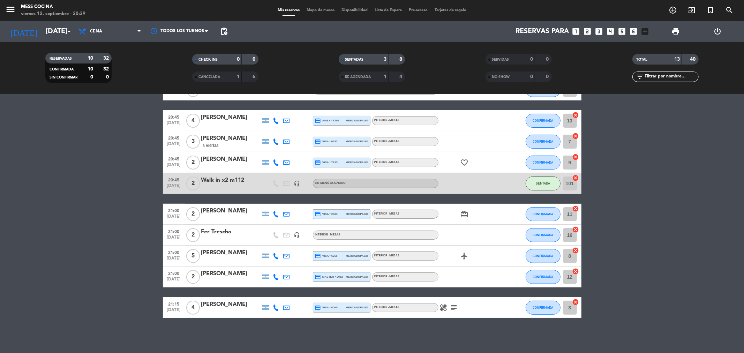
click at [684, 288] on bookings-row "20:00 [DATE] 4 [PERSON_NAME] headset_mic credit_card Esperando garantía Sin men…" at bounding box center [372, 157] width 744 height 321
drag, startPoint x: 129, startPoint y: 224, endPoint x: 400, endPoint y: 329, distance: 290.7
click at [400, 329] on div "No hay notas para este servicio. Haz clic para agregar una 20:00 [DATE] 4 [PERS…" at bounding box center [372, 223] width 744 height 259
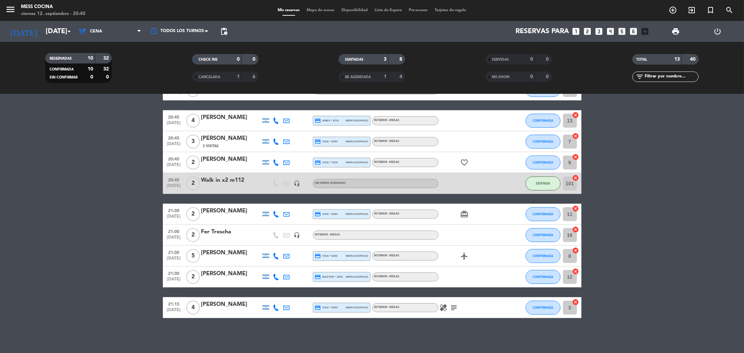
drag, startPoint x: 400, startPoint y: 329, endPoint x: 118, endPoint y: 237, distance: 297.4
click at [118, 237] on div "No hay notas para este servicio. Haz clic para agregar una 20:00 [DATE] 4 [PERS…" at bounding box center [372, 223] width 744 height 259
click at [118, 237] on bookings-row "20:00 [DATE] 4 [PERSON_NAME] headset_mic credit_card Esperando garantía Sin men…" at bounding box center [372, 157] width 744 height 321
drag, startPoint x: 118, startPoint y: 237, endPoint x: 334, endPoint y: 307, distance: 227.9
click at [334, 307] on bookings-row "20:00 [DATE] 4 [PERSON_NAME] headset_mic credit_card Esperando garantía Sin men…" at bounding box center [372, 157] width 744 height 321
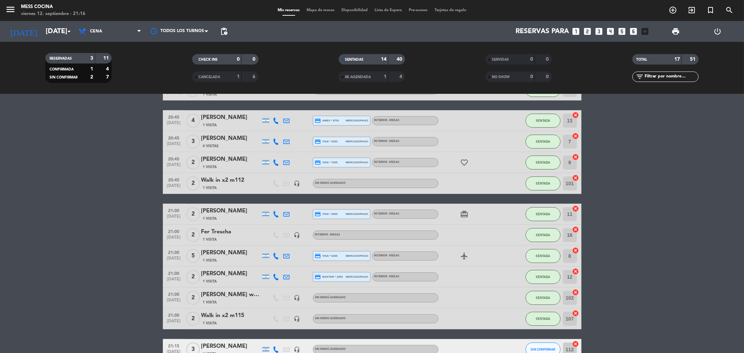
drag, startPoint x: 0, startPoint y: 120, endPoint x: 173, endPoint y: 132, distance: 173.8
click at [0, 120] on bookings-row "20:00 [DATE] 4 [PERSON_NAME] 1 Visita headset_mic credit_card Esperando garantí…" at bounding box center [372, 199] width 744 height 405
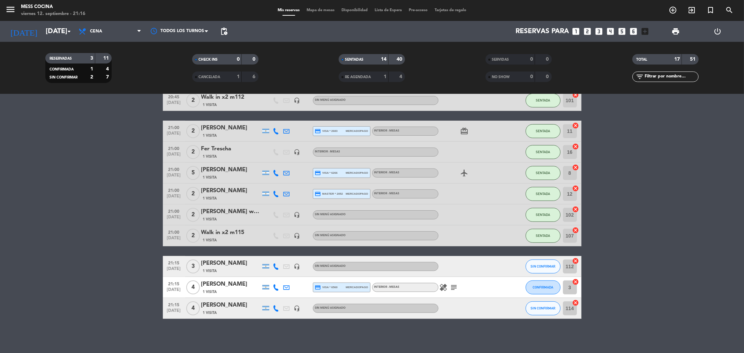
scroll to position [213, 0]
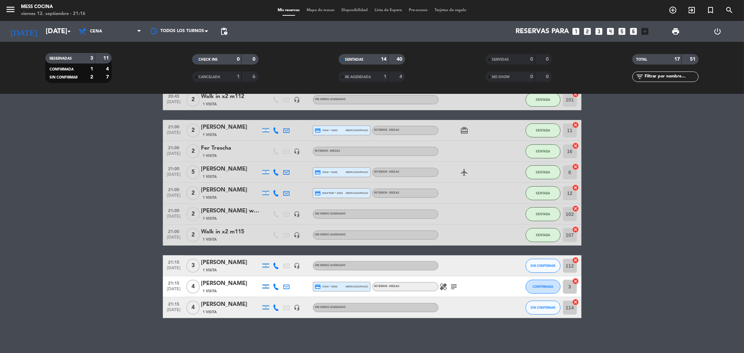
drag, startPoint x: 33, startPoint y: 222, endPoint x: 354, endPoint y: 333, distance: 339.4
click at [354, 333] on div "No hay notas para este servicio. Haz clic para agregar una 20:00 [DATE] 4 [PERS…" at bounding box center [372, 223] width 744 height 259
click at [519, 336] on div "No hay notas para este servicio. Haz clic para agregar una 20:00 [DATE] 4 [PERS…" at bounding box center [372, 223] width 744 height 259
click at [114, 159] on bookings-row "20:00 [DATE] 4 [PERSON_NAME] 1 Visita headset_mic credit_card Esperando garantí…" at bounding box center [372, 115] width 744 height 405
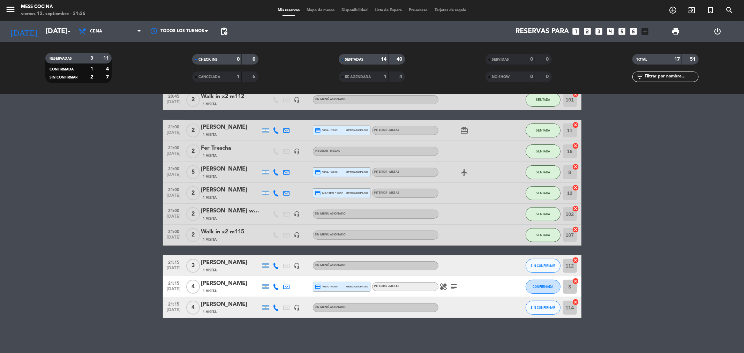
drag, startPoint x: 114, startPoint y: 159, endPoint x: 632, endPoint y: 343, distance: 550.0
click at [632, 343] on div "No hay notas para este servicio. Haz clic para agregar una 20:00 [DATE] 4 [PERS…" at bounding box center [372, 223] width 744 height 259
click at [0, 197] on bookings-row "20:00 [DATE] 4 [PERSON_NAME] 1 Visita headset_mic credit_card Esperando garantí…" at bounding box center [372, 115] width 744 height 405
click at [540, 283] on button "CONFIRMADA" at bounding box center [543, 287] width 35 height 14
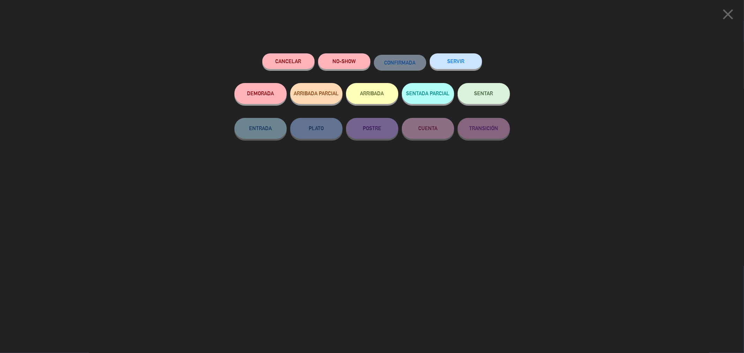
click at [483, 104] on button "SENTAR" at bounding box center [484, 93] width 52 height 21
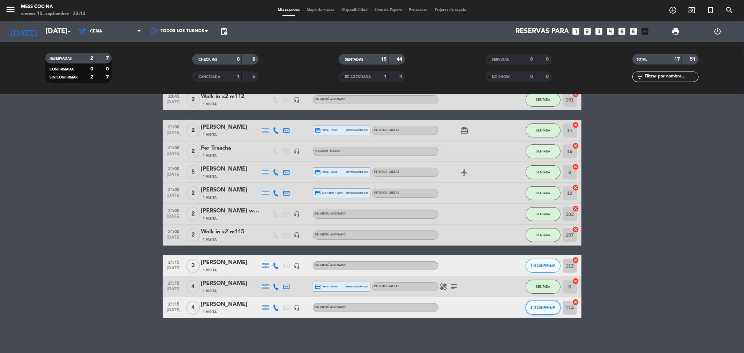
click at [538, 312] on button "SIN CONFIRMAR" at bounding box center [543, 308] width 35 height 14
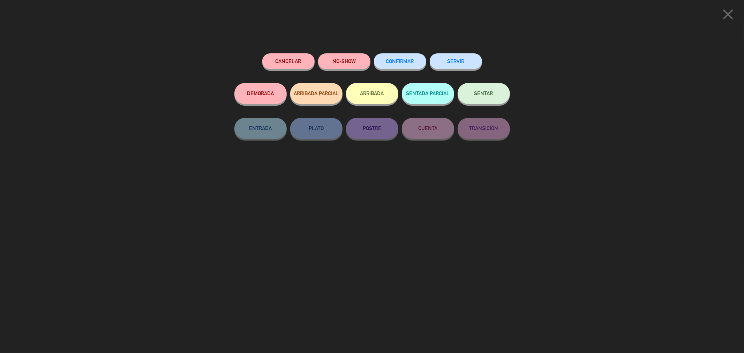
drag, startPoint x: 412, startPoint y: 65, endPoint x: 640, endPoint y: 118, distance: 234.0
click at [640, 118] on div "close Cancelar NO-SHOW CONFIRMAR SERVIR DEMORADA ARRIBADA PARCIAL ARRIBADA SENT…" at bounding box center [372, 176] width 744 height 353
click at [501, 103] on button "SENTAR" at bounding box center [484, 93] width 52 height 21
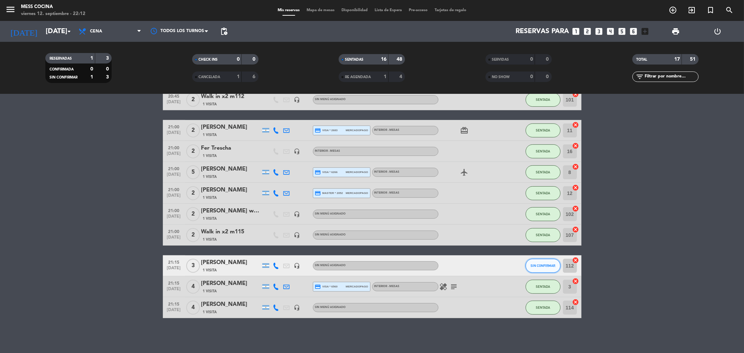
click at [548, 259] on button "SIN CONFIRMAR" at bounding box center [543, 266] width 35 height 14
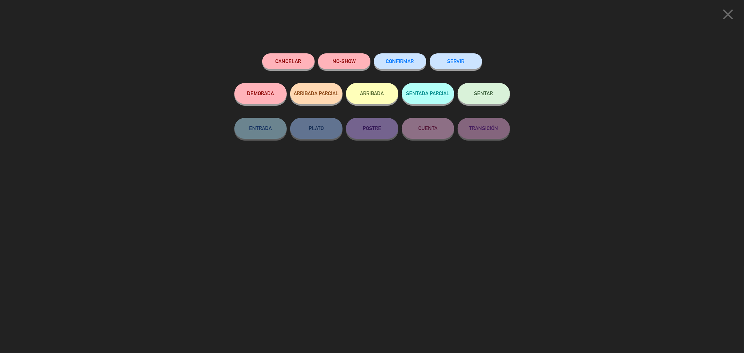
click at [479, 102] on button "SENTAR" at bounding box center [484, 93] width 52 height 21
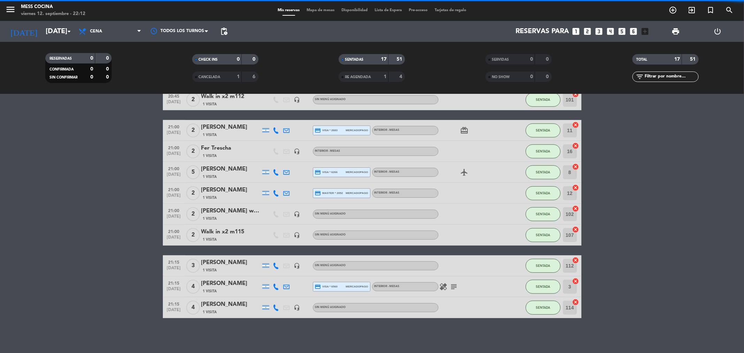
click at [329, 341] on div "No hay notas para este servicio. Haz clic para agregar una 20:00 [DATE] 4 [PERS…" at bounding box center [372, 223] width 744 height 259
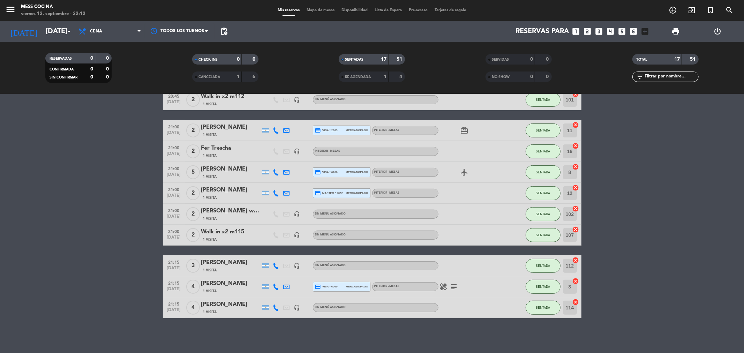
click at [79, 198] on bookings-row "20:00 [DATE] 4 [PERSON_NAME] 1 Visita headset_mic credit_card Esperando garantí…" at bounding box center [372, 115] width 744 height 405
click at [329, 8] on span "Mapa de mesas" at bounding box center [320, 10] width 35 height 4
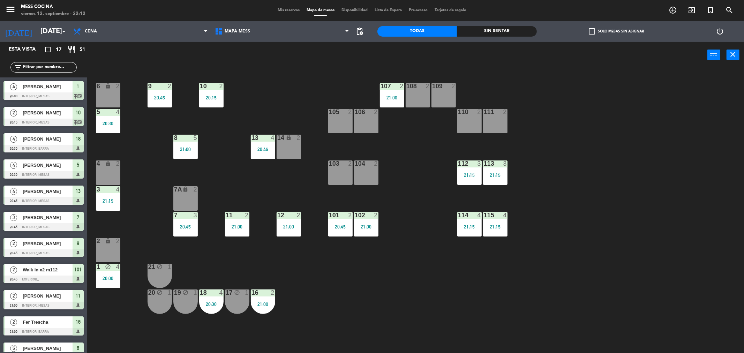
click at [342, 174] on div "103 2" at bounding box center [340, 173] width 24 height 24
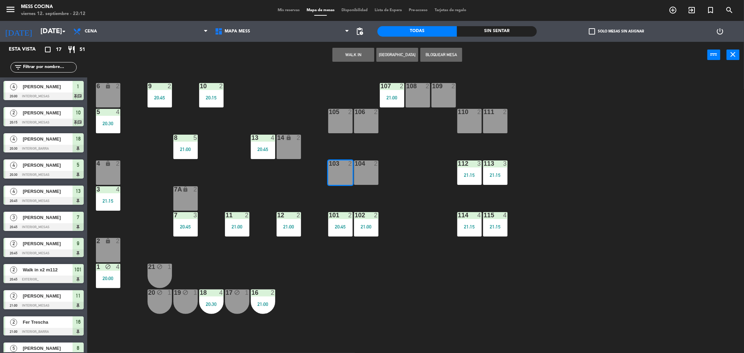
click at [345, 61] on button "WALK IN" at bounding box center [354, 55] width 42 height 14
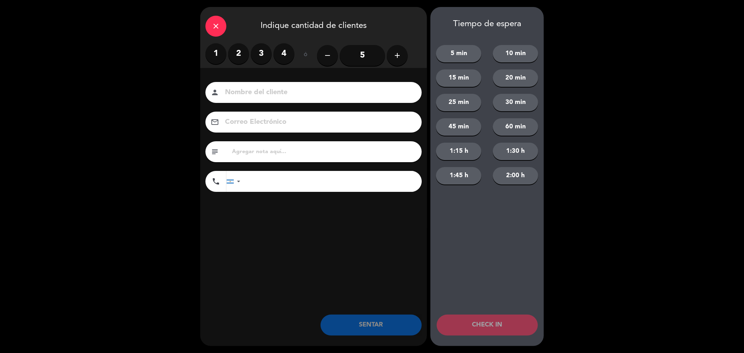
click at [235, 56] on label "2" at bounding box center [238, 53] width 21 height 21
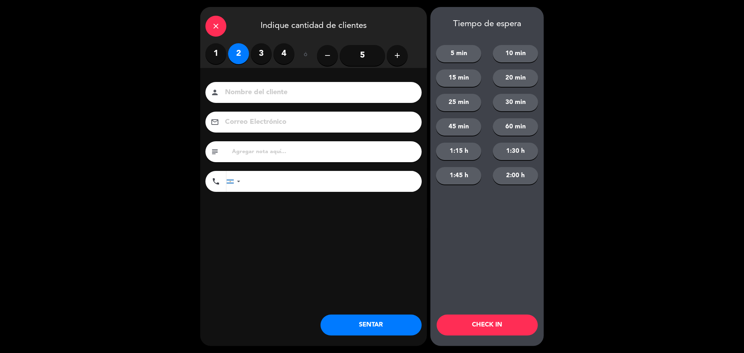
click at [348, 326] on button "SENTAR" at bounding box center [371, 325] width 101 height 21
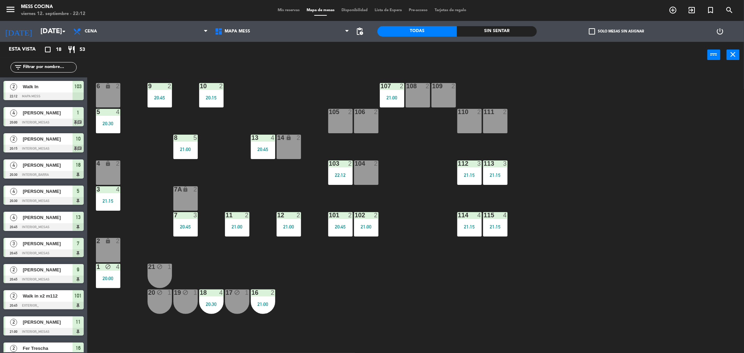
click at [409, 95] on div "108 2" at bounding box center [418, 95] width 24 height 24
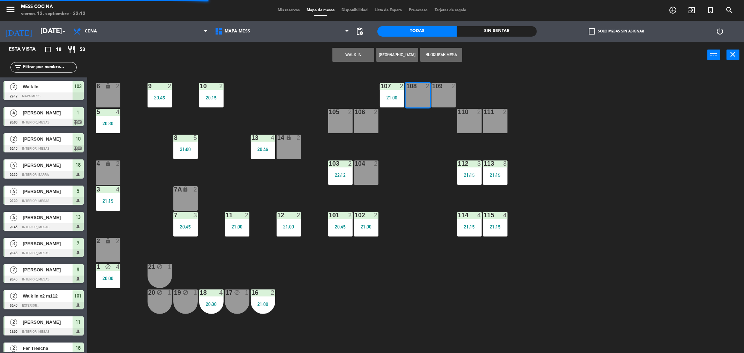
click at [353, 56] on button "WALK IN" at bounding box center [354, 55] width 42 height 14
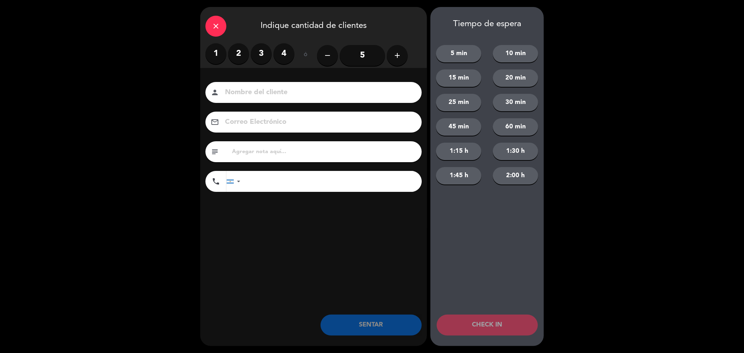
click at [280, 57] on label "4" at bounding box center [284, 53] width 21 height 21
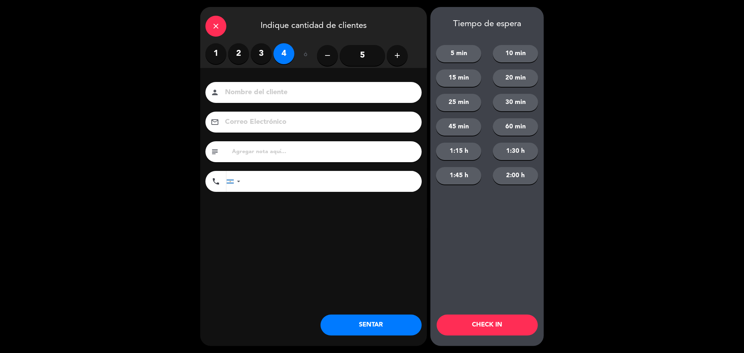
click at [374, 319] on button "SENTAR" at bounding box center [371, 325] width 101 height 21
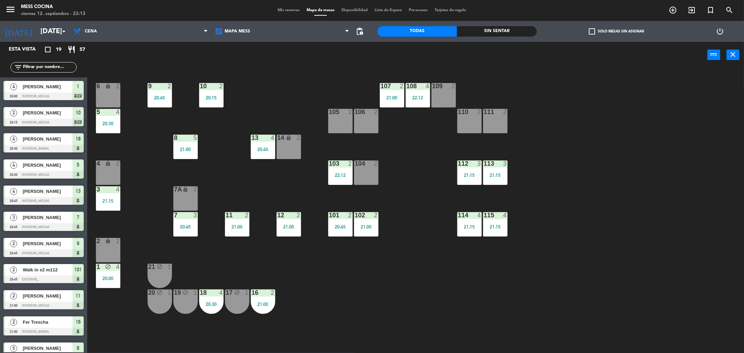
click at [303, 70] on main "6 lock 2 9 2 20:45 10 2 20:15 107 2 21:00 108 4 22:12 109 2 5 4 20:30 105 2 106…" at bounding box center [415, 209] width 657 height 292
click at [289, 11] on span "Mis reservas" at bounding box center [288, 10] width 29 height 4
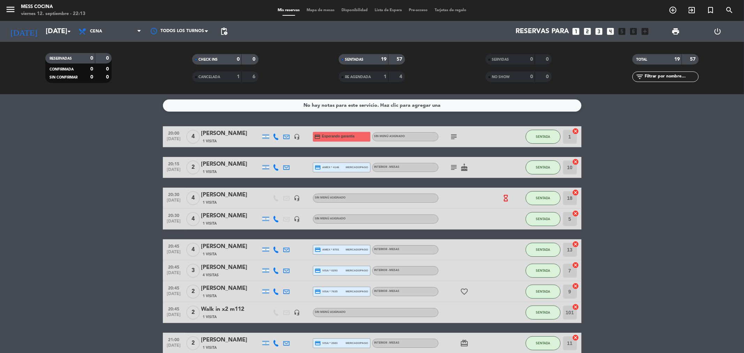
drag, startPoint x: 265, startPoint y: 178, endPoint x: 628, endPoint y: 274, distance: 376.1
click at [628, 274] on bookings-row "20:00 [DATE] 4 [PERSON_NAME] 1 Visita headset_mic credit_card Esperando garantí…" at bounding box center [372, 354] width 744 height 456
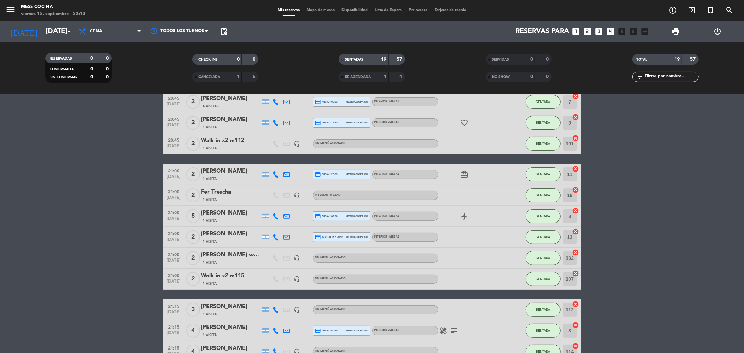
scroll to position [194, 0]
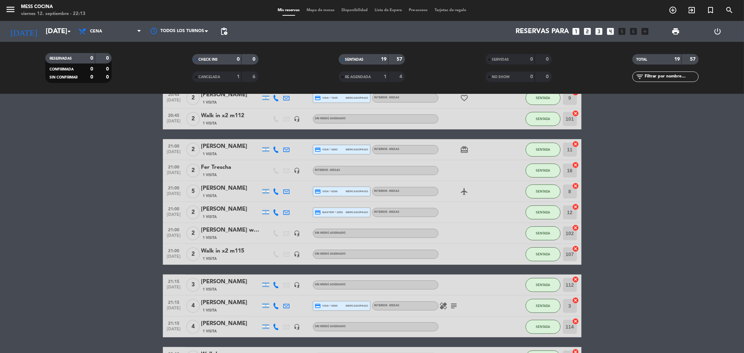
drag, startPoint x: 16, startPoint y: 211, endPoint x: 83, endPoint y: 229, distance: 69.2
click at [83, 229] on bookings-row "20:00 [DATE] 4 [PERSON_NAME] 1 Visita headset_mic credit_card Esperando garantí…" at bounding box center [372, 161] width 744 height 456
drag, startPoint x: 83, startPoint y: 229, endPoint x: 516, endPoint y: 248, distance: 434.2
click at [165, 226] on bookings-row "20:00 [DATE] 4 [PERSON_NAME] 1 Visita headset_mic credit_card Esperando garantí…" at bounding box center [372, 161] width 744 height 456
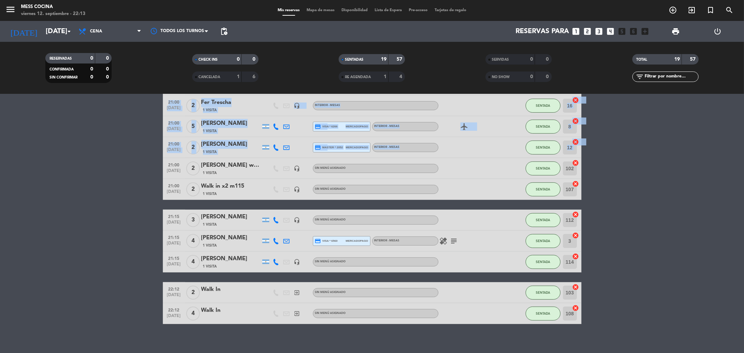
scroll to position [264, 0]
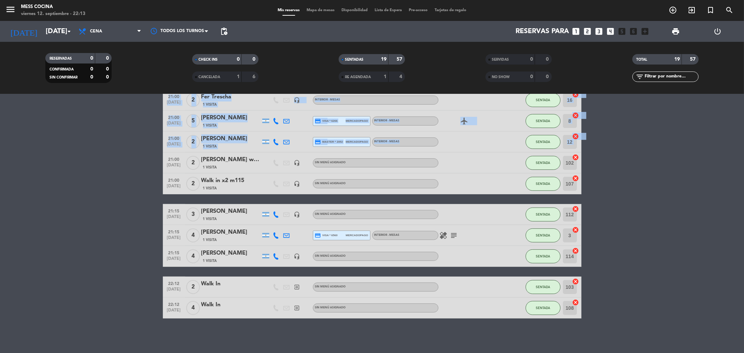
click at [680, 274] on bookings-row "20:00 [DATE] 4 [PERSON_NAME] 1 Visita headset_mic credit_card Esperando garantí…" at bounding box center [372, 90] width 744 height 456
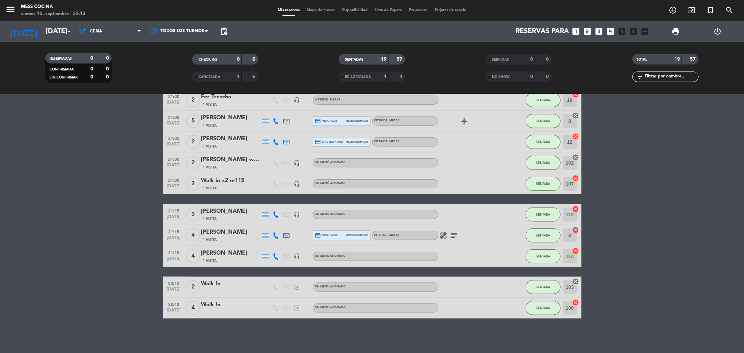
drag, startPoint x: 669, startPoint y: 283, endPoint x: 104, endPoint y: 208, distance: 570.3
click at [104, 208] on bookings-row "20:00 [DATE] 4 [PERSON_NAME] 1 Visita headset_mic credit_card Esperando garantí…" at bounding box center [372, 90] width 744 height 456
click at [0, 222] on bookings-row "20:00 [DATE] 4 [PERSON_NAME] 1 Visita headset_mic credit_card Esperando garantí…" at bounding box center [372, 90] width 744 height 456
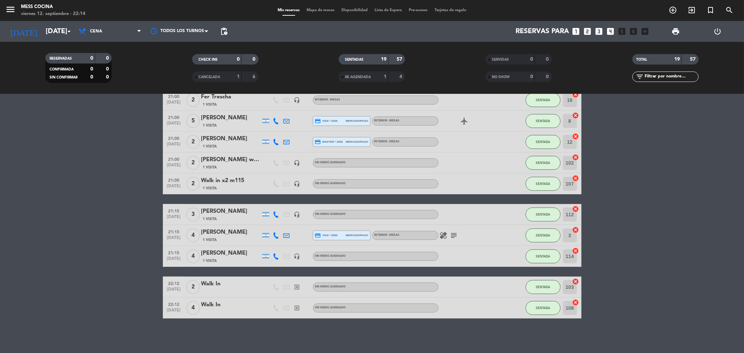
drag, startPoint x: 0, startPoint y: 222, endPoint x: 336, endPoint y: 326, distance: 351.5
click at [336, 326] on div "No hay notas para este servicio. Haz clic para agregar una 20:00 [DATE] 4 [PERS…" at bounding box center [372, 223] width 744 height 259
drag, startPoint x: 336, startPoint y: 326, endPoint x: 73, endPoint y: 221, distance: 282.8
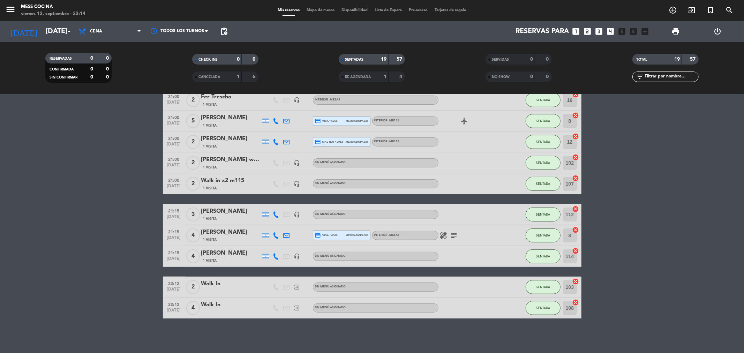
click at [73, 221] on div "No hay notas para este servicio. Haz clic para agregar una 20:00 [DATE] 4 [PERS…" at bounding box center [372, 223] width 744 height 259
click at [73, 221] on bookings-row "20:00 [DATE] 4 [PERSON_NAME] 1 Visita headset_mic credit_card Esperando garantí…" at bounding box center [372, 90] width 744 height 456
drag, startPoint x: 73, startPoint y: 221, endPoint x: 280, endPoint y: 336, distance: 236.9
click at [280, 336] on div "No hay notas para este servicio. Haz clic para agregar una 20:00 [DATE] 4 [PERS…" at bounding box center [372, 223] width 744 height 259
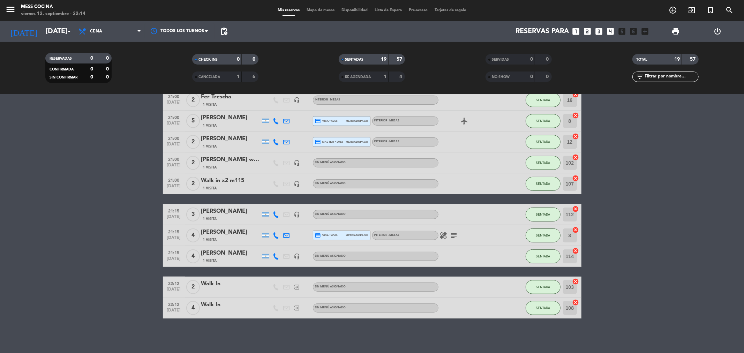
click at [280, 336] on div "No hay notas para este servicio. Haz clic para agregar una 20:00 [DATE] 4 [PERS…" at bounding box center [372, 223] width 744 height 259
drag, startPoint x: 280, startPoint y: 336, endPoint x: 61, endPoint y: 201, distance: 257.4
click at [61, 201] on div "No hay notas para este servicio. Haz clic para agregar una 20:00 [DATE] 4 [PERS…" at bounding box center [372, 223] width 744 height 259
click at [61, 201] on bookings-row "20:00 [DATE] 4 [PERSON_NAME] 1 Visita headset_mic credit_card Esperando garantí…" at bounding box center [372, 90] width 744 height 456
drag, startPoint x: 61, startPoint y: 201, endPoint x: 293, endPoint y: 323, distance: 262.4
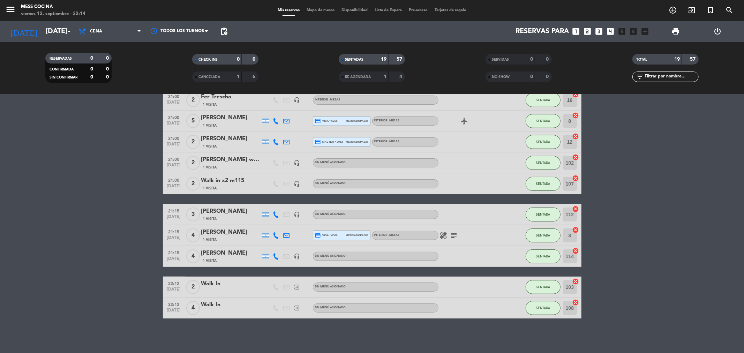
click at [293, 323] on div "No hay notas para este servicio. Haz clic para agregar una 20:00 [DATE] 4 [PERS…" at bounding box center [372, 223] width 744 height 259
drag, startPoint x: 45, startPoint y: 198, endPoint x: 289, endPoint y: 341, distance: 282.4
click at [289, 341] on div "No hay notas para este servicio. Haz clic para agregar una 20:00 [DATE] 4 [PERS…" at bounding box center [372, 223] width 744 height 259
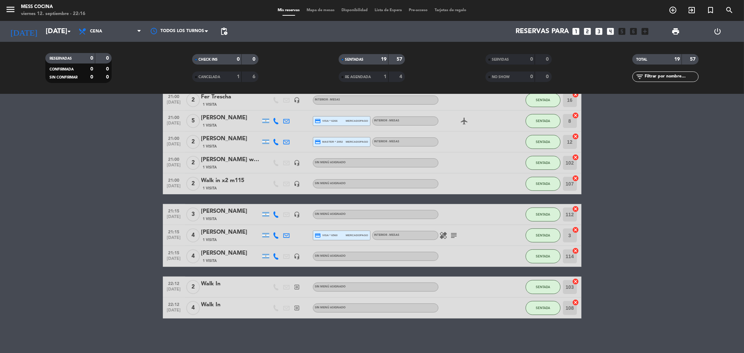
drag, startPoint x: 289, startPoint y: 341, endPoint x: 0, endPoint y: 211, distance: 316.3
click at [0, 211] on div "No hay notas para este servicio. Haz clic para agregar una 20:00 [DATE] 4 [PERS…" at bounding box center [372, 223] width 744 height 259
click at [0, 211] on bookings-row "20:00 [DATE] 4 [PERSON_NAME] 1 Visita headset_mic credit_card Esperando garantí…" at bounding box center [372, 90] width 744 height 456
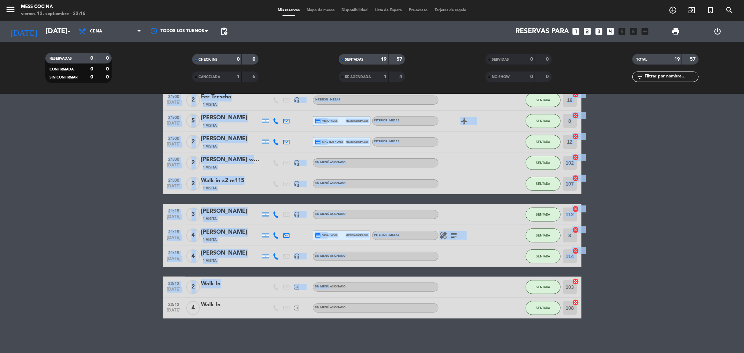
drag, startPoint x: 0, startPoint y: 211, endPoint x: 328, endPoint y: 277, distance: 334.8
click at [328, 277] on bookings-row "20:00 [DATE] 4 [PERSON_NAME] 1 Visita headset_mic credit_card Esperando garantí…" at bounding box center [372, 90] width 744 height 456
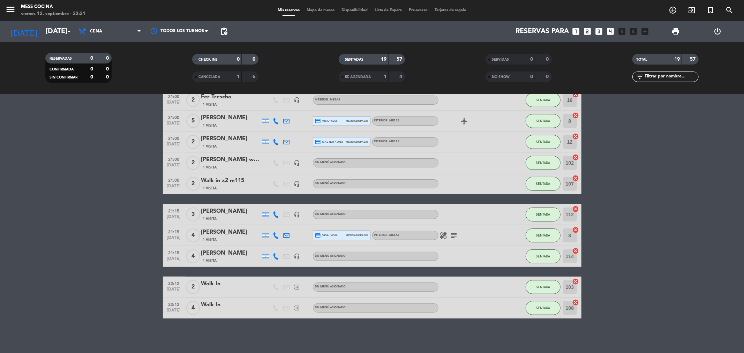
click at [700, 192] on bookings-row "20:00 [DATE] 4 [PERSON_NAME] 1 Visita headset_mic credit_card Esperando garantí…" at bounding box center [372, 90] width 744 height 456
click at [695, 12] on icon "exit_to_app" at bounding box center [692, 10] width 8 height 8
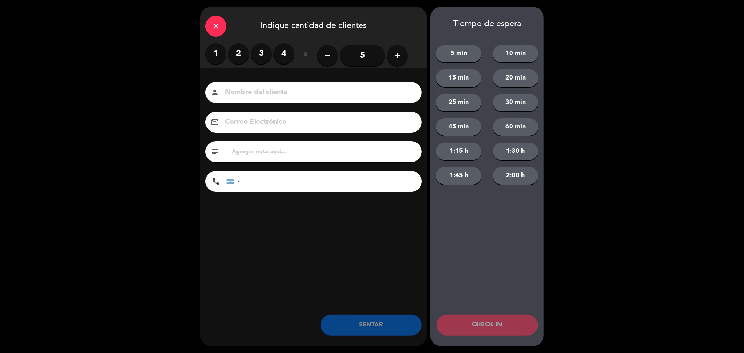
click at [245, 54] on label "2" at bounding box center [238, 53] width 21 height 21
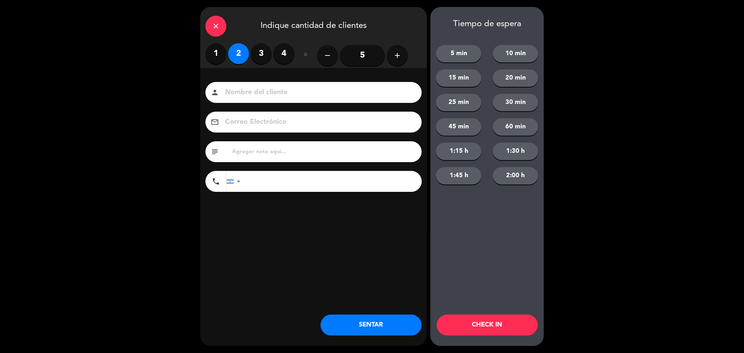
click at [392, 323] on button "SENTAR" at bounding box center [371, 325] width 101 height 21
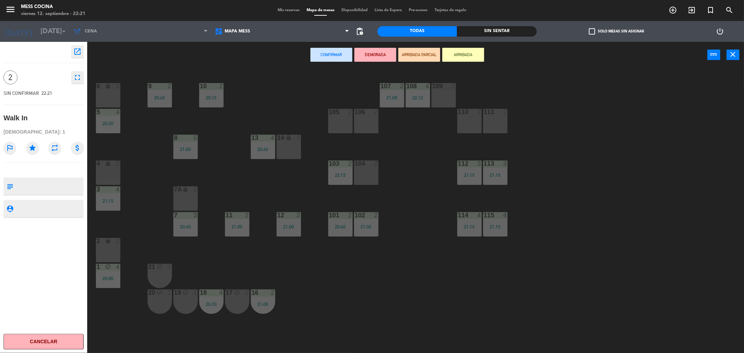
click at [383, 174] on div "6 lock 2 9 2 20:45 10 2 20:15 107 2 21:00 108 4 22:12 109 2 5 4 20:30 105 2 106…" at bounding box center [420, 212] width 650 height 285
click at [377, 175] on div "104 2" at bounding box center [366, 173] width 24 height 24
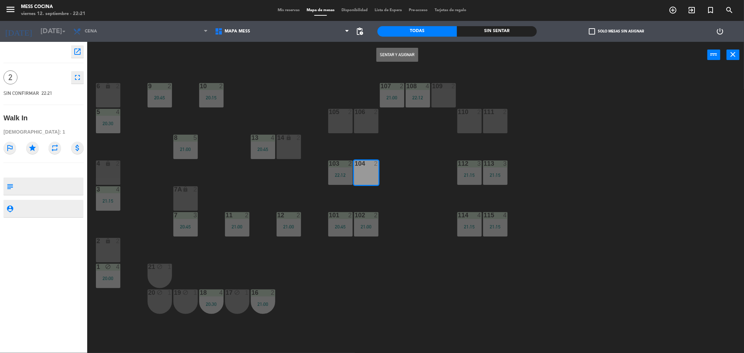
click at [387, 64] on div "Sentar y Asignar power_input close" at bounding box center [397, 55] width 620 height 27
click at [390, 60] on button "Sentar y Asignar" at bounding box center [398, 55] width 42 height 14
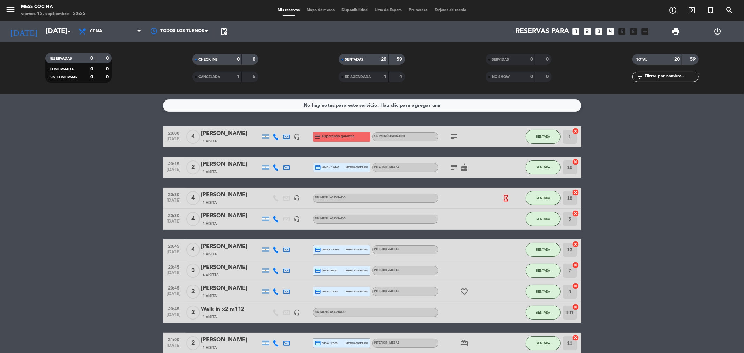
click at [698, 8] on span "exit_to_app" at bounding box center [692, 10] width 19 height 12
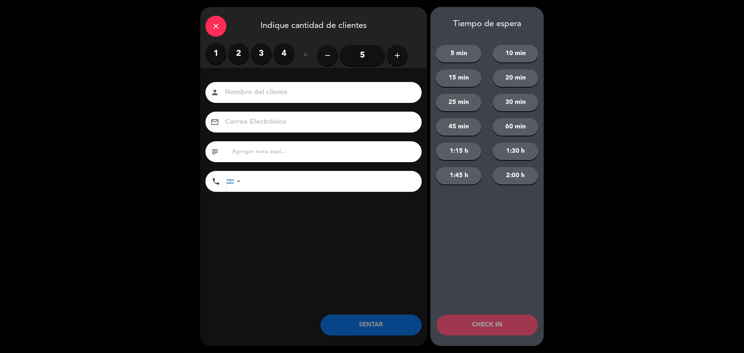
click at [689, 10] on div "close Indique cantidad de clientes 1 2 3 4 ó remove 5 add Nombre del cliente pe…" at bounding box center [372, 176] width 744 height 353
click at [243, 57] on label "2" at bounding box center [238, 53] width 21 height 21
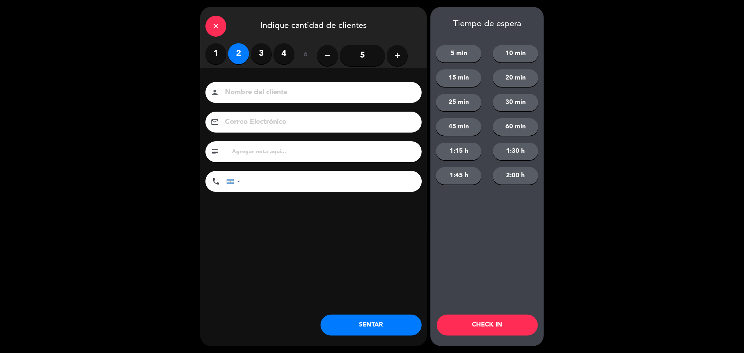
click at [249, 86] on div "person" at bounding box center [314, 92] width 216 height 21
click at [251, 91] on input at bounding box center [318, 93] width 188 height 12
type input "f"
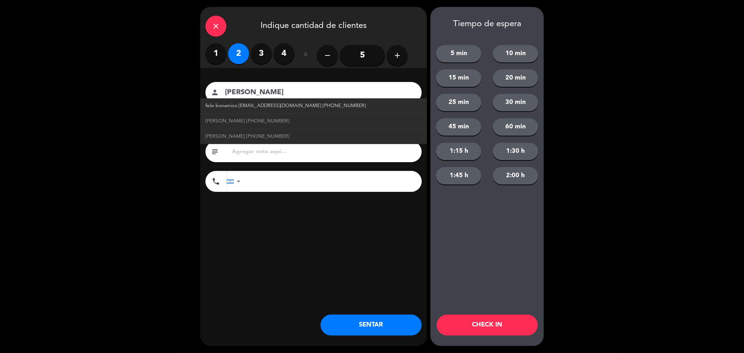
click at [253, 106] on span "felix bonamico [EMAIL_ADDRESS][DOMAIN_NAME] [PHONE_NUMBER]" at bounding box center [286, 106] width 161 height 8
type input "[PERSON_NAME]"
type input "[PERSON_NAME][EMAIL_ADDRESS][DOMAIN_NAME]"
type input "[PHONE_NUMBER]"
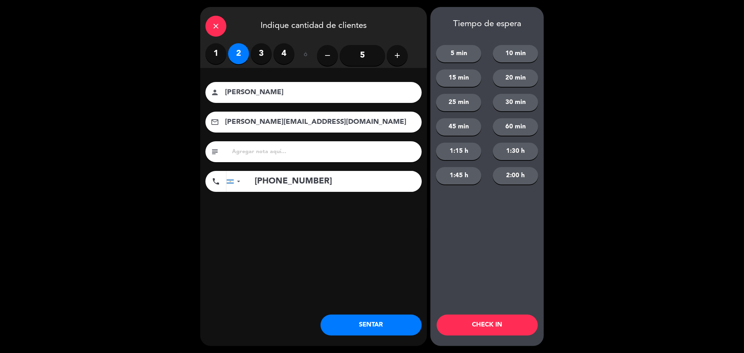
click at [349, 321] on button "SENTAR" at bounding box center [371, 325] width 101 height 21
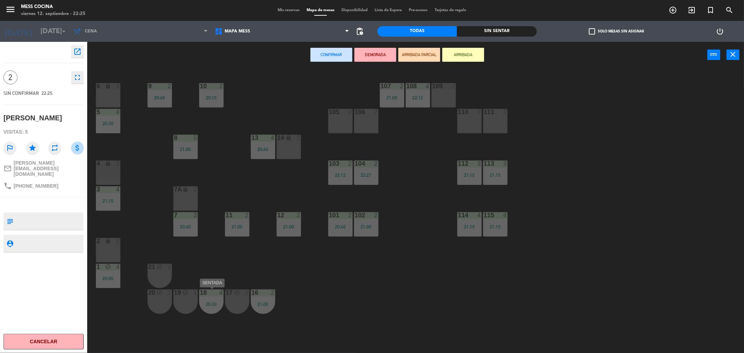
click at [199, 294] on div "18" at bounding box center [200, 293] width 12 height 6
click at [198, 294] on div "18" at bounding box center [200, 293] width 12 height 6
click at [188, 296] on div "block" at bounding box center [186, 293] width 12 height 7
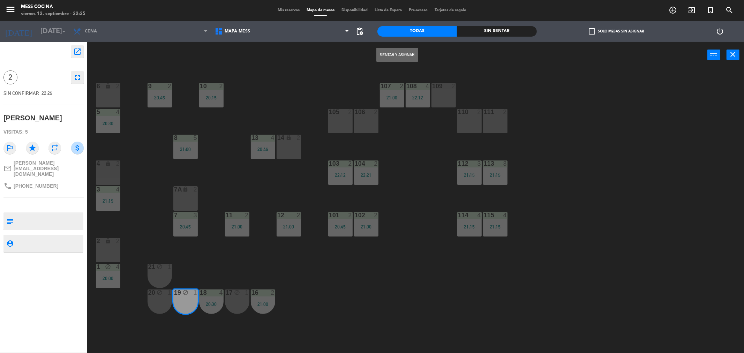
click at [384, 56] on button "Sentar y Asignar" at bounding box center [398, 55] width 42 height 14
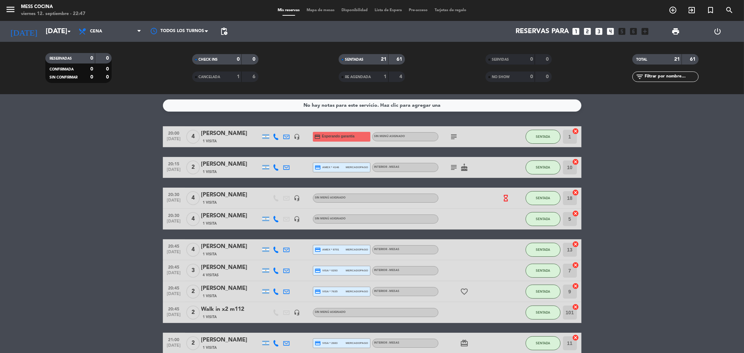
drag, startPoint x: 101, startPoint y: 121, endPoint x: 674, endPoint y: 317, distance: 605.5
click at [674, 317] on div "No hay notas para este servicio. Haz clic para agregar una 20:00 [DATE] 4 [PERS…" at bounding box center [372, 223] width 744 height 259
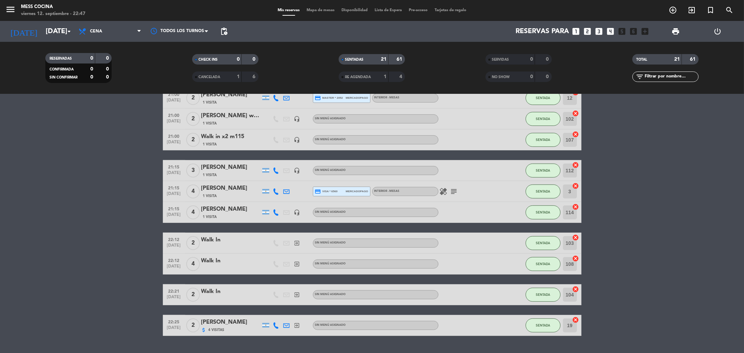
scroll to position [310, 0]
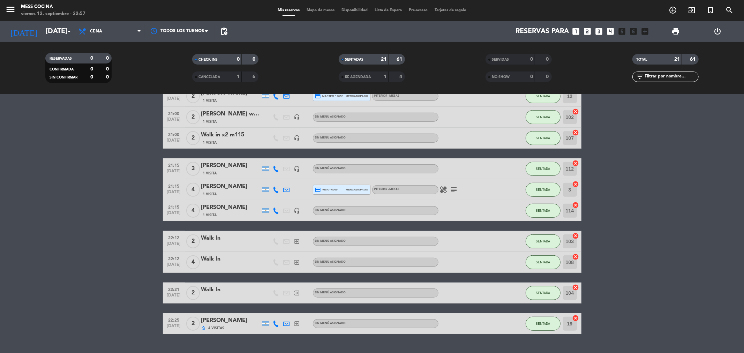
drag, startPoint x: 421, startPoint y: 313, endPoint x: 424, endPoint y: 336, distance: 23.9
click at [424, 336] on div "No hay notas para este servicio. Haz clic para agregar una 20:00 [DATE] 4 [PERS…" at bounding box center [372, 223] width 744 height 259
drag, startPoint x: 424, startPoint y: 336, endPoint x: 89, endPoint y: 233, distance: 350.7
click at [89, 233] on div "No hay notas para este servicio. Haz clic para agregar una 20:00 [DATE] 4 [PERS…" at bounding box center [372, 223] width 744 height 259
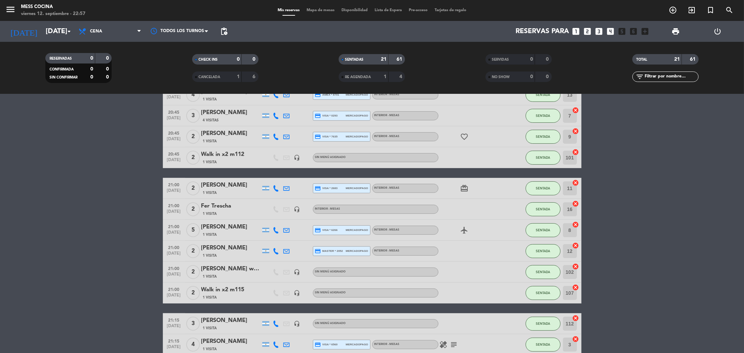
scroll to position [39, 0]
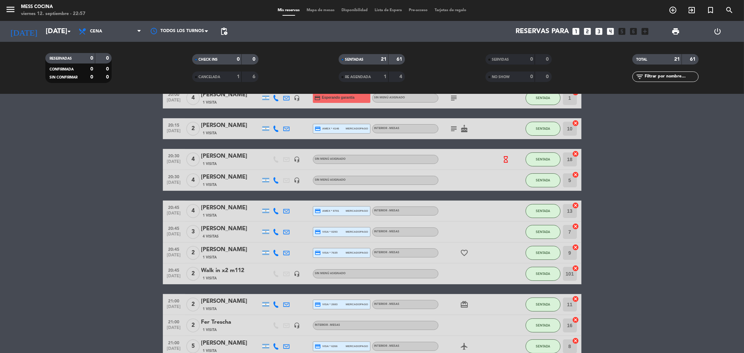
click at [88, 231] on bookings-row "20:00 [DATE] 4 [PERSON_NAME] 1 Visita headset_mic credit_card Esperando garantí…" at bounding box center [372, 347] width 744 height 518
drag, startPoint x: 88, startPoint y: 231, endPoint x: 719, endPoint y: 302, distance: 634.9
click at [719, 302] on bookings-row "20:00 [DATE] 4 [PERSON_NAME] 1 Visita headset_mic credit_card Esperando garantí…" at bounding box center [372, 347] width 744 height 518
click at [54, 197] on bookings-row "20:00 [DATE] 4 [PERSON_NAME] 1 Visita headset_mic credit_card Esperando garantí…" at bounding box center [372, 347] width 744 height 518
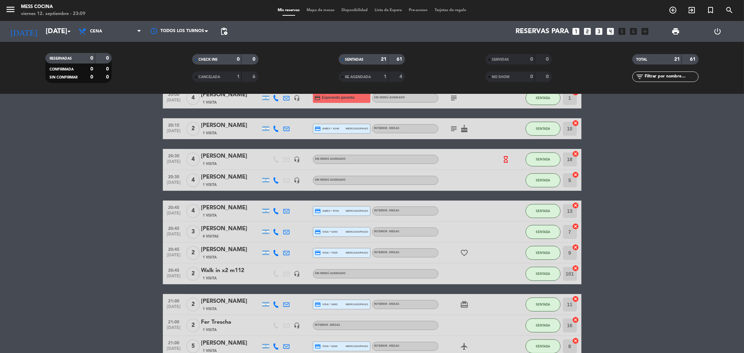
drag, startPoint x: 58, startPoint y: 158, endPoint x: 668, endPoint y: 301, distance: 626.8
click at [668, 301] on bookings-row "20:00 [DATE] 4 [PERSON_NAME] 1 Visita headset_mic credit_card Esperando garantí…" at bounding box center [372, 347] width 744 height 518
click at [89, 238] on bookings-row "20:00 [DATE] 4 [PERSON_NAME] 1 Visita headset_mic credit_card Esperando garantí…" at bounding box center [372, 347] width 744 height 518
click at [55, 34] on input "[DATE]" at bounding box center [86, 31] width 89 height 15
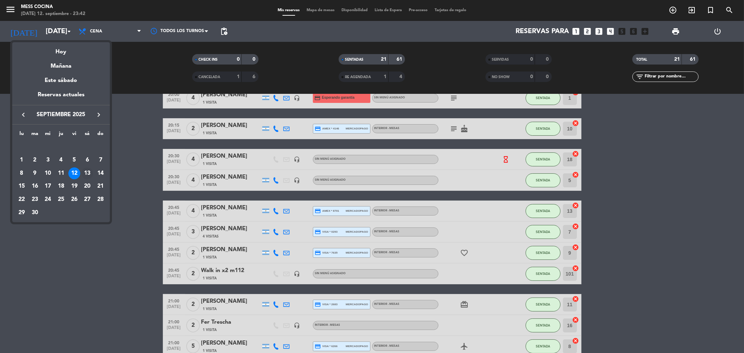
click at [86, 176] on div "13" at bounding box center [87, 174] width 12 height 12
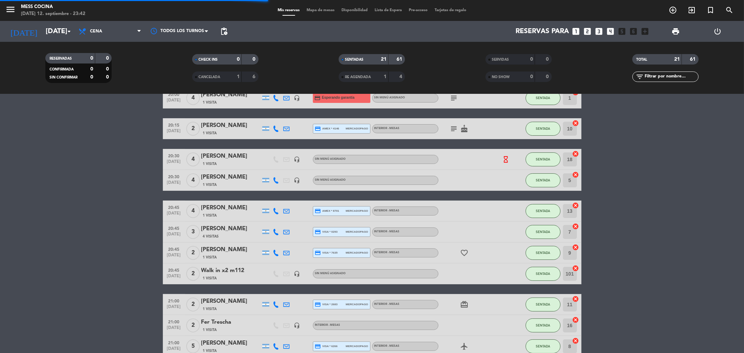
scroll to position [0, 0]
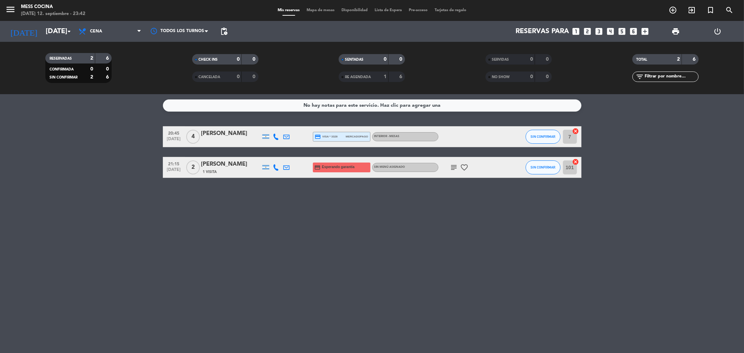
drag, startPoint x: 98, startPoint y: 147, endPoint x: 332, endPoint y: 218, distance: 245.0
click at [332, 218] on div "No hay notas para este servicio. Haz clic para agregar una 20:45 [DATE] 4 [PERS…" at bounding box center [372, 223] width 744 height 259
drag, startPoint x: 332, startPoint y: 218, endPoint x: 22, endPoint y: 138, distance: 320.1
click at [22, 138] on div "No hay notas para este servicio. Haz clic para agregar una 20:45 [DATE] 4 [PERS…" at bounding box center [372, 223] width 744 height 259
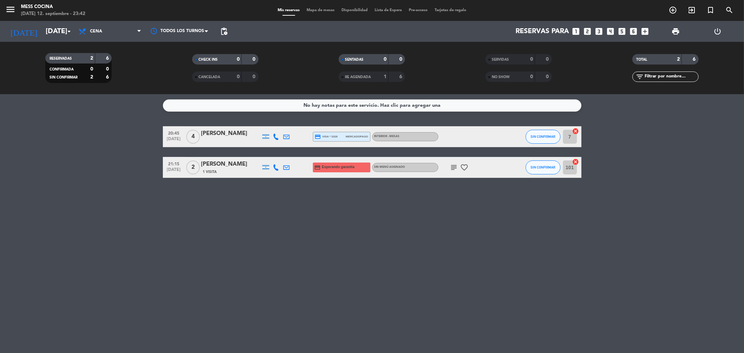
click at [22, 138] on bookings-row "20:45 [DATE] 4 [PERSON_NAME] credit_card visa * 3328 mercadopago INTERIOR - MES…" at bounding box center [372, 152] width 744 height 52
drag, startPoint x: 22, startPoint y: 138, endPoint x: 320, endPoint y: 238, distance: 313.7
click at [320, 238] on div "No hay notas para este servicio. Haz clic para agregar una 20:45 [DATE] 4 [PERS…" at bounding box center [372, 223] width 744 height 259
drag, startPoint x: 320, startPoint y: 238, endPoint x: 107, endPoint y: 168, distance: 223.8
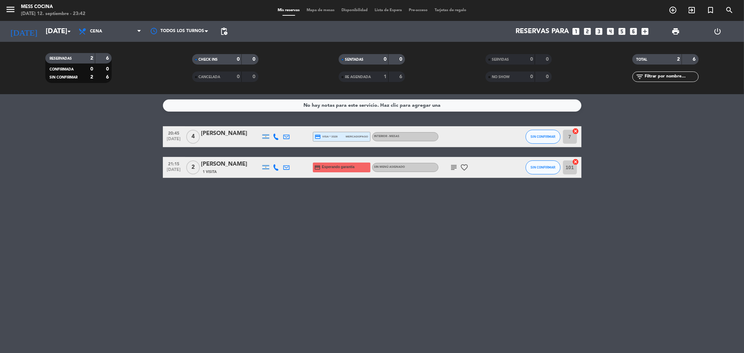
click at [107, 168] on div "No hay notas para este servicio. Haz clic para agregar una 20:45 [DATE] 4 [PERS…" at bounding box center [372, 223] width 744 height 259
click at [107, 168] on bookings-row "20:45 [DATE] 4 [PERSON_NAME] credit_card visa * 3328 mercadopago INTERIOR - MES…" at bounding box center [372, 152] width 744 height 52
drag, startPoint x: 107, startPoint y: 168, endPoint x: 288, endPoint y: 227, distance: 190.5
click at [288, 227] on div "No hay notas para este servicio. Haz clic para agregar una 20:45 [DATE] 4 [PERS…" at bounding box center [372, 223] width 744 height 259
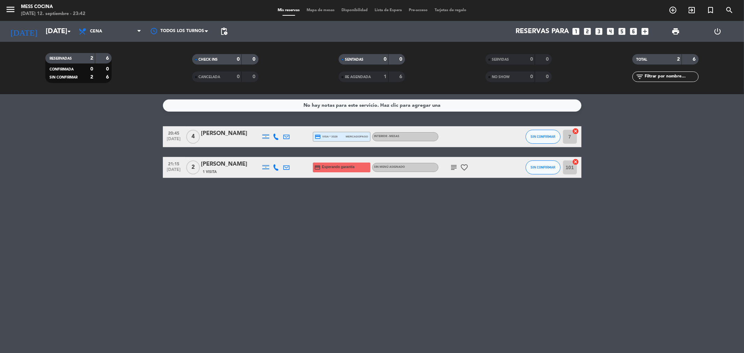
drag, startPoint x: 288, startPoint y: 227, endPoint x: 122, endPoint y: 162, distance: 178.6
click at [122, 162] on div "No hay notas para este servicio. Haz clic para agregar una 20:45 [DATE] 4 [PERS…" at bounding box center [372, 223] width 744 height 259
click at [122, 162] on bookings-row "20:45 [DATE] 4 [PERSON_NAME] credit_card visa * 3328 mercadopago INTERIOR - MES…" at bounding box center [372, 152] width 744 height 52
drag, startPoint x: 122, startPoint y: 162, endPoint x: 347, endPoint y: 216, distance: 231.7
click at [347, 216] on div "No hay notas para este servicio. Haz clic para agregar una 20:45 [DATE] 4 [PERS…" at bounding box center [372, 223] width 744 height 259
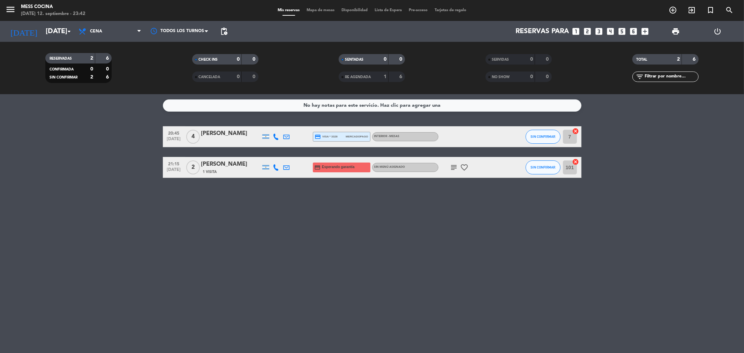
click at [347, 216] on div "No hay notas para este servicio. Haz clic para agregar una 20:45 [DATE] 4 [PERS…" at bounding box center [372, 223] width 744 height 259
drag, startPoint x: 347, startPoint y: 216, endPoint x: 67, endPoint y: 172, distance: 284.1
click at [67, 172] on div "No hay notas para este servicio. Haz clic para agregar una 20:45 [DATE] 4 [PERS…" at bounding box center [372, 223] width 744 height 259
click at [67, 172] on bookings-row "20:45 [DATE] 4 [PERSON_NAME] credit_card visa * 3328 mercadopago INTERIOR - MES…" at bounding box center [372, 152] width 744 height 52
drag, startPoint x: 67, startPoint y: 172, endPoint x: 368, endPoint y: 231, distance: 307.3
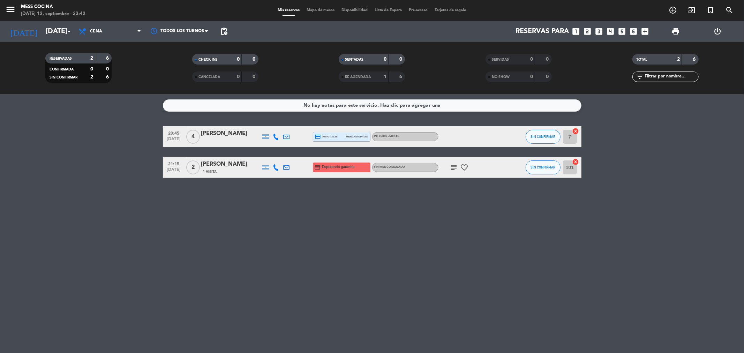
click at [368, 231] on div "No hay notas para este servicio. Haz clic para agregar una 20:45 [DATE] 4 [PERS…" at bounding box center [372, 223] width 744 height 259
drag, startPoint x: 368, startPoint y: 231, endPoint x: 61, endPoint y: 168, distance: 313.5
click at [61, 168] on div "No hay notas para este servicio. Haz clic para agregar una 20:45 [DATE] 4 [PERS…" at bounding box center [372, 223] width 744 height 259
click at [61, 168] on bookings-row "20:45 [DATE] 4 [PERSON_NAME] credit_card visa * 3328 mercadopago INTERIOR - MES…" at bounding box center [372, 152] width 744 height 52
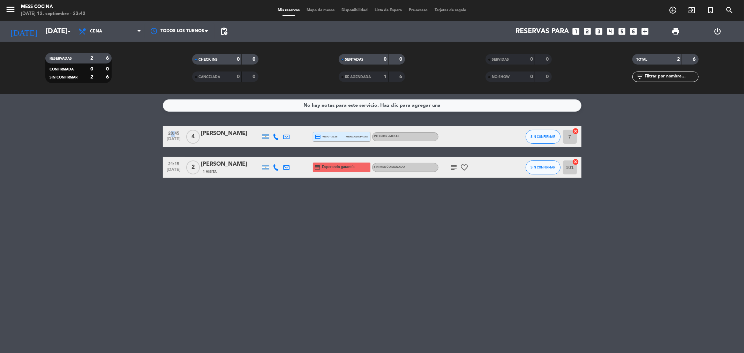
click at [61, 168] on bookings-row "20:45 [DATE] 4 [PERSON_NAME] credit_card visa * 3328 mercadopago INTERIOR - MES…" at bounding box center [372, 152] width 744 height 52
drag, startPoint x: 61, startPoint y: 168, endPoint x: 317, endPoint y: 206, distance: 258.6
click at [317, 206] on div "No hay notas para este servicio. Haz clic para agregar una 20:45 [DATE] 4 [PERS…" at bounding box center [372, 223] width 744 height 259
drag, startPoint x: 317, startPoint y: 206, endPoint x: 128, endPoint y: 150, distance: 196.8
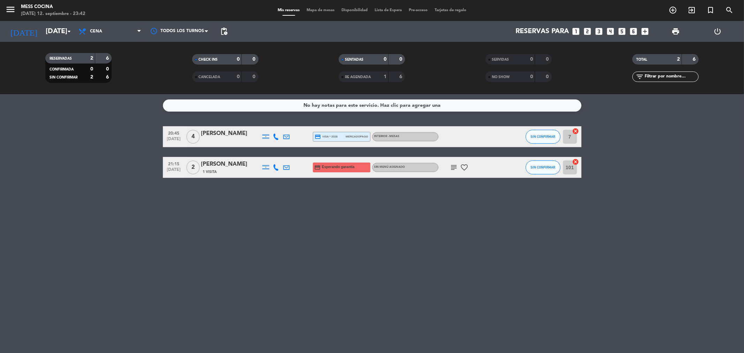
click at [128, 150] on div "No hay notas para este servicio. Haz clic para agregar una 20:45 [DATE] 4 [PERS…" at bounding box center [372, 223] width 744 height 259
click at [98, 146] on bookings-row "20:45 [DATE] 4 [PERSON_NAME] credit_card visa * 3328 mercadopago INTERIOR - MES…" at bounding box center [372, 152] width 744 height 52
drag, startPoint x: 98, startPoint y: 146, endPoint x: 363, endPoint y: 220, distance: 275.1
click at [363, 220] on div "No hay notas para este servicio. Haz clic para agregar una 20:45 [DATE] 4 [PERS…" at bounding box center [372, 223] width 744 height 259
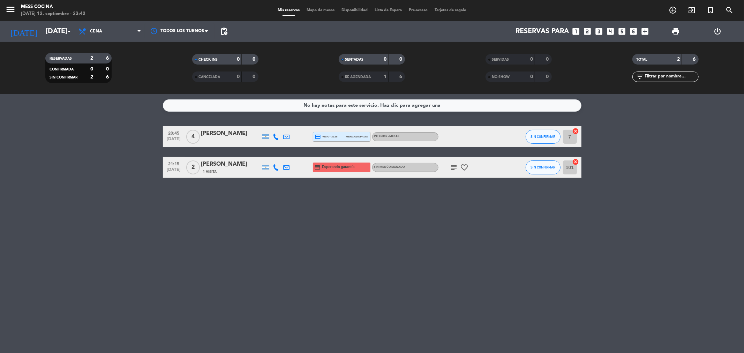
drag, startPoint x: 363, startPoint y: 220, endPoint x: 64, endPoint y: 123, distance: 314.7
click at [64, 123] on div "No hay notas para este servicio. Haz clic para agregar una 20:45 [DATE] 4 [PERS…" at bounding box center [372, 223] width 744 height 259
drag, startPoint x: 64, startPoint y: 123, endPoint x: 317, endPoint y: 231, distance: 275.2
click at [317, 231] on div "No hay notas para este servicio. Haz clic para agregar una 20:45 [DATE] 4 [PERS…" at bounding box center [372, 223] width 744 height 259
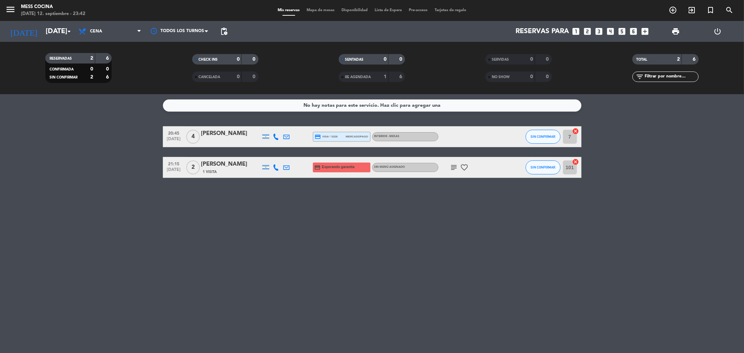
click at [317, 231] on div "No hay notas para este servicio. Haz clic para agregar una 20:45 [DATE] 4 [PERS…" at bounding box center [372, 223] width 744 height 259
drag, startPoint x: 317, startPoint y: 231, endPoint x: 59, endPoint y: 112, distance: 284.1
click at [59, 112] on div "No hay notas para este servicio. Haz clic para agregar una 20:45 [DATE] 4 [PERS…" at bounding box center [372, 223] width 744 height 259
drag, startPoint x: 59, startPoint y: 112, endPoint x: 332, endPoint y: 215, distance: 291.7
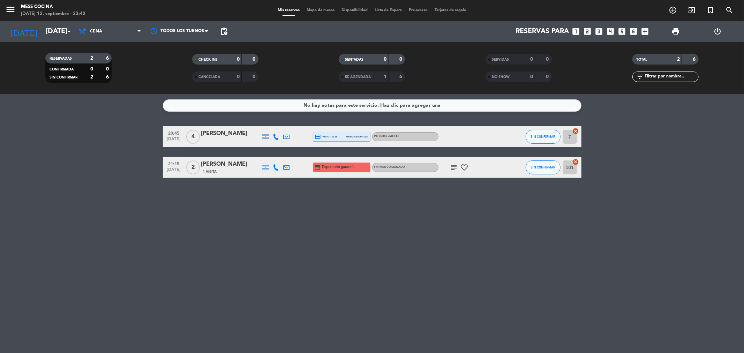
click at [332, 215] on div "No hay notas para este servicio. Haz clic para agregar una 20:45 [DATE] 4 [PERS…" at bounding box center [372, 223] width 744 height 259
drag, startPoint x: 332, startPoint y: 215, endPoint x: 77, endPoint y: 116, distance: 273.6
click at [77, 116] on div "No hay notas para este servicio. Haz clic para agregar una 20:45 [DATE] 4 [PERS…" at bounding box center [372, 223] width 744 height 259
drag, startPoint x: 77, startPoint y: 116, endPoint x: 307, endPoint y: 201, distance: 246.1
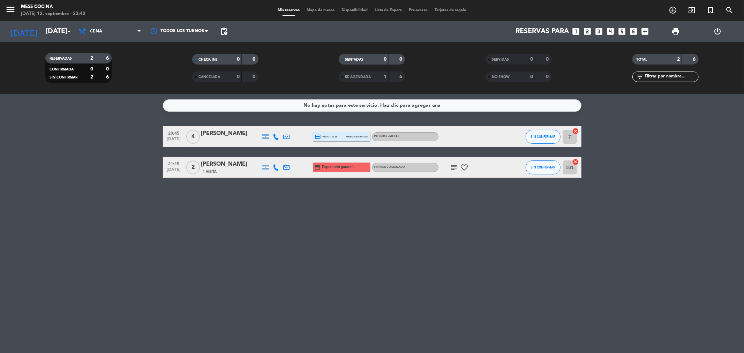
click at [307, 201] on div "No hay notas para este servicio. Haz clic para agregar una 20:45 [DATE] 4 [PERS…" at bounding box center [372, 223] width 744 height 259
click at [54, 28] on input "[DATE]" at bounding box center [86, 31] width 89 height 15
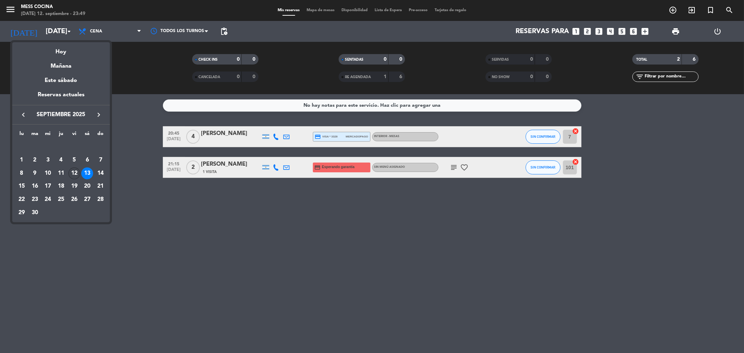
click at [73, 177] on div "12" at bounding box center [74, 174] width 12 height 12
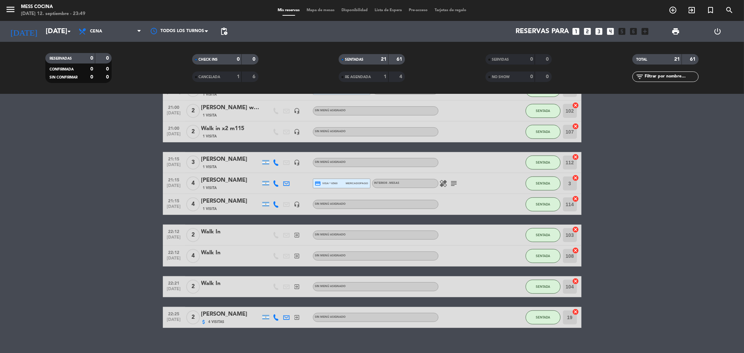
scroll to position [326, 0]
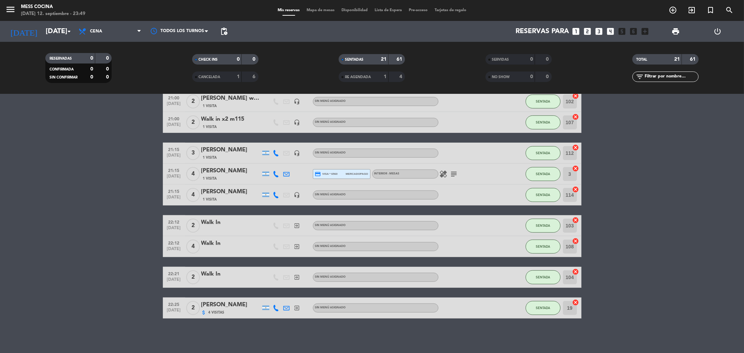
drag, startPoint x: 74, startPoint y: 176, endPoint x: 350, endPoint y: 332, distance: 317.1
click at [350, 332] on div "No hay notas para este servicio. Haz clic para agregar una 20:00 [DATE] 4 [PERS…" at bounding box center [372, 223] width 744 height 259
drag, startPoint x: 350, startPoint y: 332, endPoint x: 20, endPoint y: 182, distance: 362.8
click at [20, 182] on div "No hay notas para este servicio. Haz clic para agregar una 20:00 [DATE] 4 [PERS…" at bounding box center [372, 223] width 744 height 259
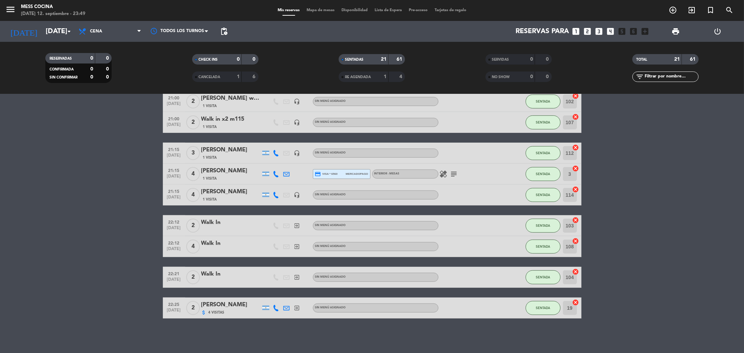
click at [20, 182] on bookings-row "20:00 [DATE] 4 [PERSON_NAME] 1 Visita headset_mic credit_card Esperando garantí…" at bounding box center [372, 60] width 744 height 518
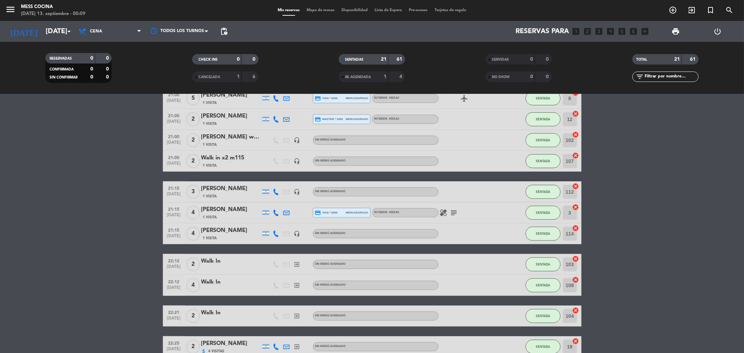
click at [72, 207] on bookings-row "20:00 [DATE] 4 [PERSON_NAME] 1 Visita headset_mic credit_card Esperando garantí…" at bounding box center [372, 98] width 744 height 518
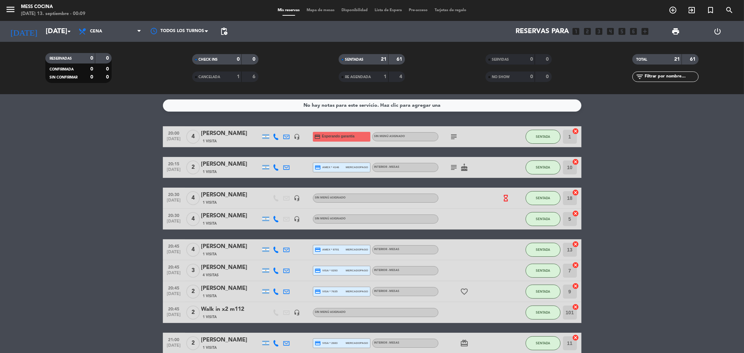
scroll to position [39, 0]
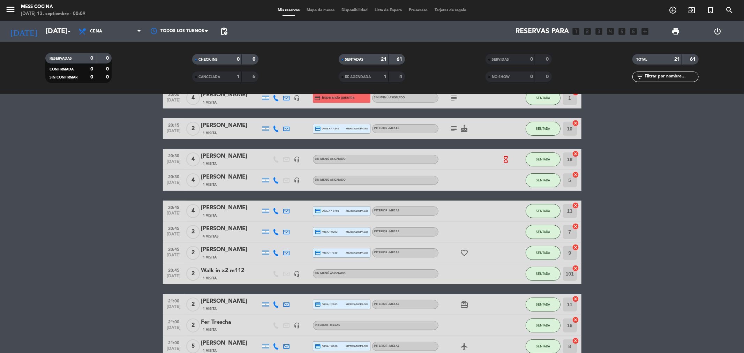
click at [507, 155] on div "hourglass_empty" at bounding box center [510, 159] width 19 height 21
click at [504, 156] on icon "hourglass_empty" at bounding box center [506, 160] width 8 height 8
click at [70, 35] on icon "arrow_drop_down" at bounding box center [69, 31] width 8 height 8
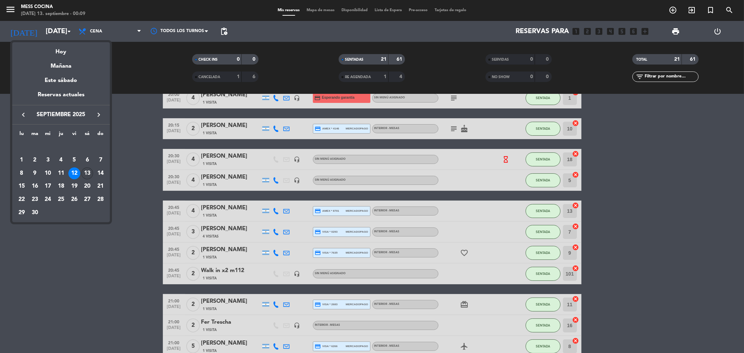
click at [89, 172] on div "13" at bounding box center [87, 174] width 12 height 12
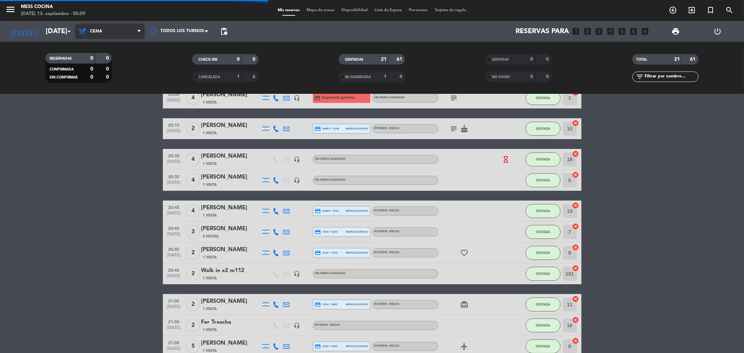
scroll to position [0, 0]
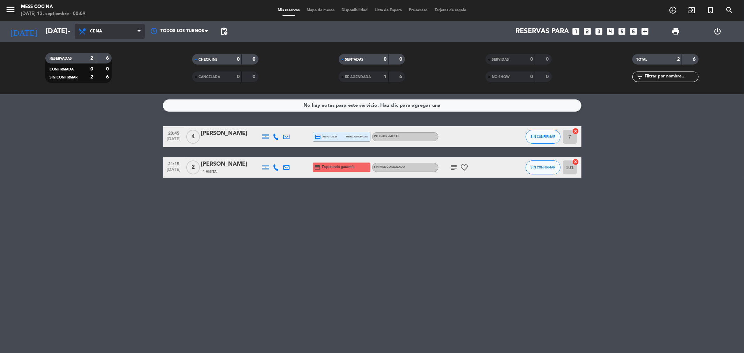
click at [120, 30] on span "Cena" at bounding box center [110, 31] width 70 height 15
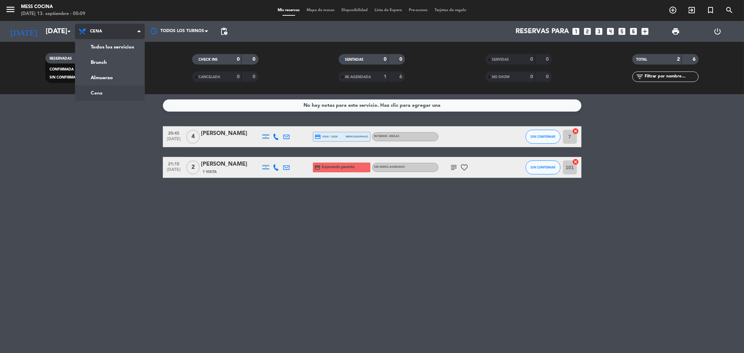
click at [120, 30] on span "Cena" at bounding box center [110, 31] width 70 height 15
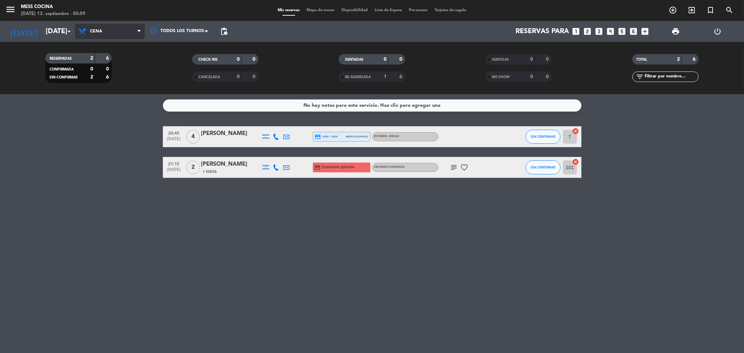
click at [96, 33] on span "Cena" at bounding box center [96, 31] width 12 height 5
click at [99, 67] on div "menu Mess Cocina [DATE] 13. septiembre - 00:09 Mis reservas Mapa de mesas Dispo…" at bounding box center [372, 47] width 744 height 94
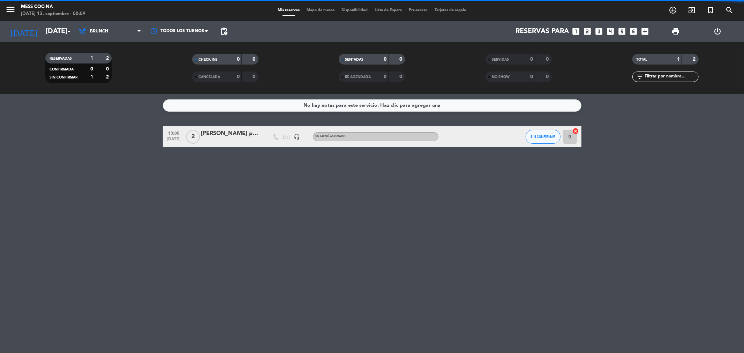
click at [96, 37] on span "Brunch" at bounding box center [110, 31] width 70 height 15
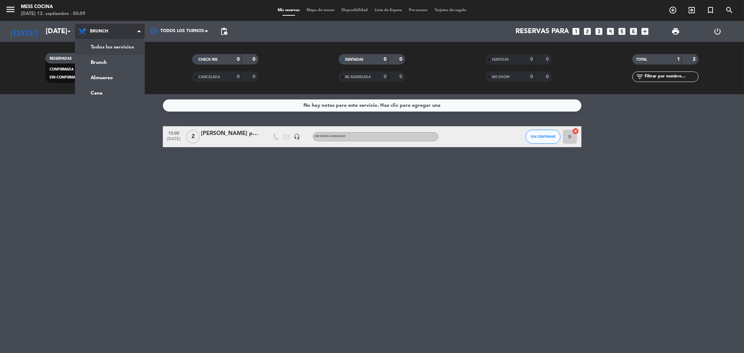
click at [98, 46] on div "menu Mess Cocina [DATE] 13. septiembre - 00:09 Mis reservas Mapa de mesas Dispo…" at bounding box center [372, 47] width 744 height 94
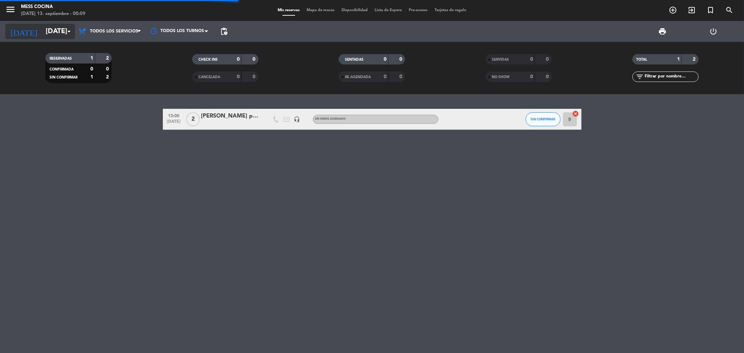
click at [44, 30] on input "[DATE]" at bounding box center [86, 31] width 89 height 15
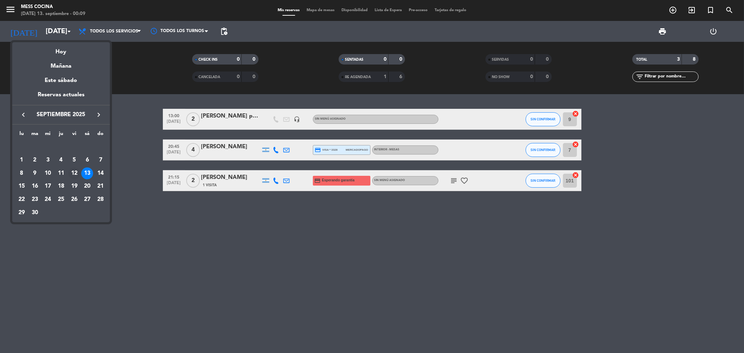
click at [74, 168] on div "12" at bounding box center [74, 174] width 12 height 12
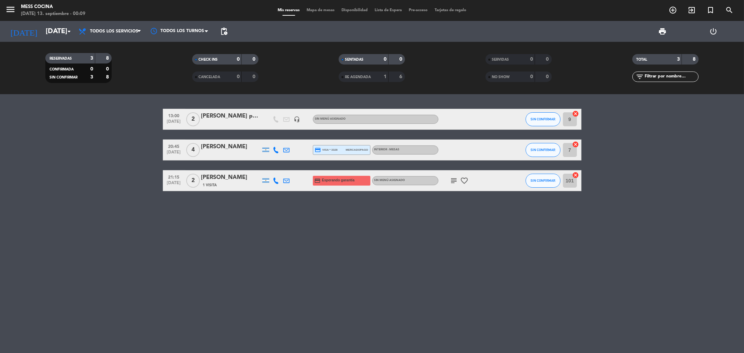
type input "[DATE]"
